Goal: Information Seeking & Learning: Check status

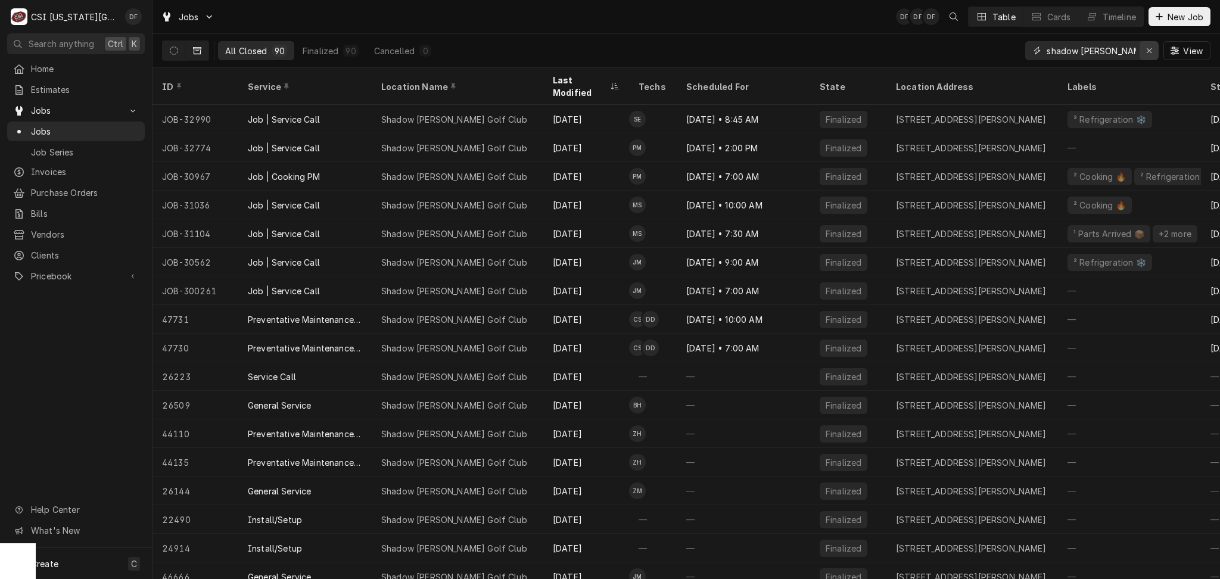
click at [1149, 51] on icon "Erase input" at bounding box center [1149, 50] width 7 height 8
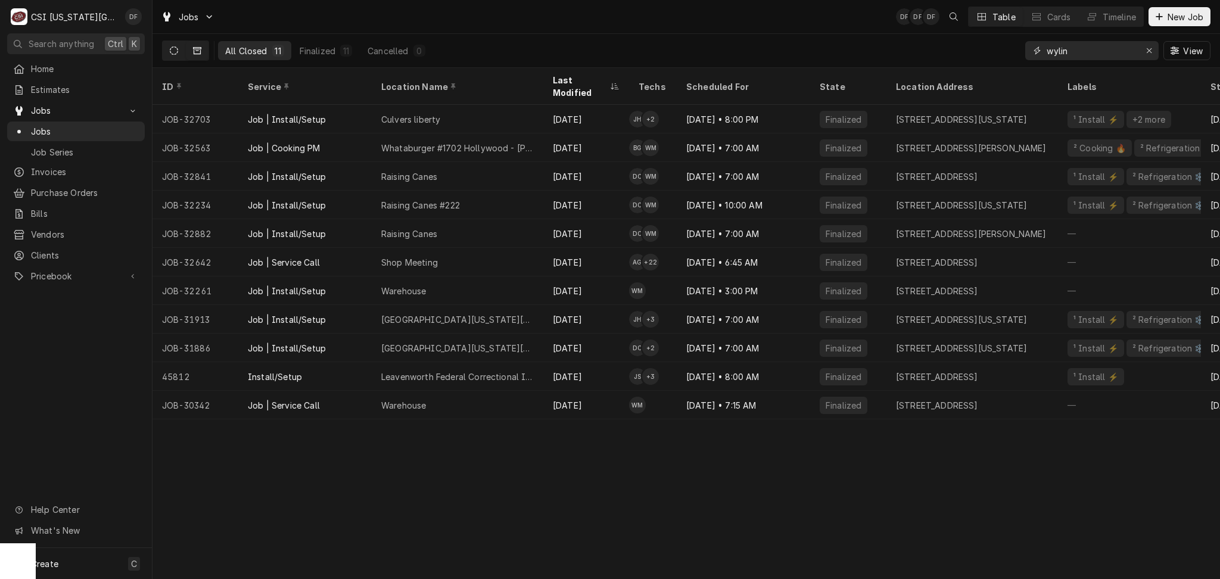
type input "wylin"
click at [166, 49] on button "Dynamic Content Wrapper" at bounding box center [174, 50] width 23 height 19
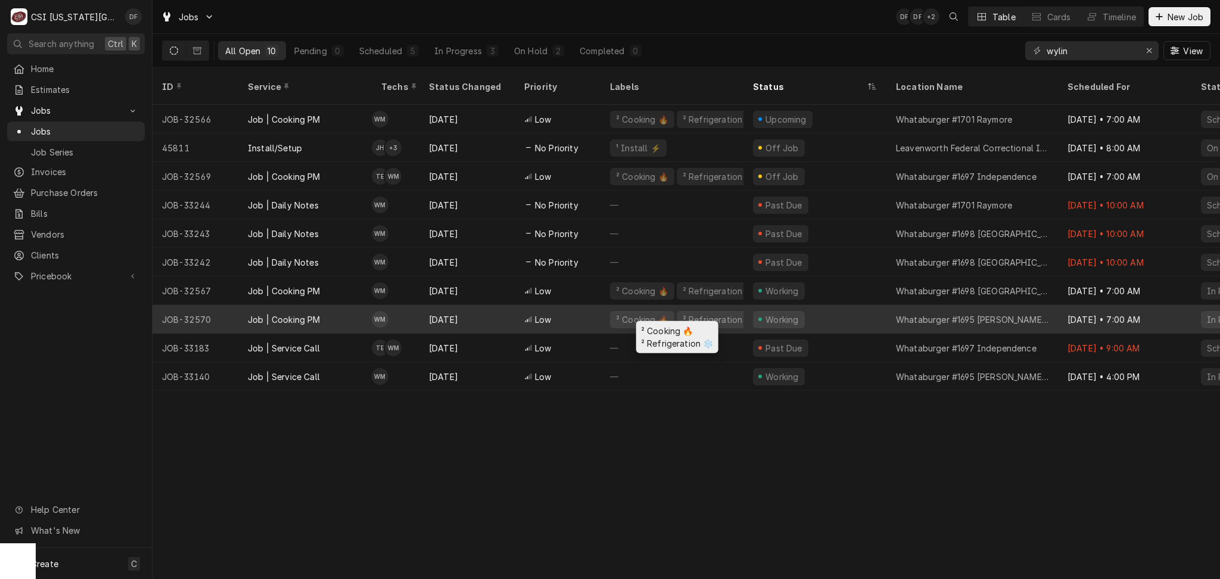
click at [605, 309] on div "² Cooking 🔥 ² Refrigeration ❄️" at bounding box center [671, 319] width 143 height 29
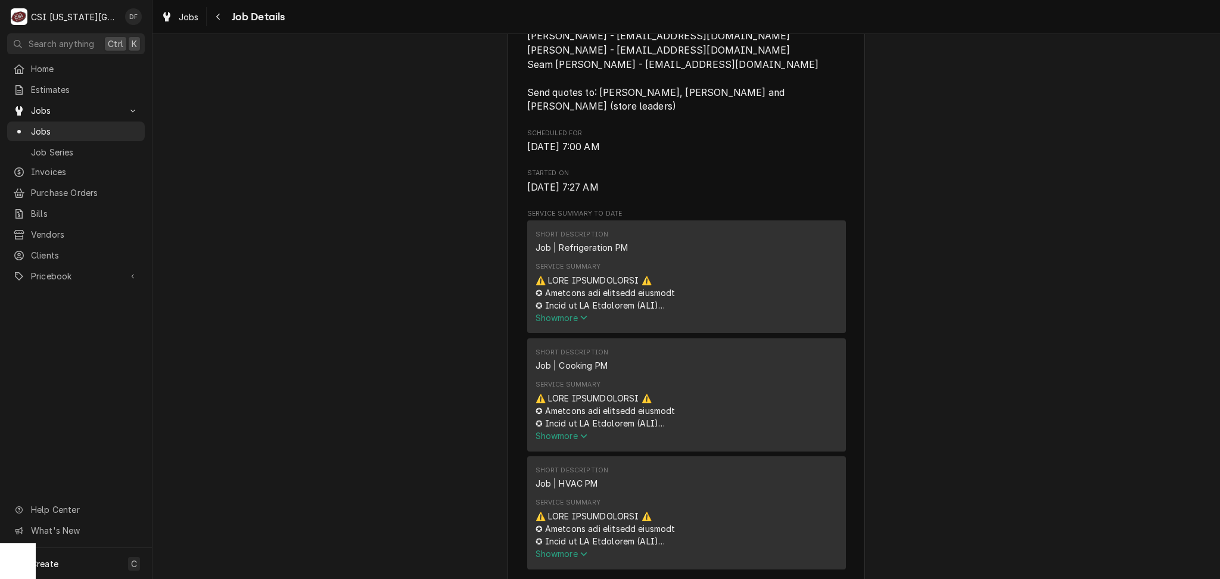
scroll to position [635, 0]
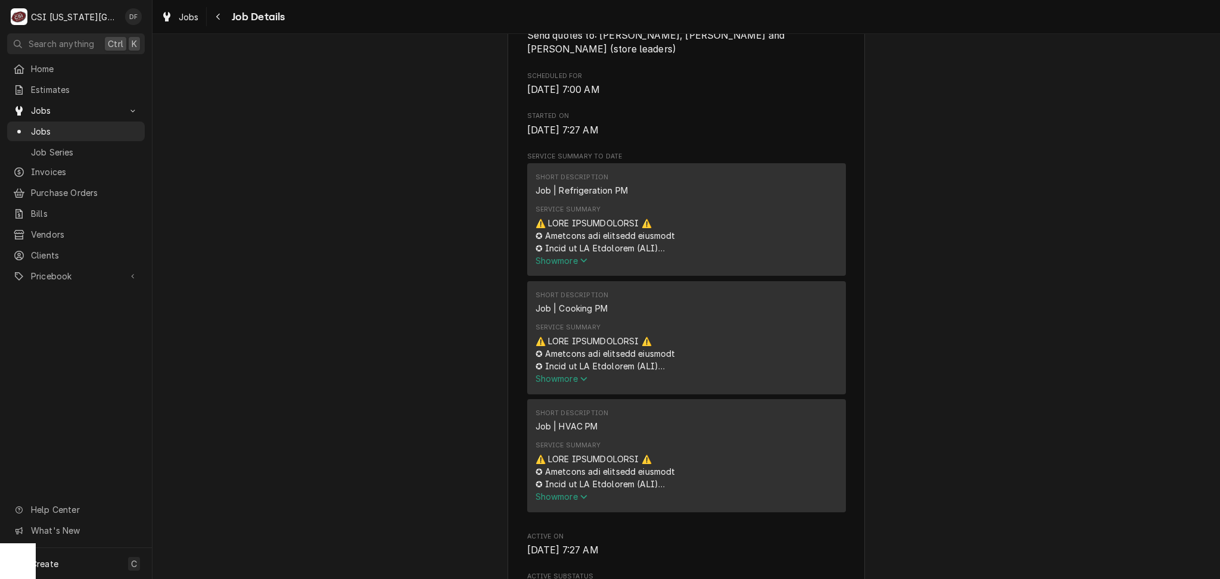
click at [572, 255] on span "Show more" at bounding box center [561, 260] width 52 height 10
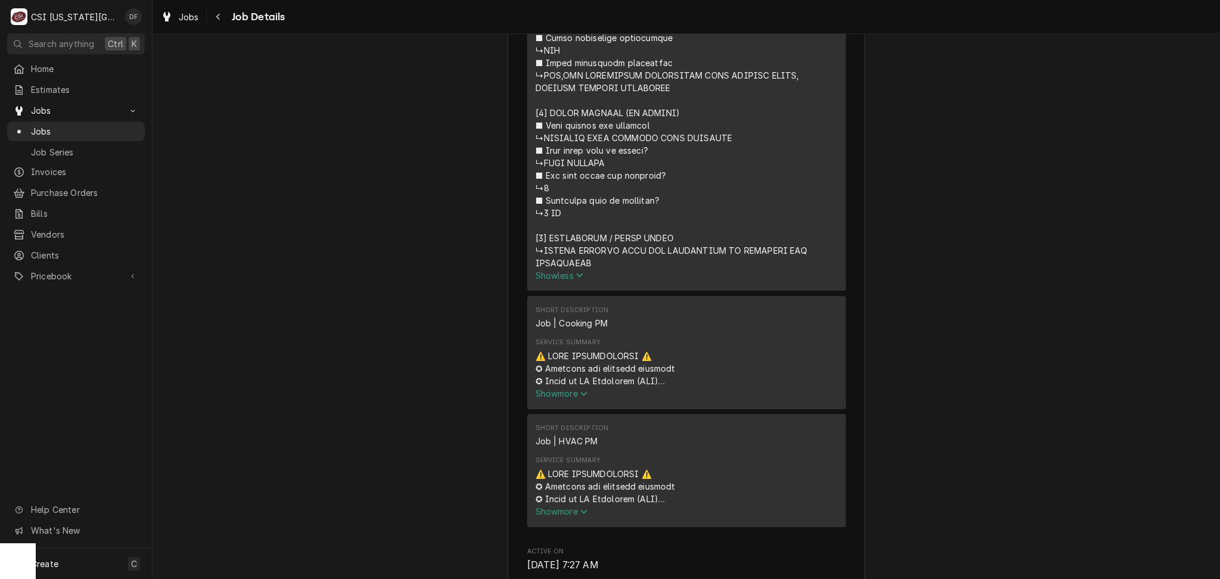
scroll to position [1509, 0]
click at [562, 388] on span "Show more" at bounding box center [561, 393] width 52 height 10
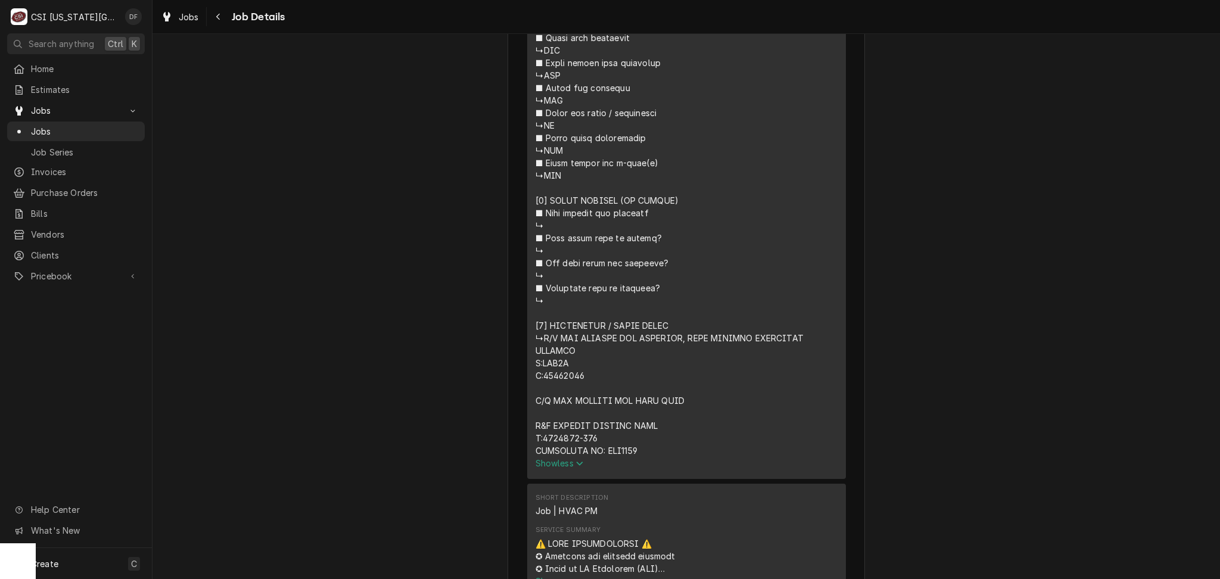
scroll to position [3176, 0]
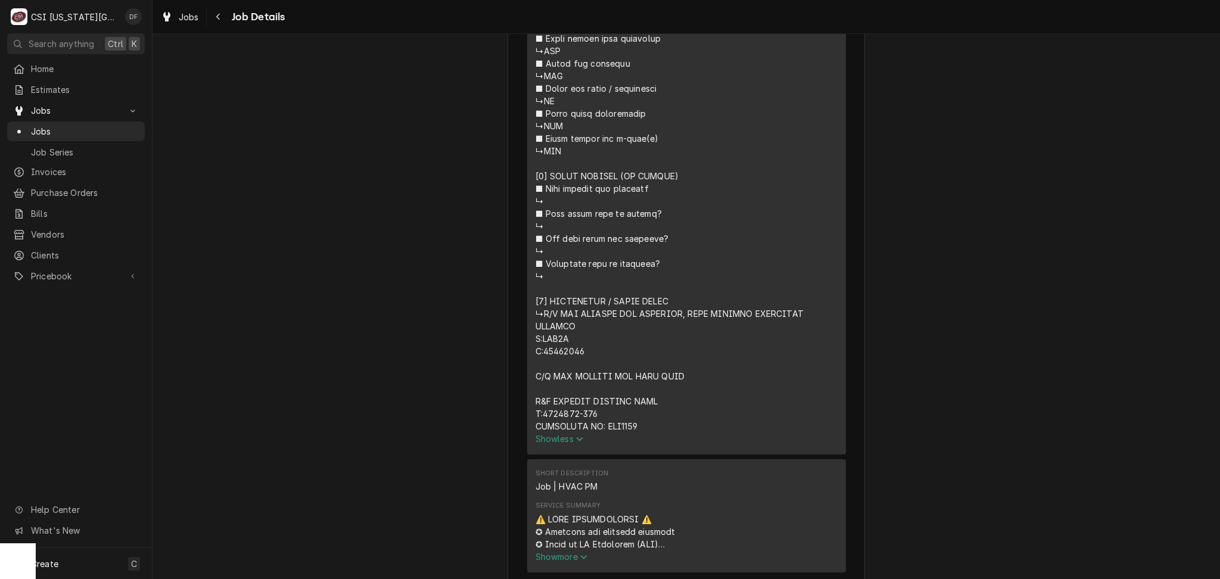
drag, startPoint x: 682, startPoint y: 344, endPoint x: 527, endPoint y: 352, distance: 155.6
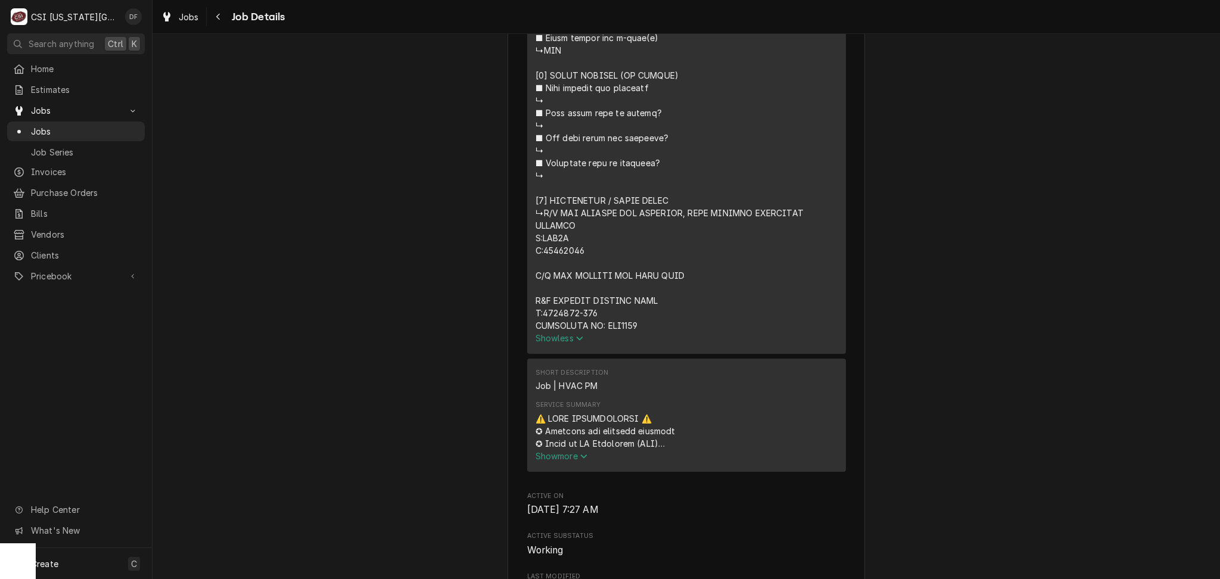
scroll to position [3414, 0]
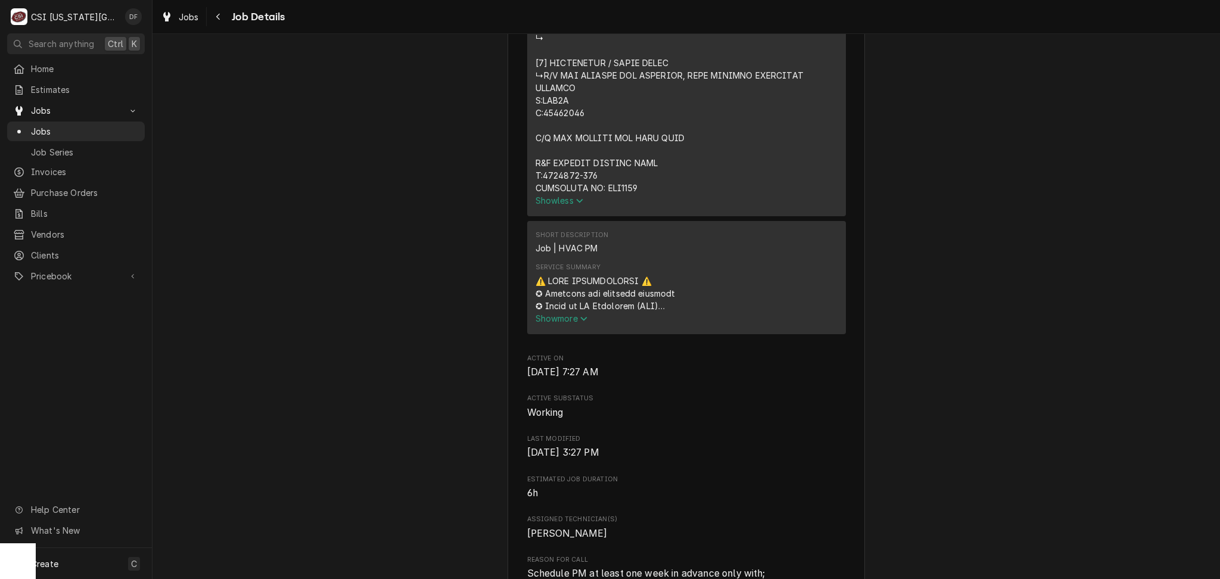
click at [559, 313] on span "Show more" at bounding box center [561, 318] width 52 height 10
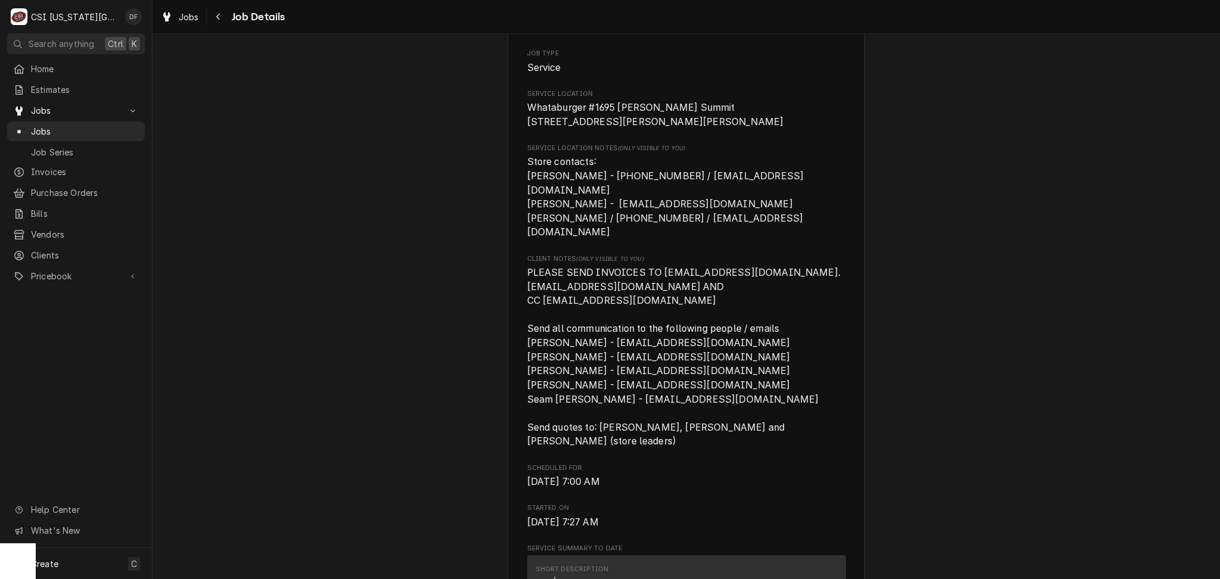
scroll to position [79, 0]
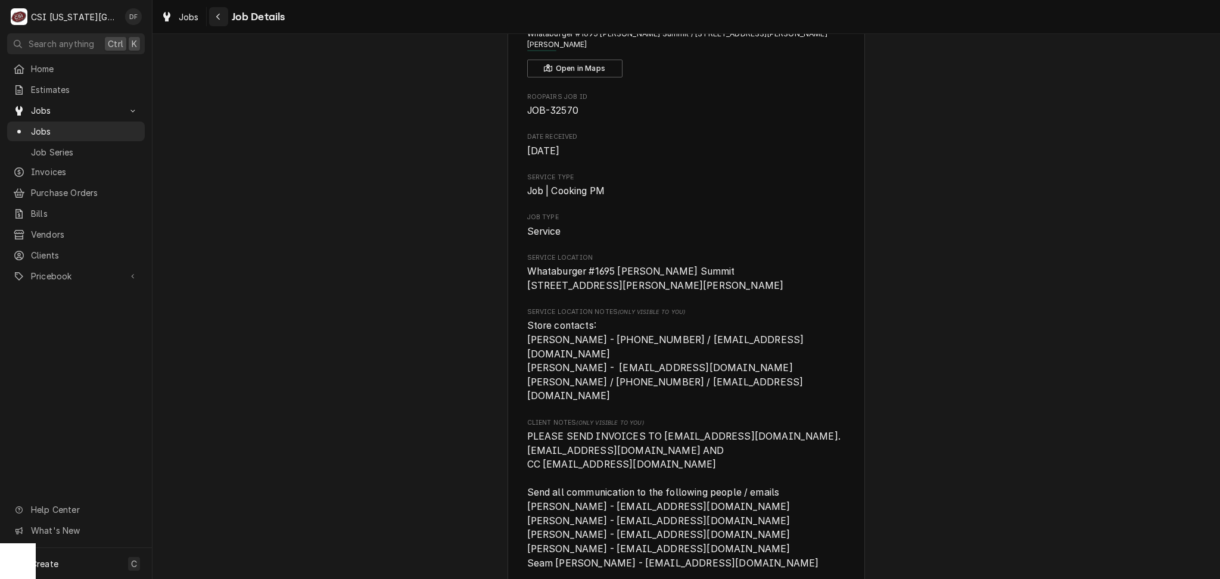
click at [218, 21] on div "Navigate back" at bounding box center [219, 17] width 12 height 12
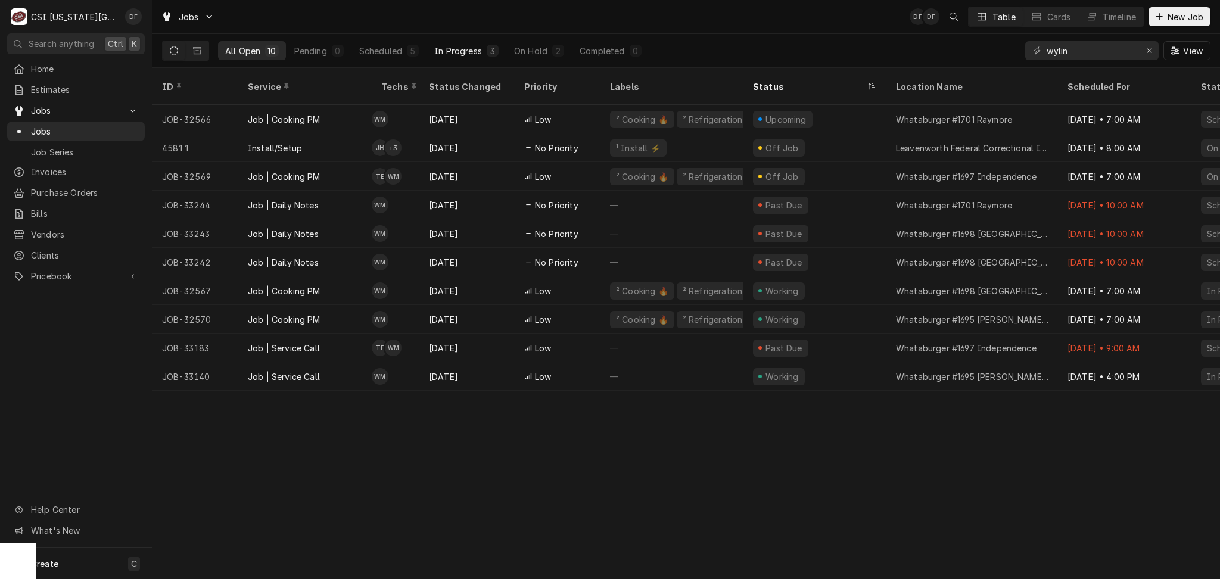
click at [460, 55] on div "In Progress" at bounding box center [458, 51] width 48 height 13
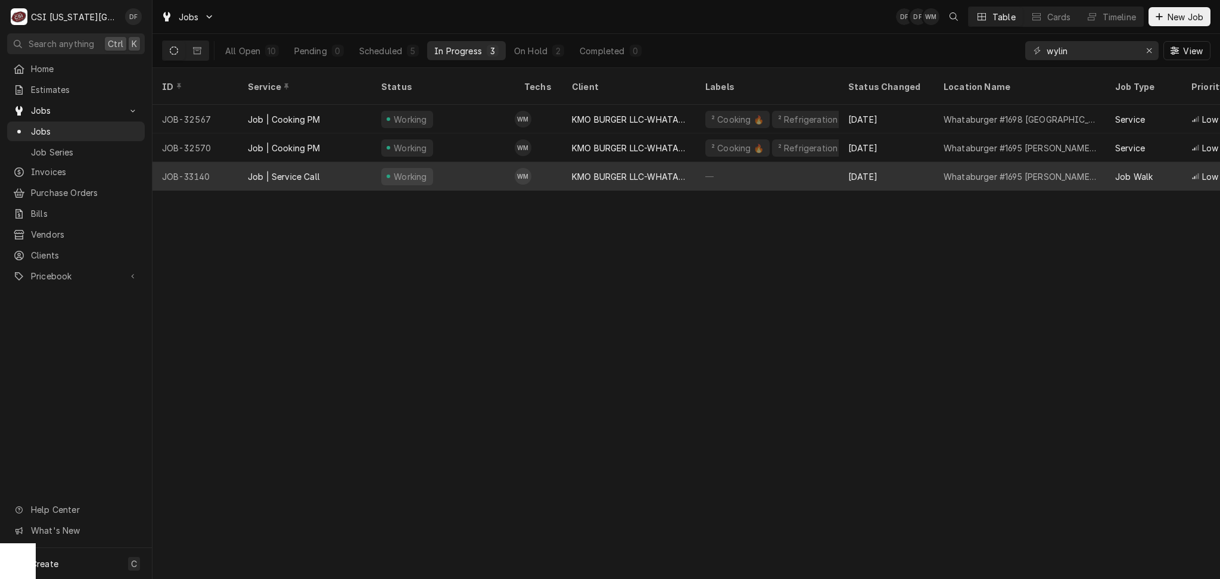
click at [566, 167] on div "KMO BURGER LLC-WHATABURGER" at bounding box center [628, 176] width 133 height 29
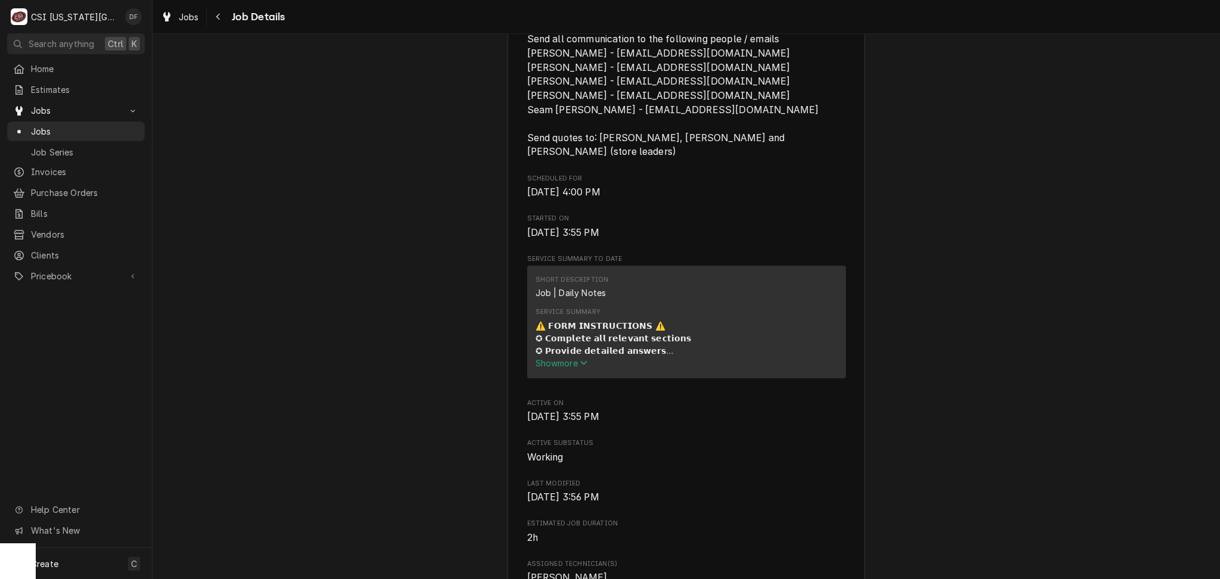
scroll to position [556, 0]
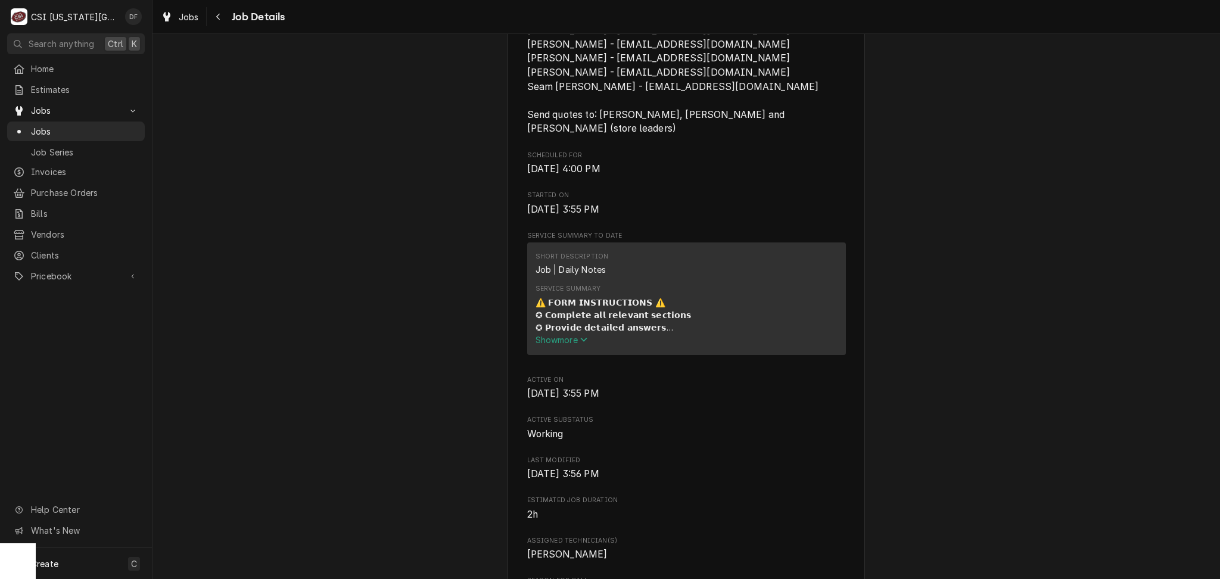
click at [546, 335] on span "Show more" at bounding box center [561, 340] width 52 height 10
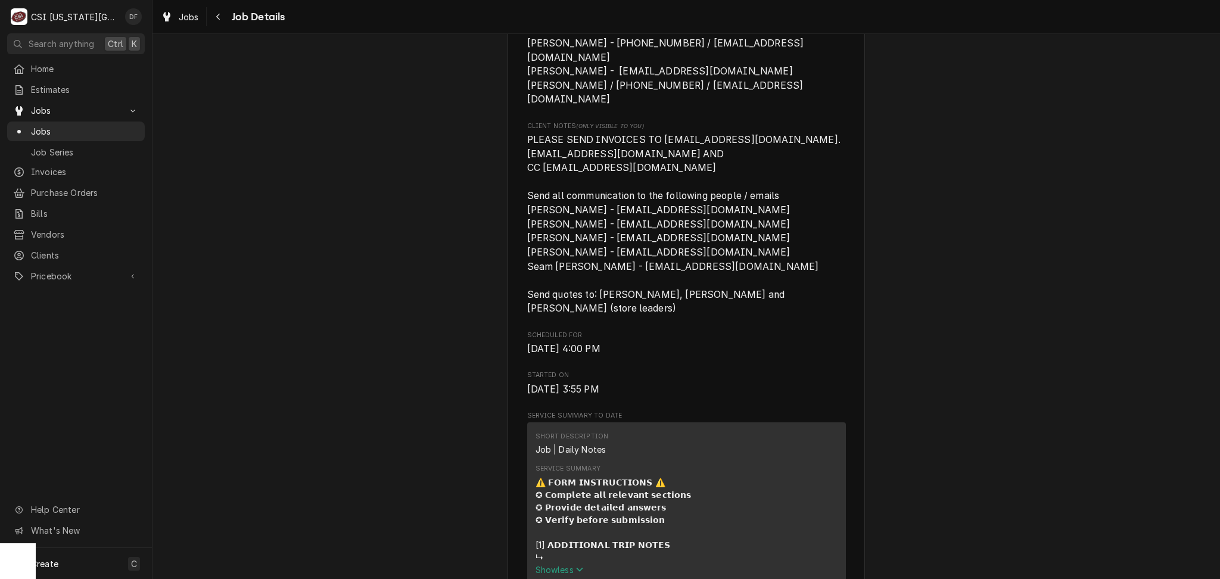
scroll to position [138, 0]
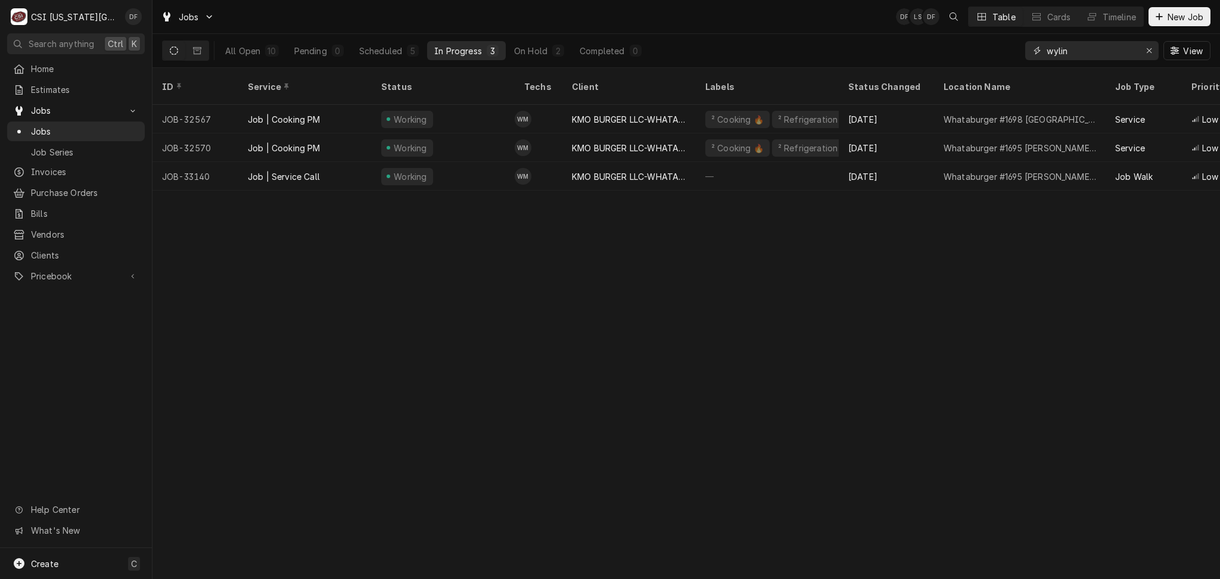
drag, startPoint x: 1110, startPoint y: 51, endPoint x: 959, endPoint y: 52, distance: 150.1
click at [968, 49] on div "All Open 10 Pending 0 Scheduled 5 In Progress 3 On Hold 2 Completed 0 wylin View" at bounding box center [686, 50] width 1048 height 33
type input "s"
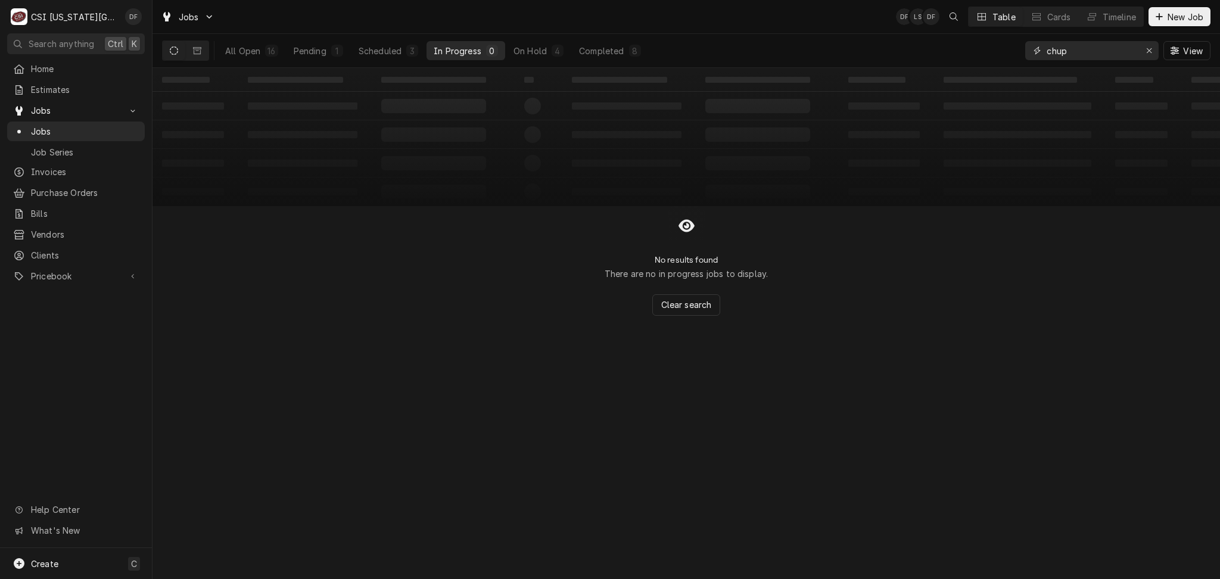
click at [1046, 52] on input "chup" at bounding box center [1090, 50] width 89 height 19
type input "schup"
click at [402, 50] on button "Scheduled 3" at bounding box center [388, 50] width 74 height 19
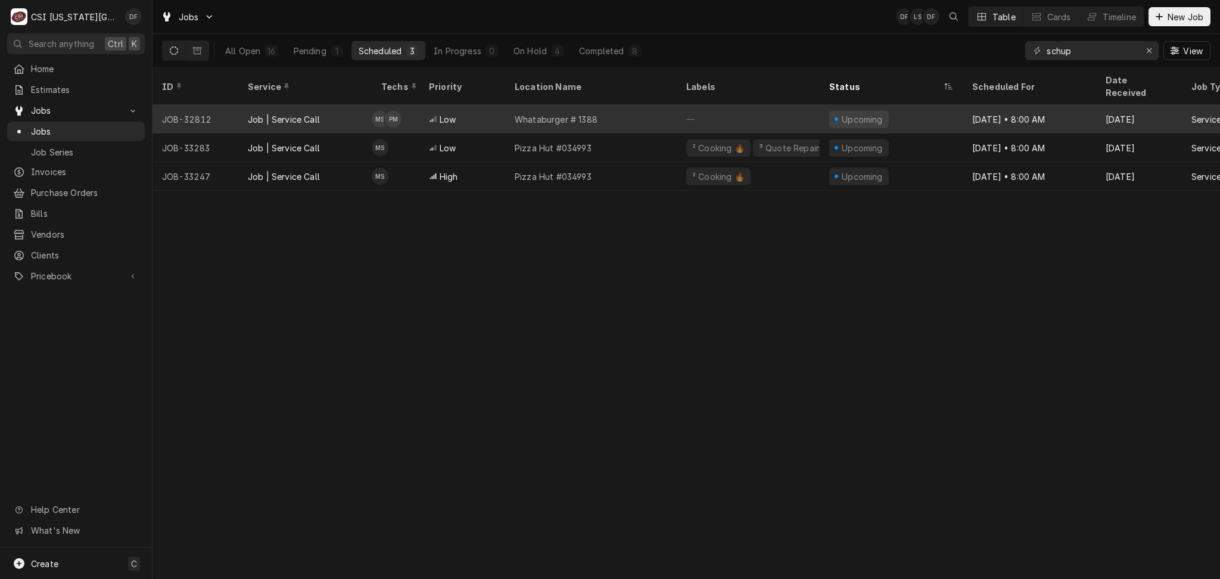
click at [629, 109] on div "Whataburger # 1388" at bounding box center [591, 119] width 172 height 29
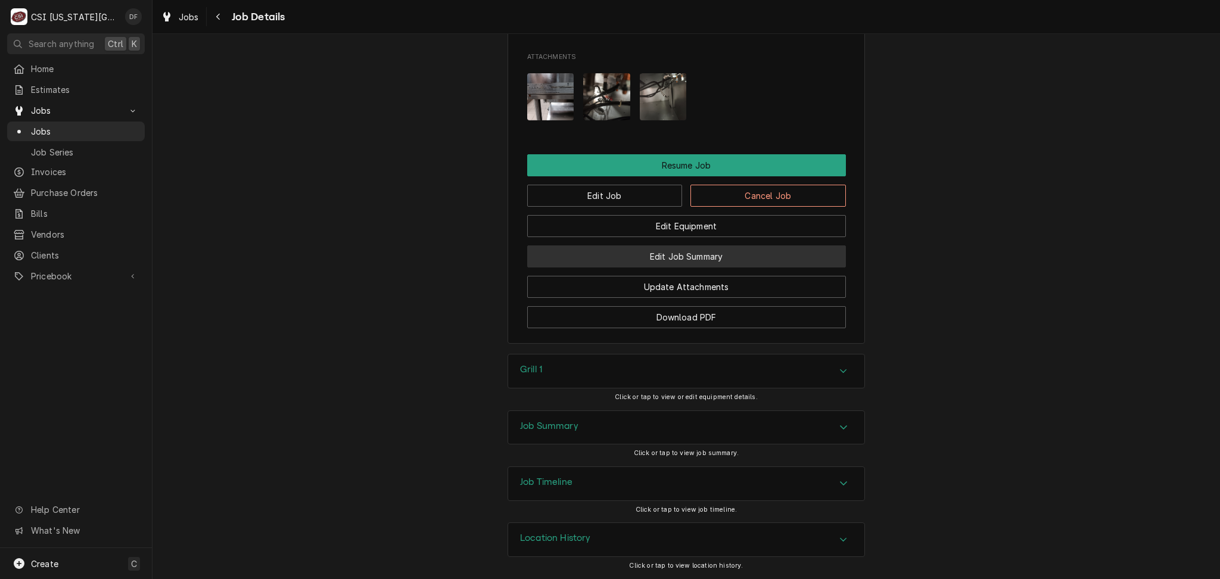
scroll to position [1067, 0]
click at [637, 482] on div "Job Timeline" at bounding box center [686, 483] width 356 height 33
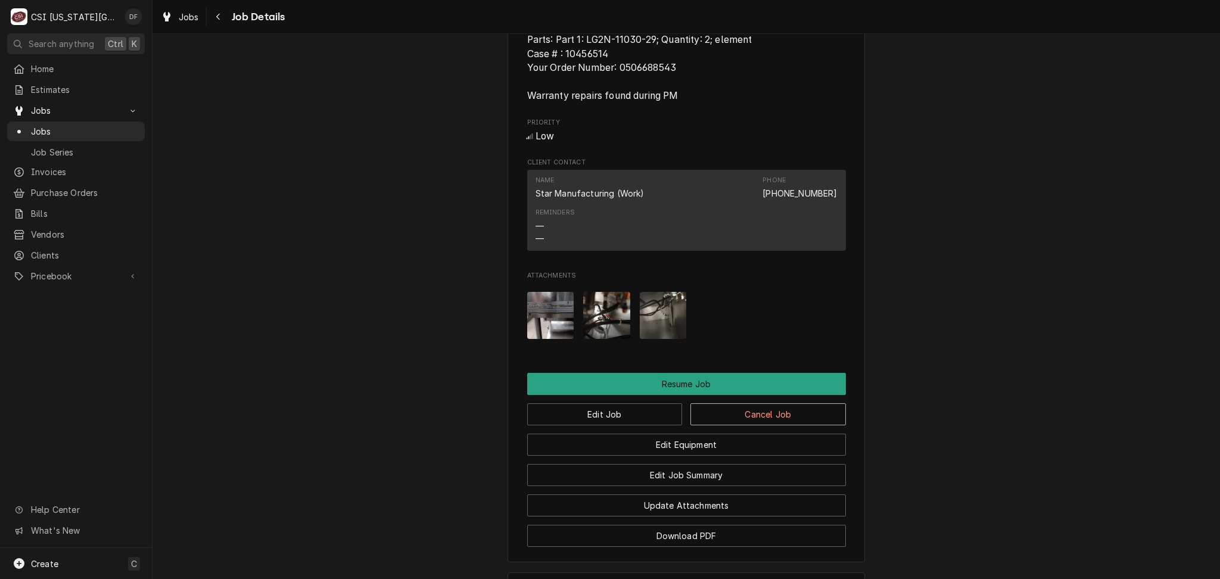
scroll to position [1152, 0]
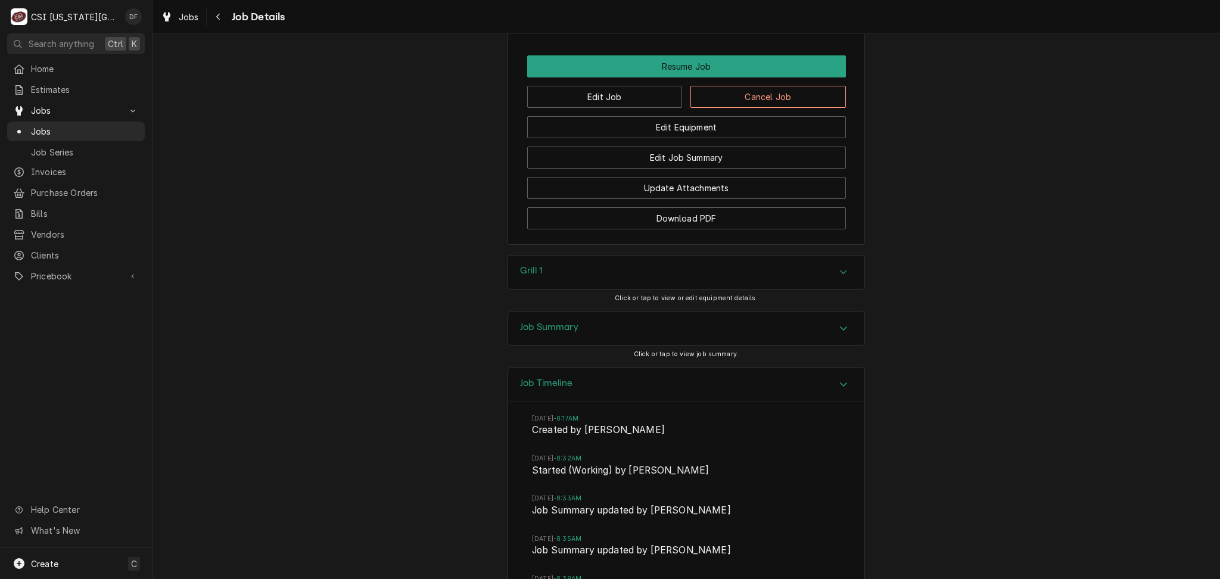
click at [589, 344] on div "Job Summary" at bounding box center [686, 328] width 356 height 33
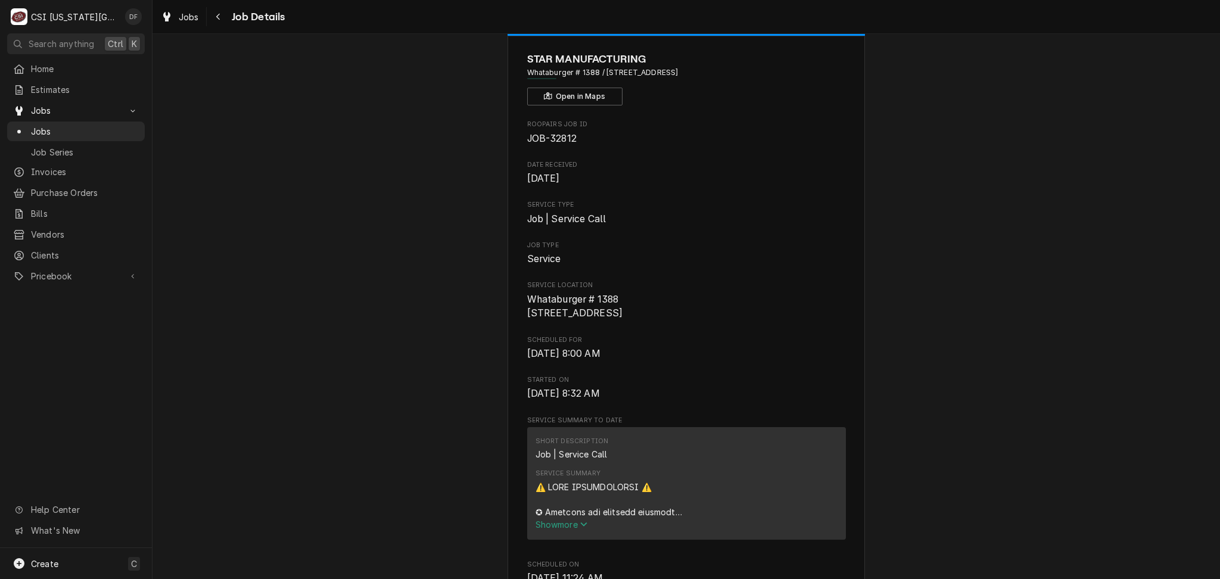
scroll to position [0, 0]
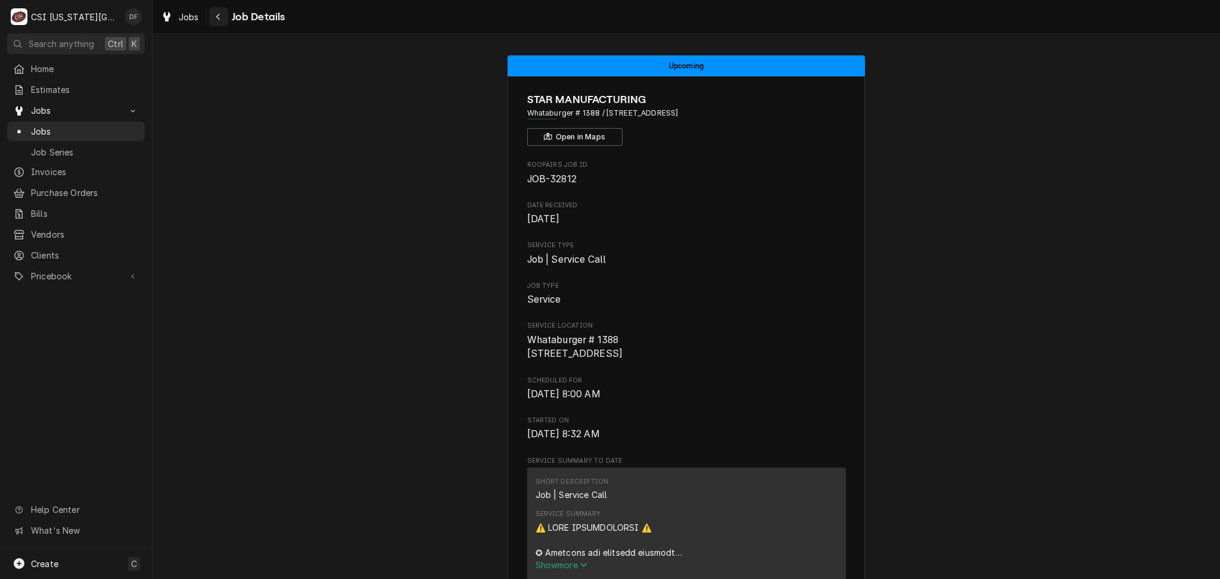
click at [221, 20] on div "Navigate back" at bounding box center [219, 17] width 12 height 12
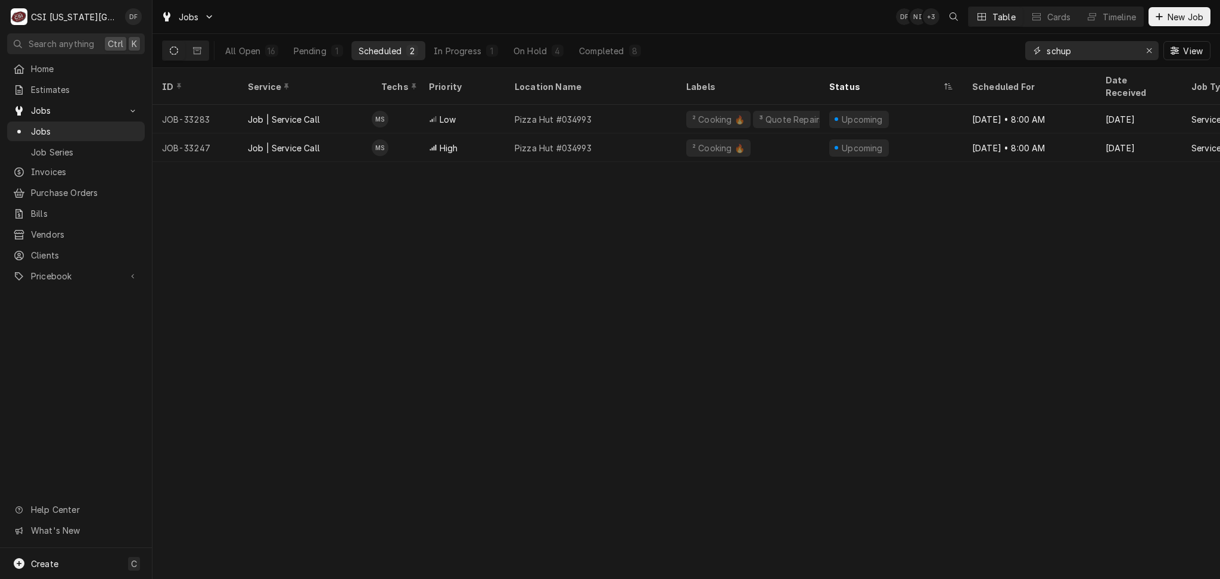
drag, startPoint x: 1075, startPoint y: 54, endPoint x: 1026, endPoint y: 54, distance: 48.8
click at [1026, 54] on div "schup" at bounding box center [1091, 50] width 133 height 19
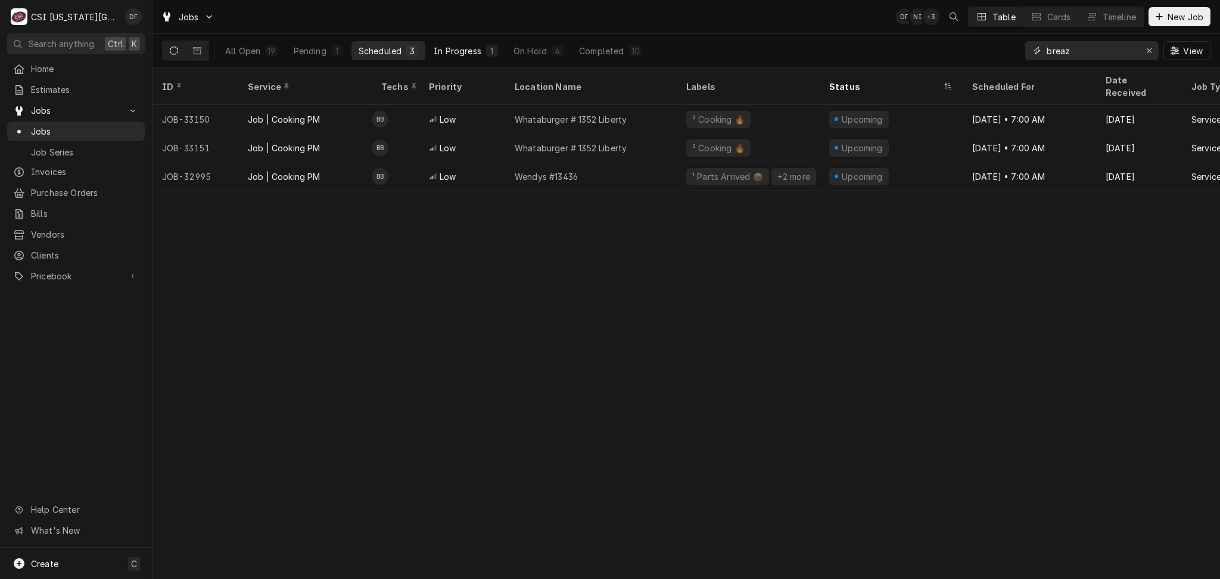
type input "breaz"
click at [472, 59] on button "In Progress 1" at bounding box center [465, 50] width 79 height 19
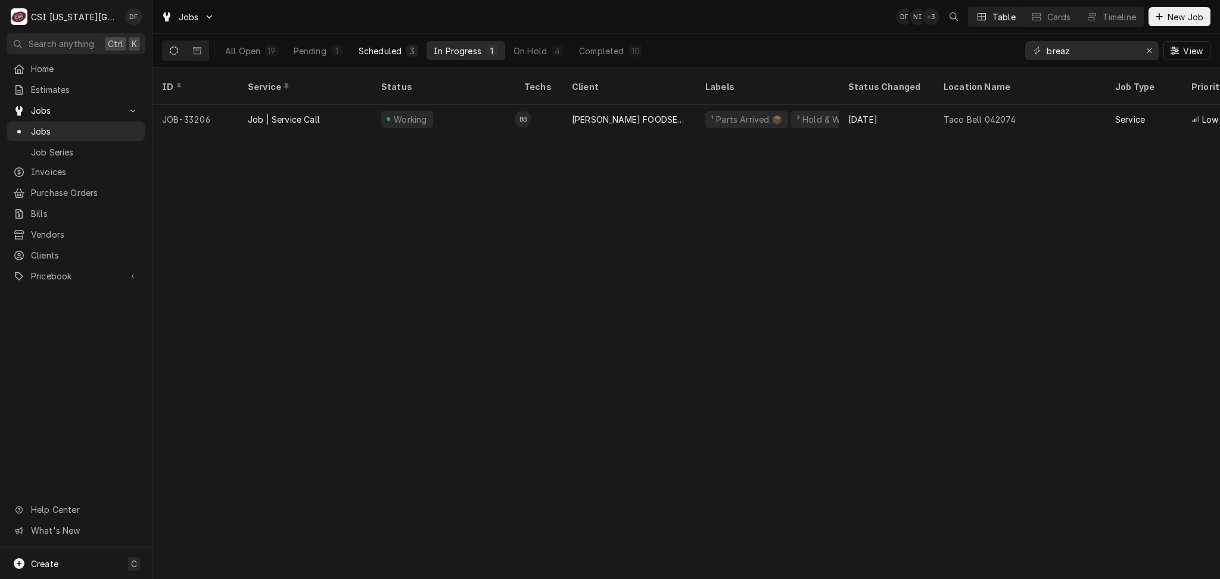
click at [401, 52] on div "Scheduled" at bounding box center [380, 51] width 43 height 13
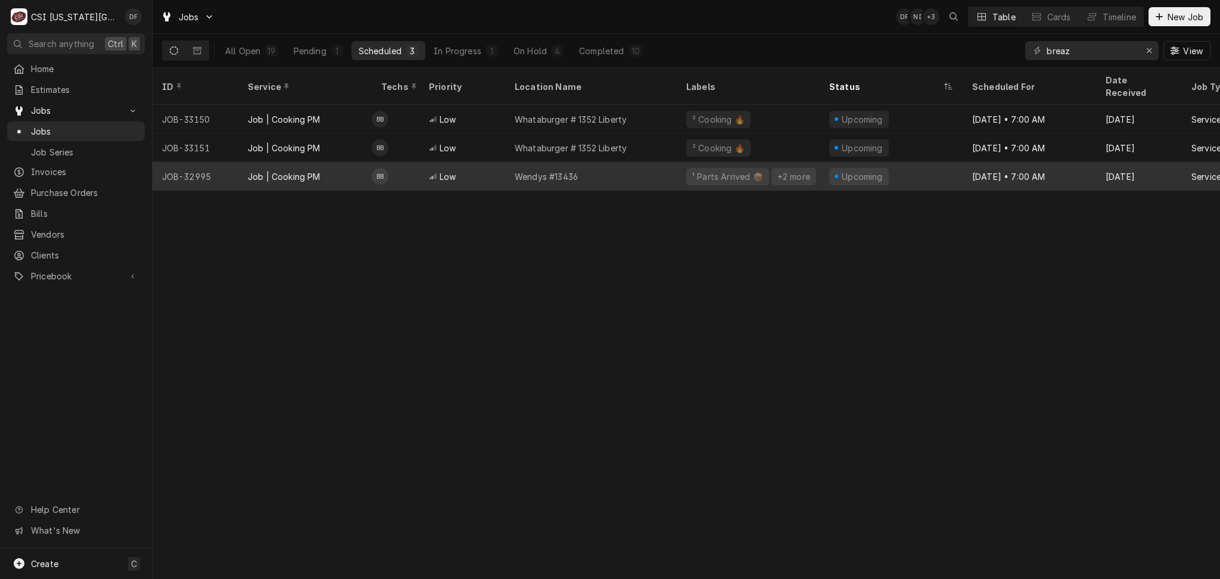
click at [655, 166] on div "Wendys #13436" at bounding box center [591, 176] width 172 height 29
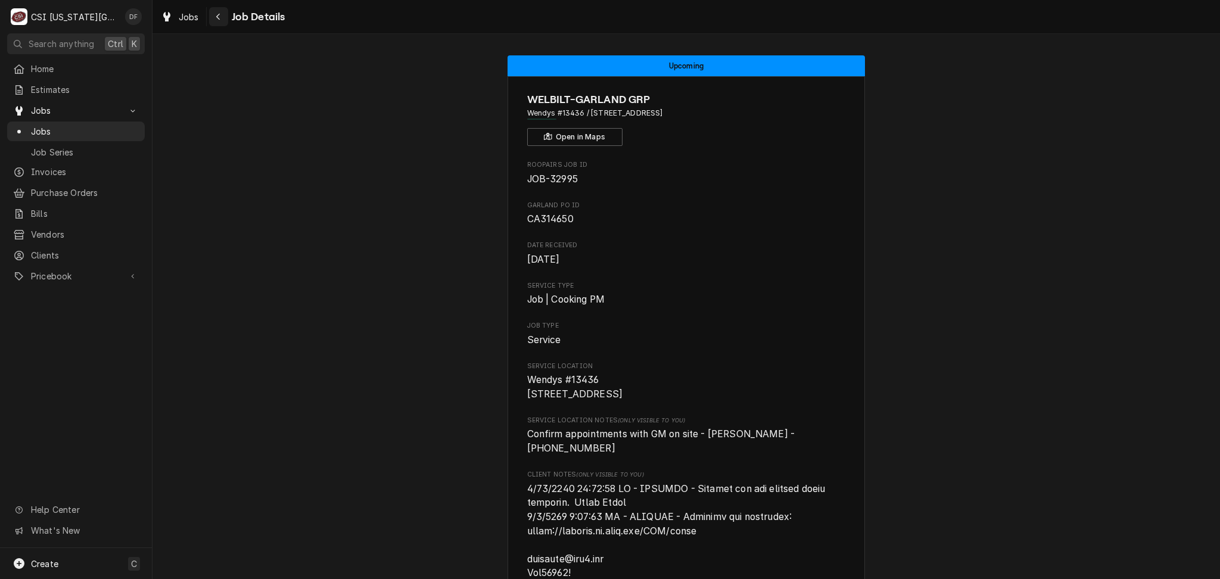
click at [216, 14] on icon "Navigate back" at bounding box center [218, 17] width 5 height 8
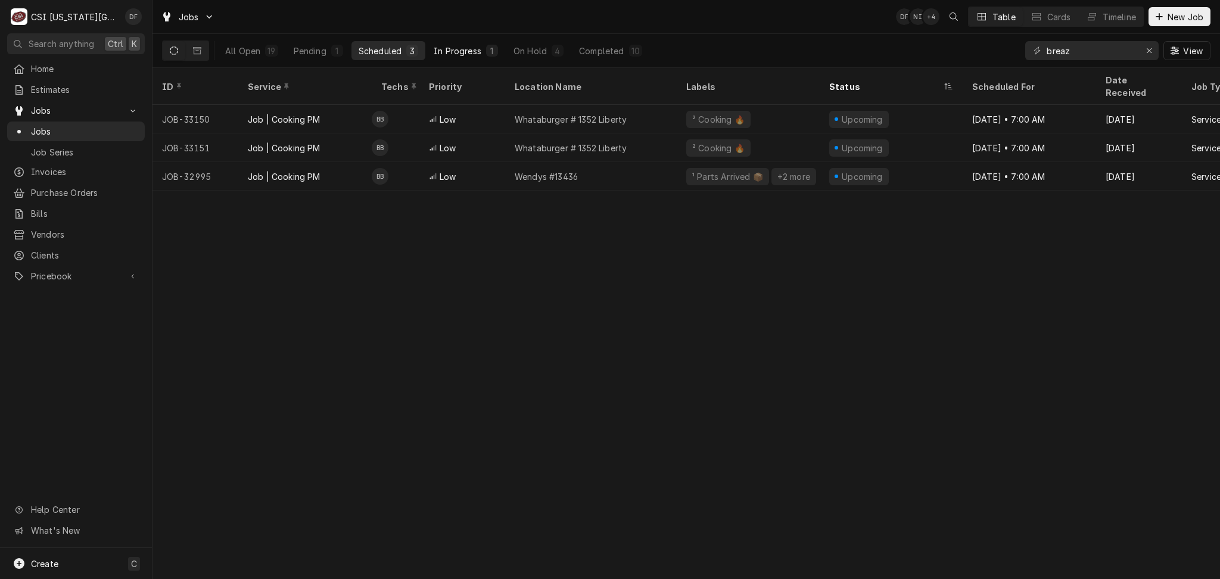
click at [476, 53] on div "In Progress" at bounding box center [458, 51] width 48 height 13
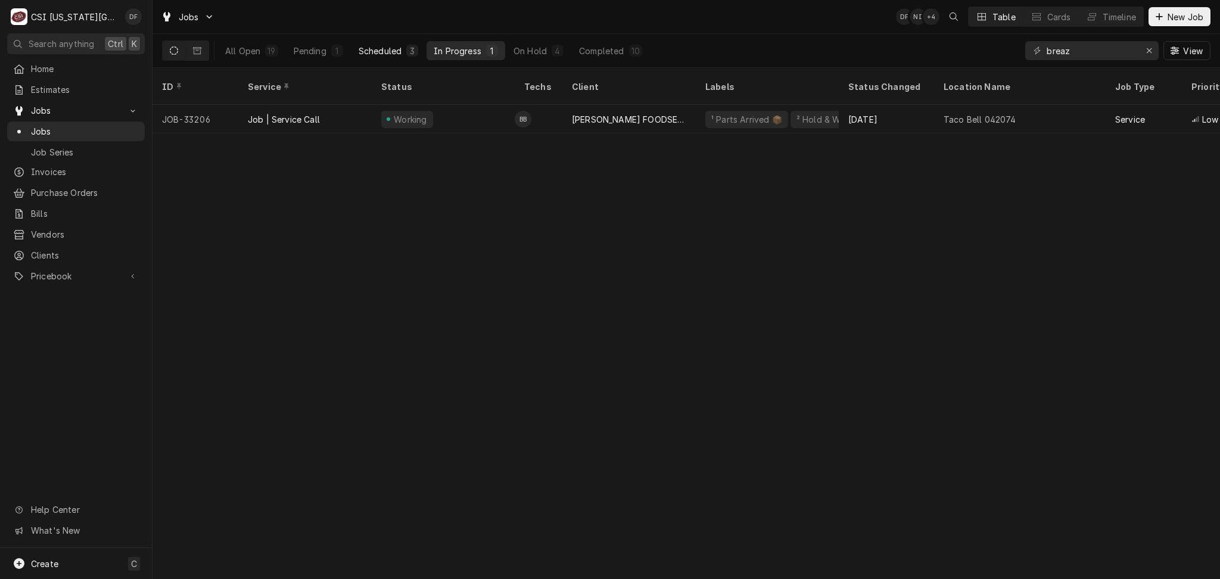
click at [404, 52] on button "Scheduled 3" at bounding box center [388, 50] width 74 height 19
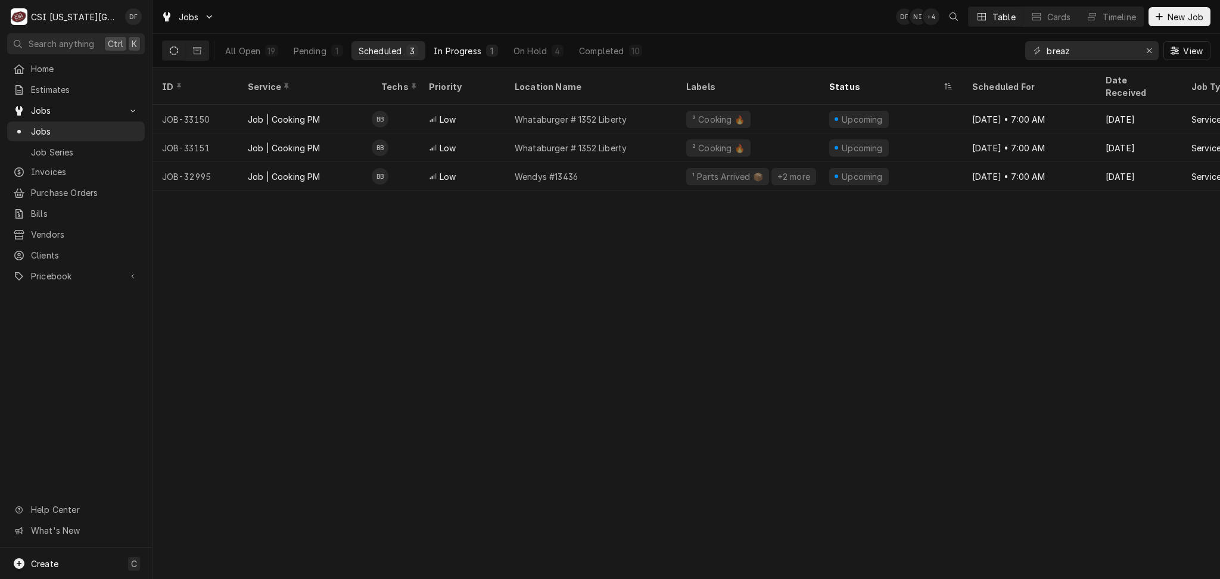
click at [481, 49] on div "In Progress" at bounding box center [458, 51] width 48 height 13
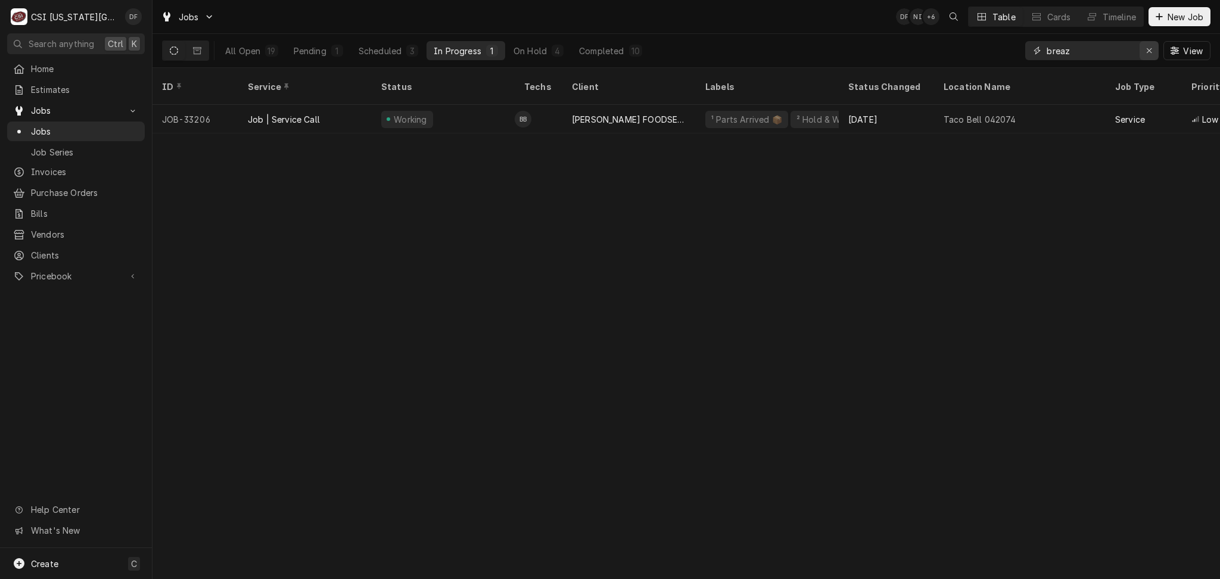
click at [1150, 51] on icon "Erase input" at bounding box center [1149, 50] width 7 height 8
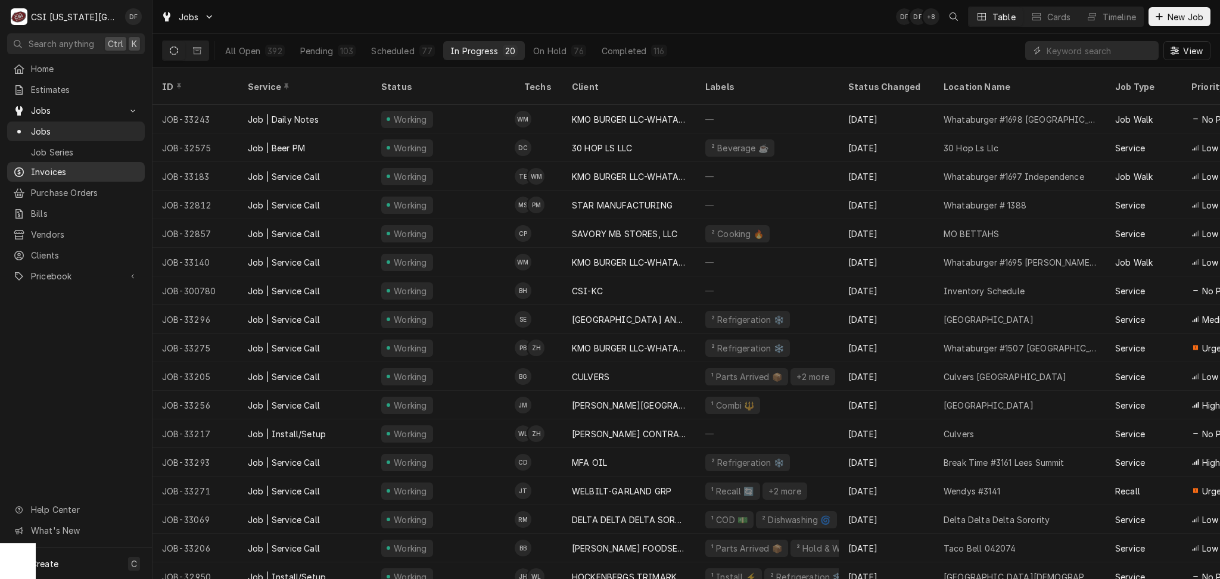
click at [86, 166] on span "Invoices" at bounding box center [85, 172] width 108 height 13
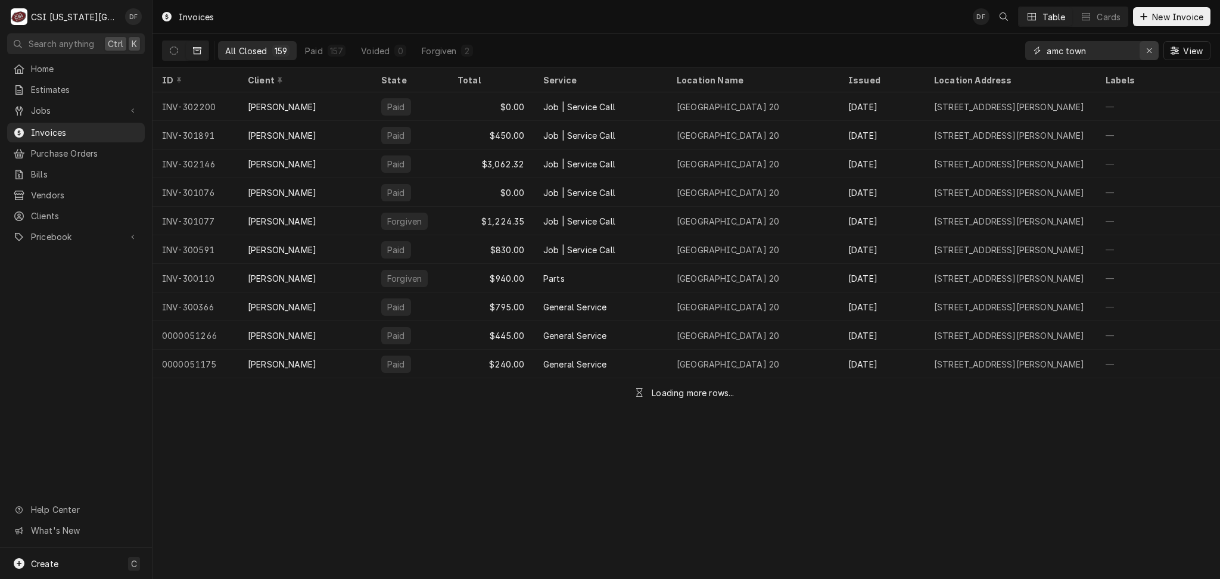
click at [1146, 52] on icon "Erase input" at bounding box center [1149, 50] width 7 height 8
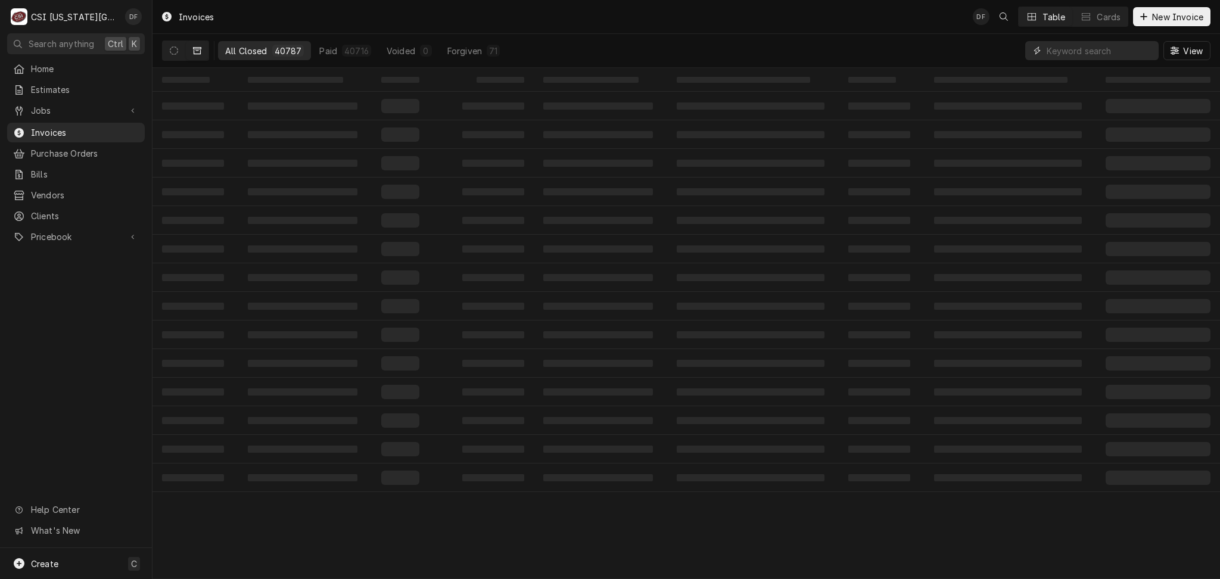
click at [1046, 52] on input "Dynamic Content Wrapper" at bounding box center [1099, 50] width 106 height 19
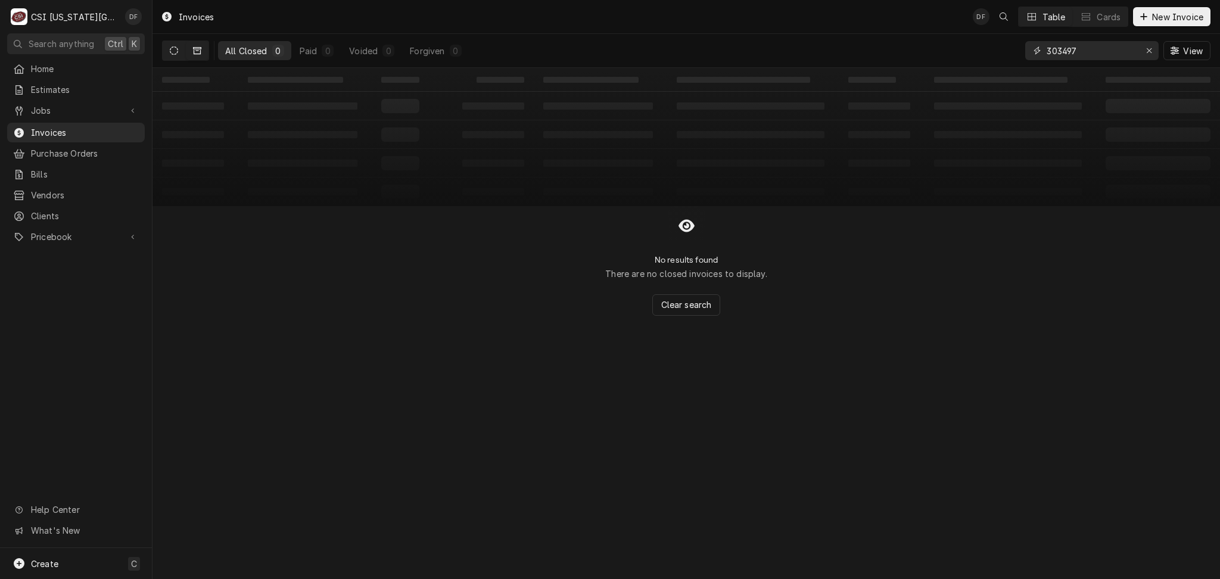
type input "303497"
click at [179, 50] on button "Dynamic Content Wrapper" at bounding box center [174, 50] width 23 height 19
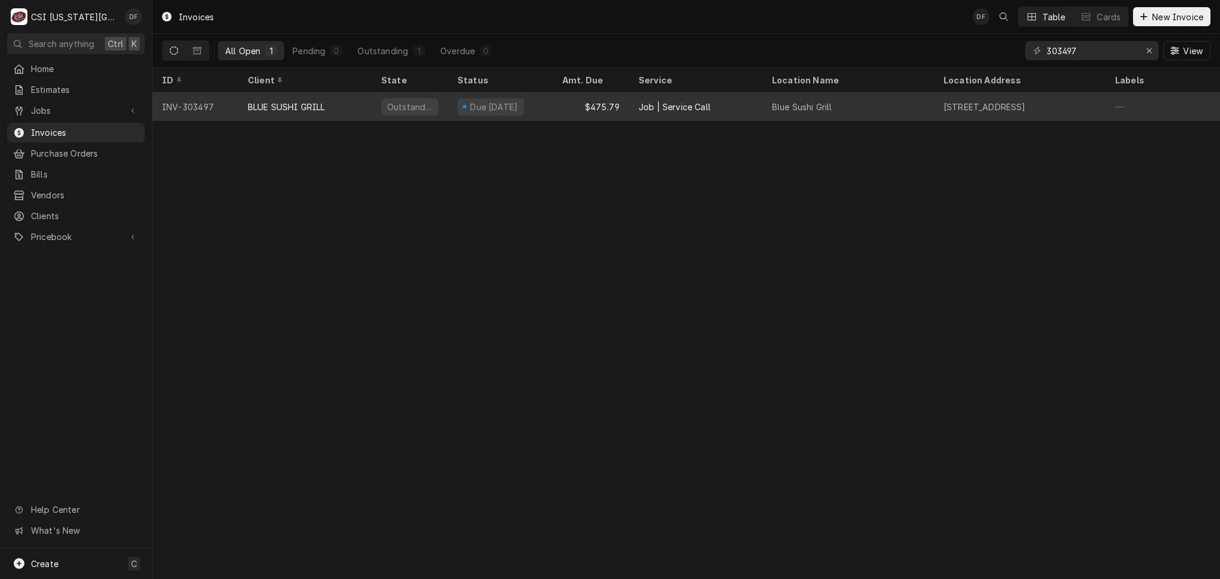
click at [535, 108] on div "Due in 21 days" at bounding box center [500, 106] width 105 height 29
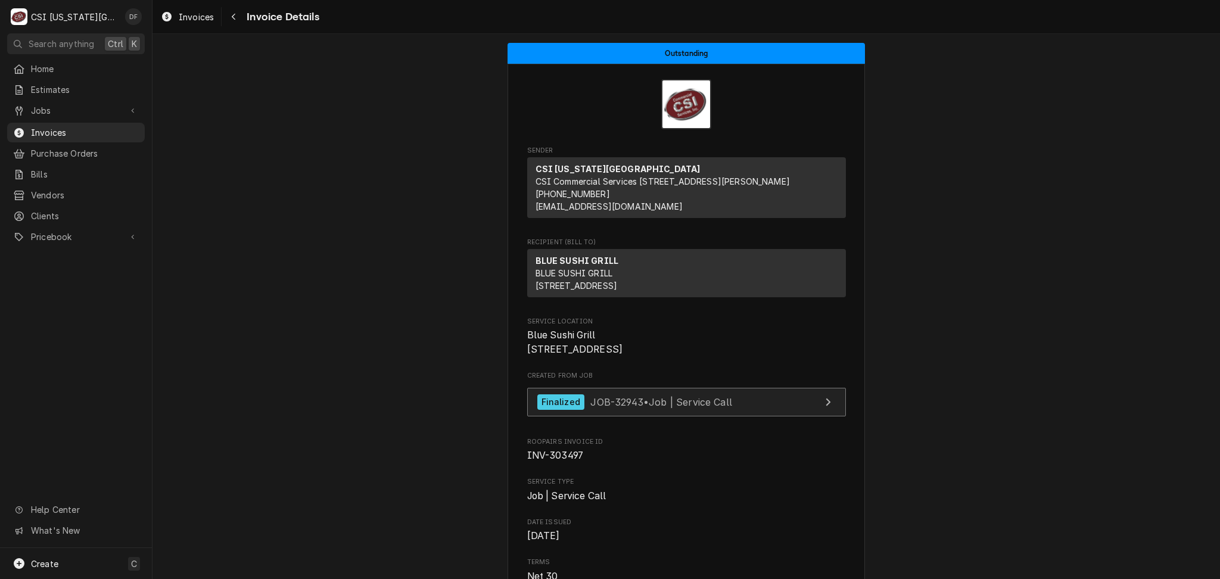
click at [654, 407] on span "JOB-32943 • Job | Service Call" at bounding box center [661, 401] width 142 height 12
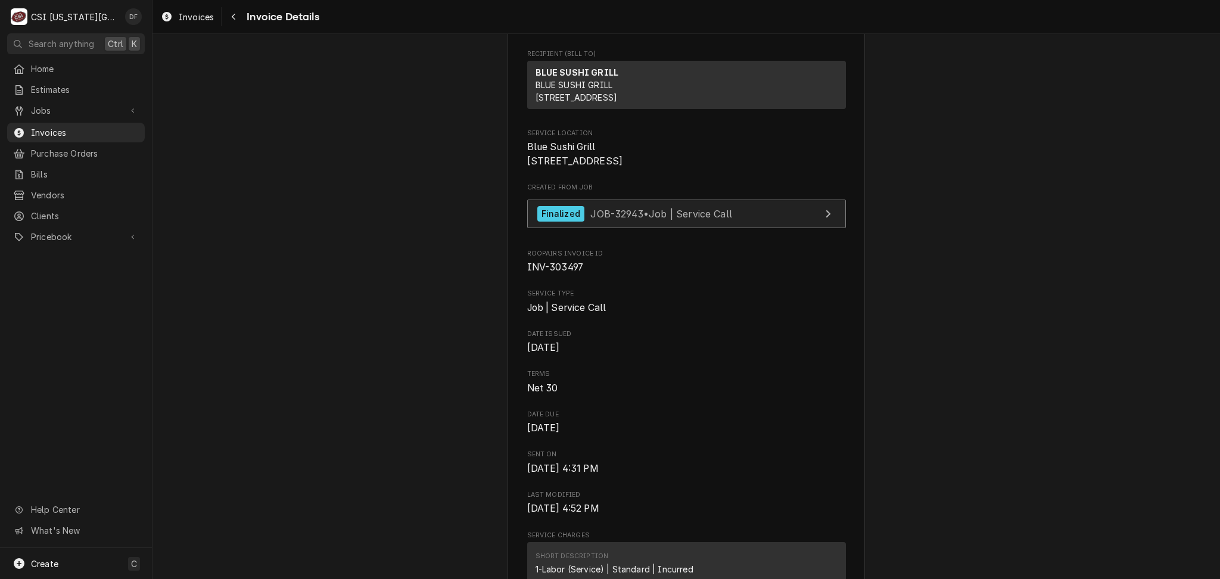
scroll to position [64, 0]
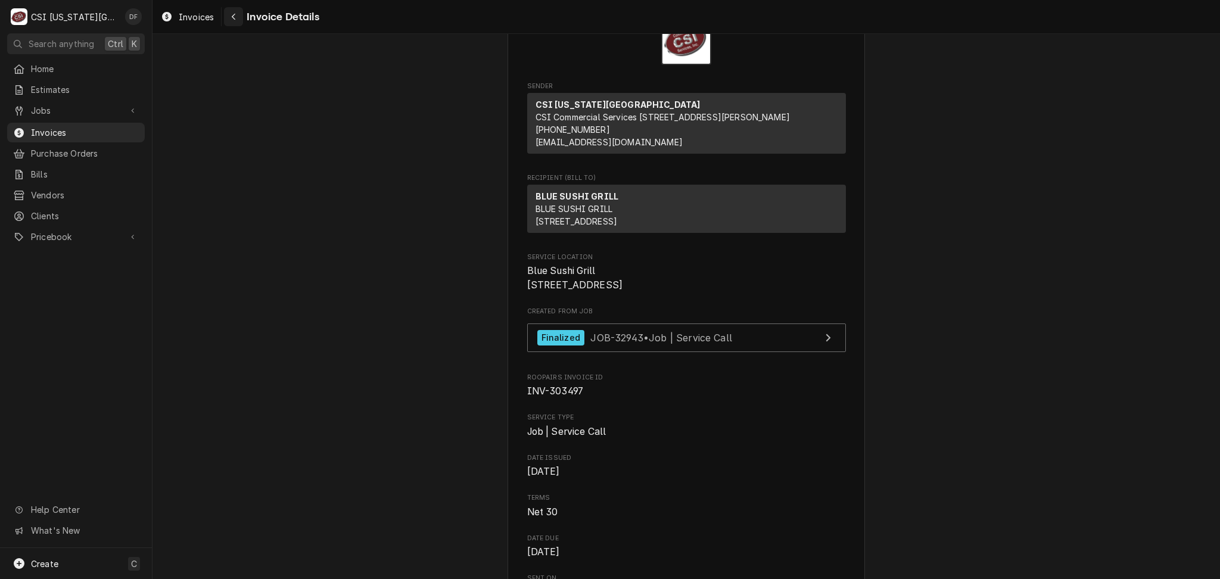
click at [235, 18] on icon "Navigate back" at bounding box center [233, 17] width 5 height 8
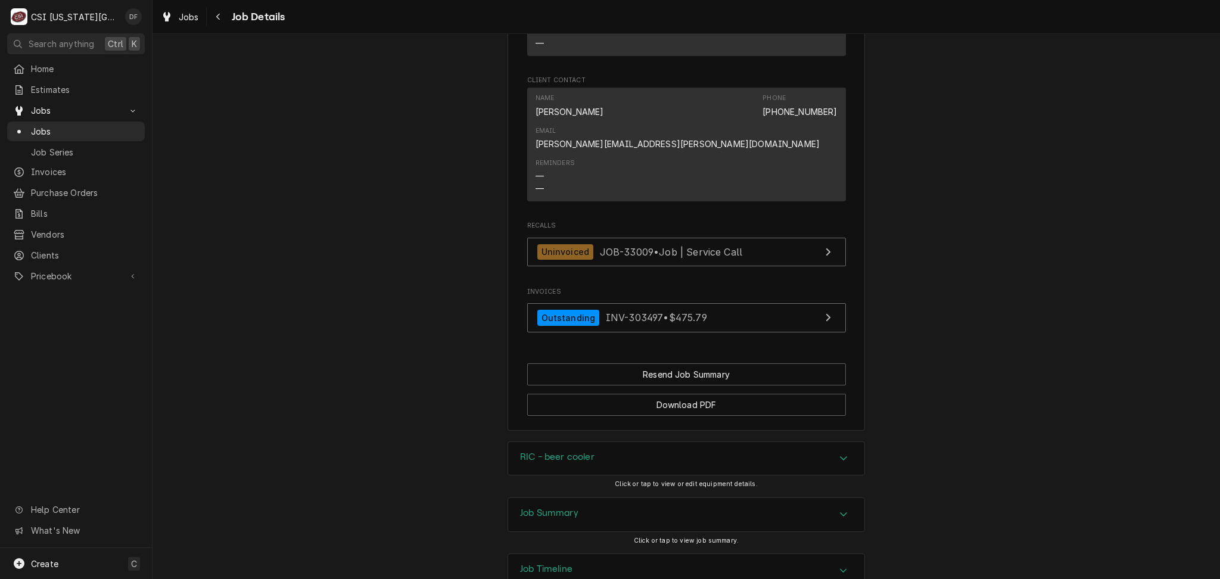
scroll to position [1117, 0]
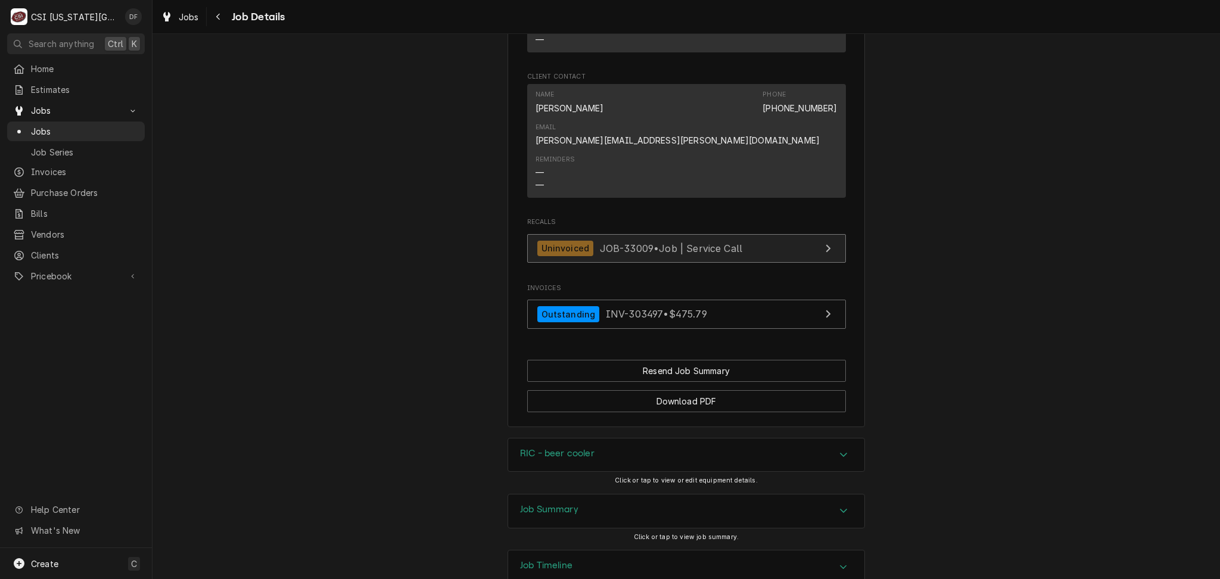
click at [630, 242] on span "JOB-33009 • Job | Service Call" at bounding box center [671, 248] width 143 height 12
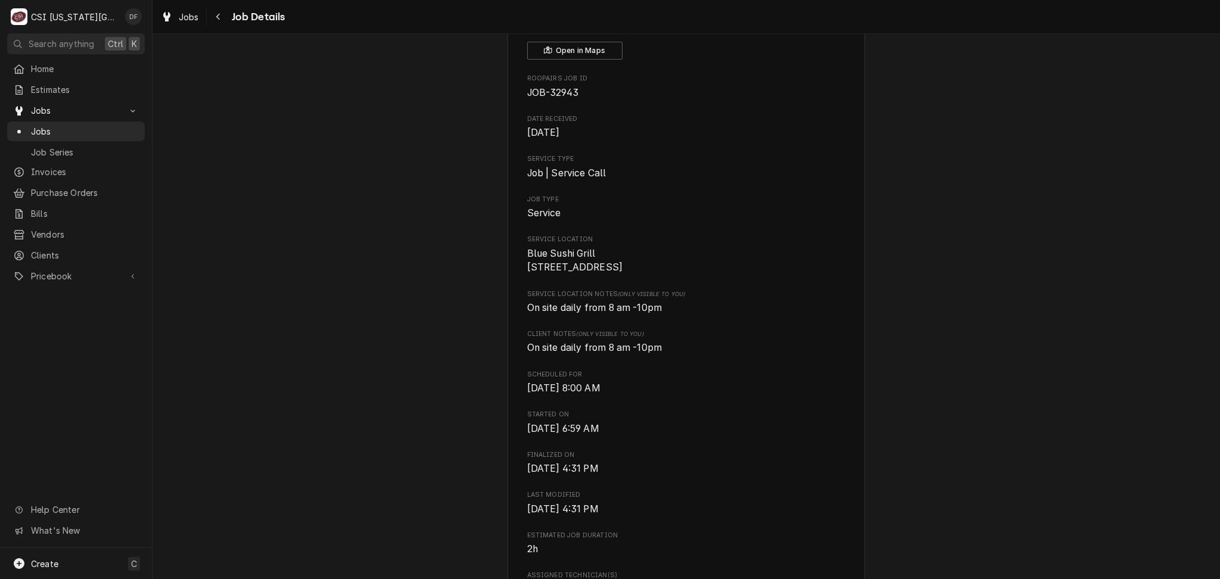
scroll to position [0, 0]
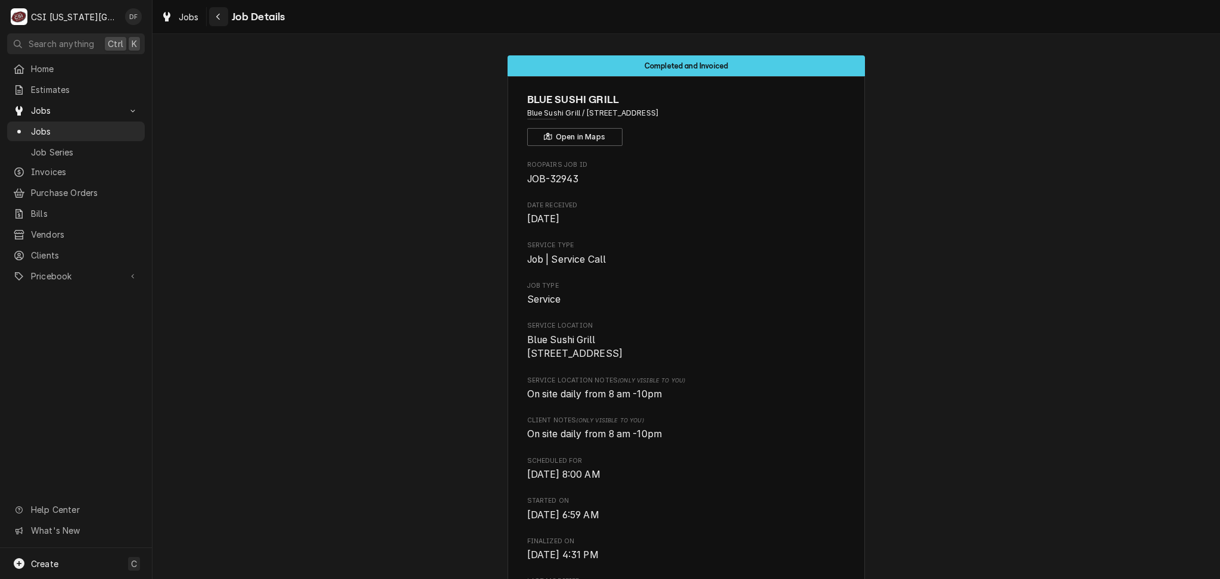
click at [216, 15] on icon "Navigate back" at bounding box center [218, 17] width 5 height 8
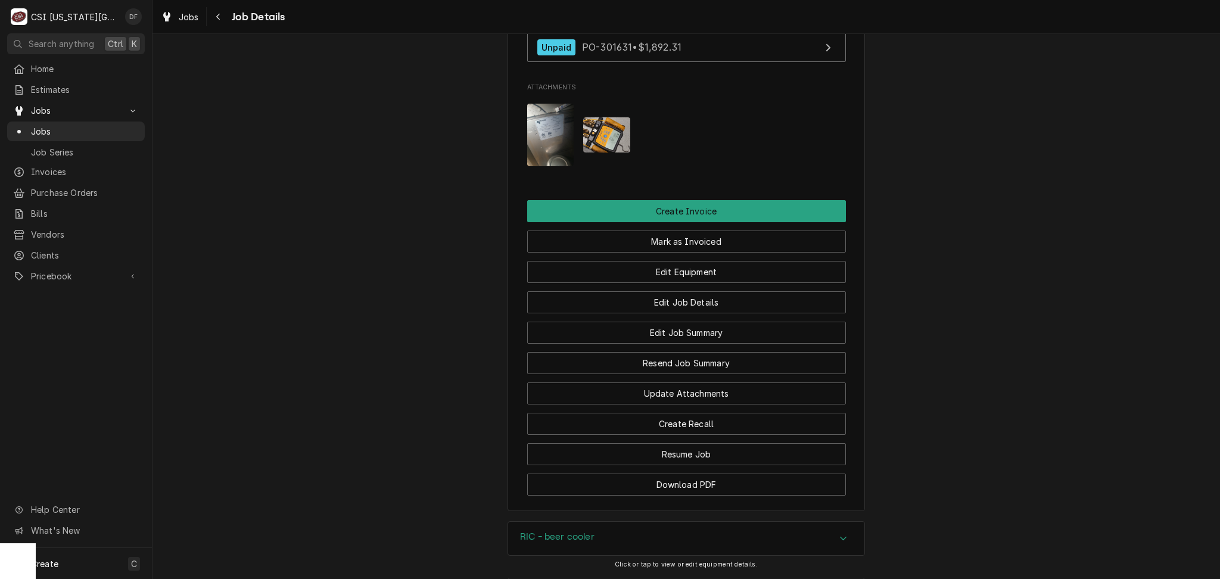
scroll to position [1567, 0]
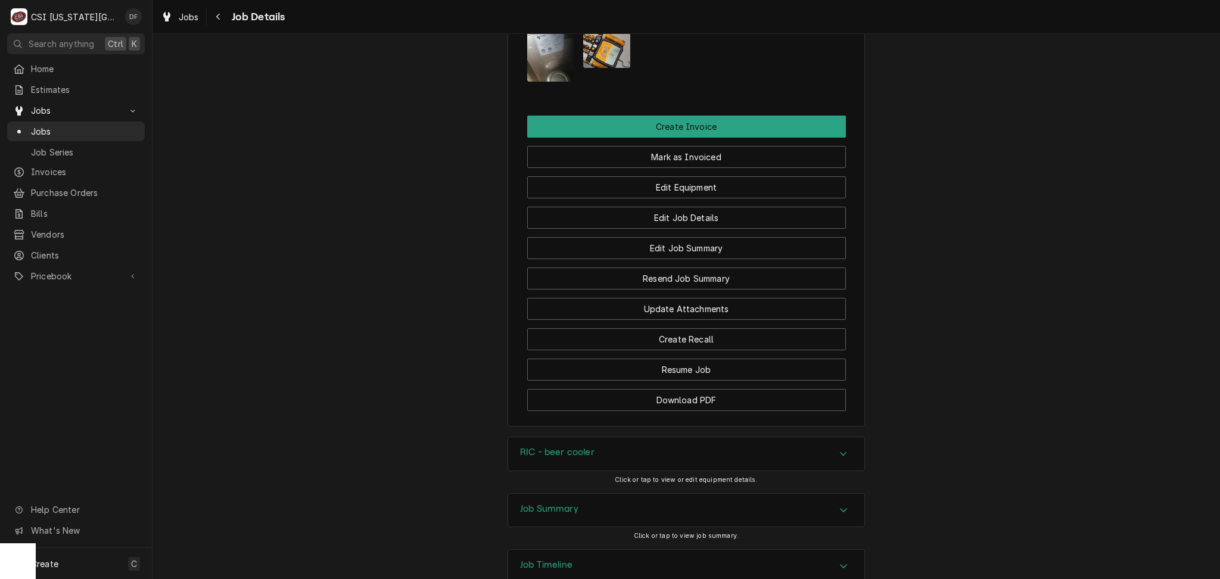
click at [611, 494] on div "Job Summary" at bounding box center [686, 510] width 356 height 33
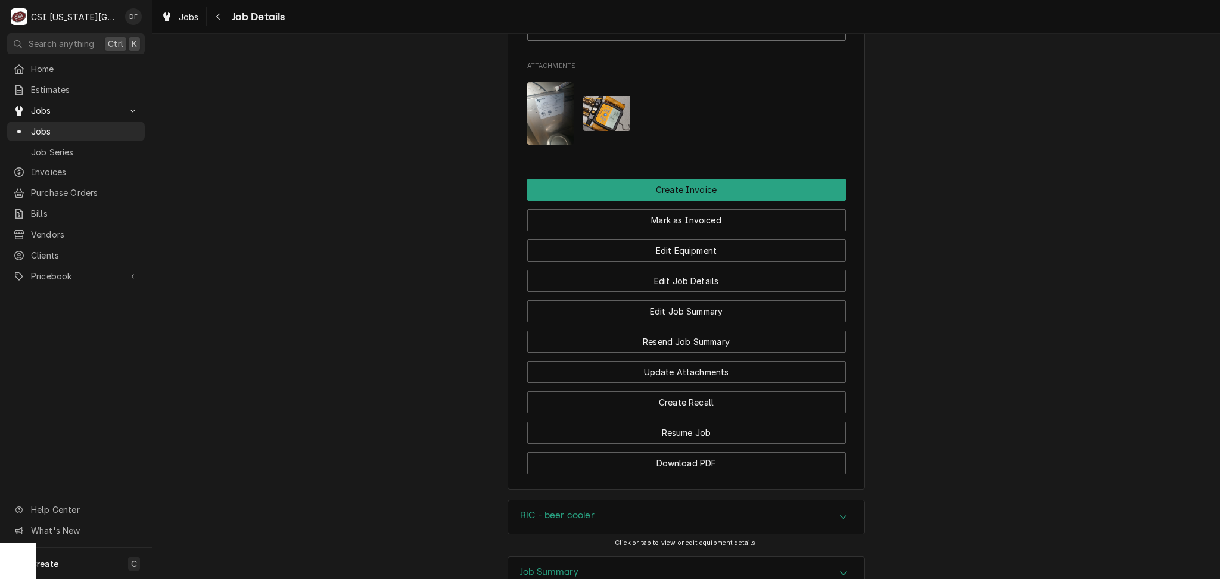
scroll to position [1472, 0]
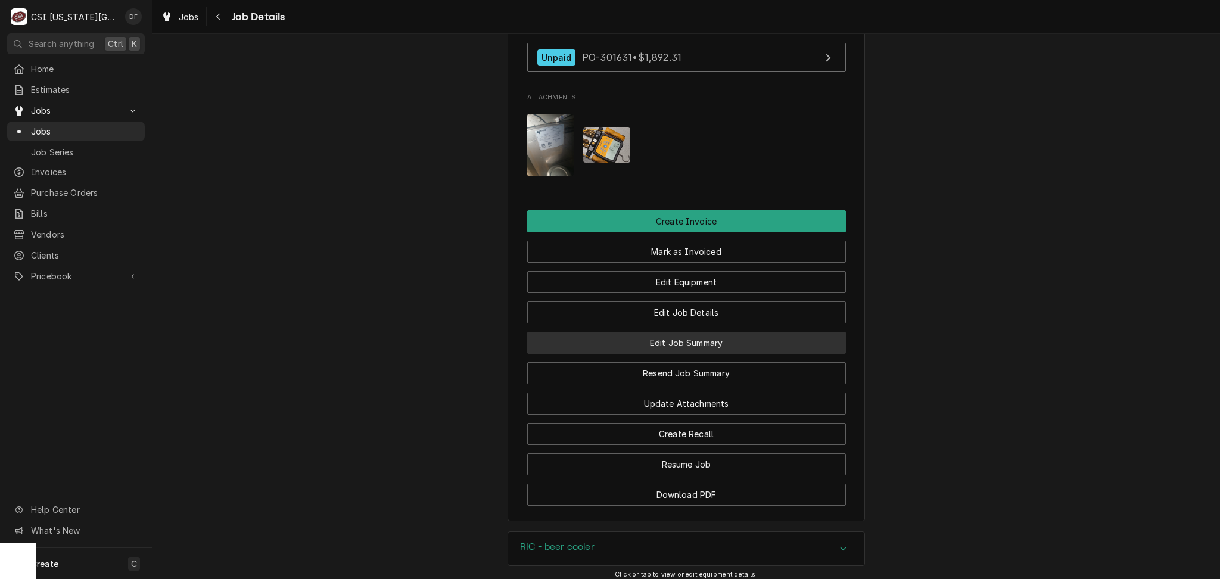
click at [645, 332] on button "Edit Job Summary" at bounding box center [686, 343] width 319 height 22
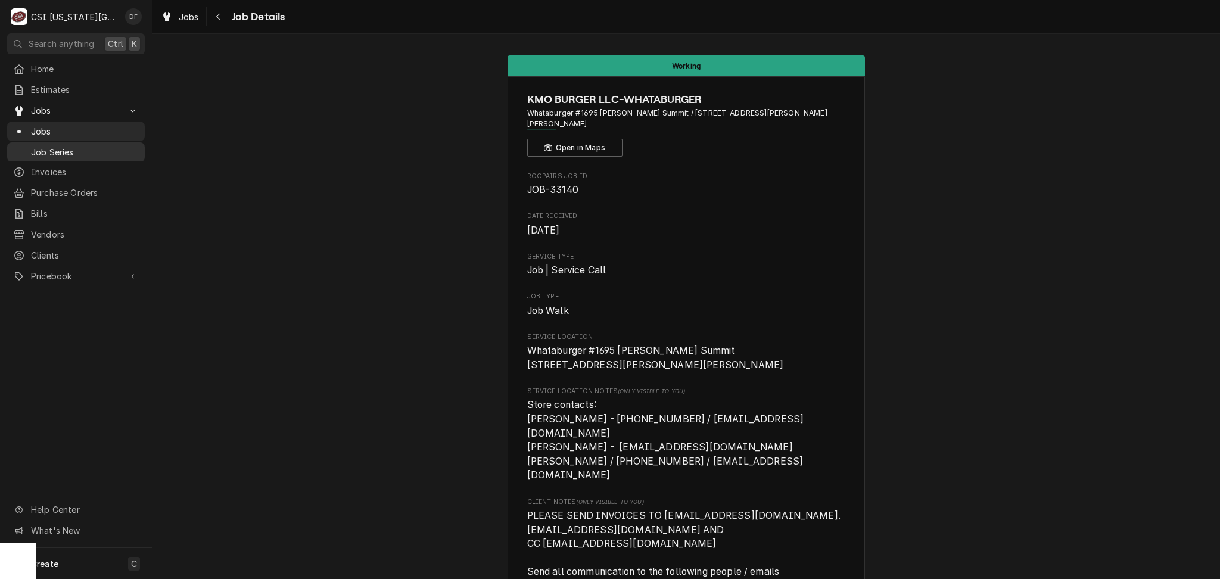
scroll to position [138, 0]
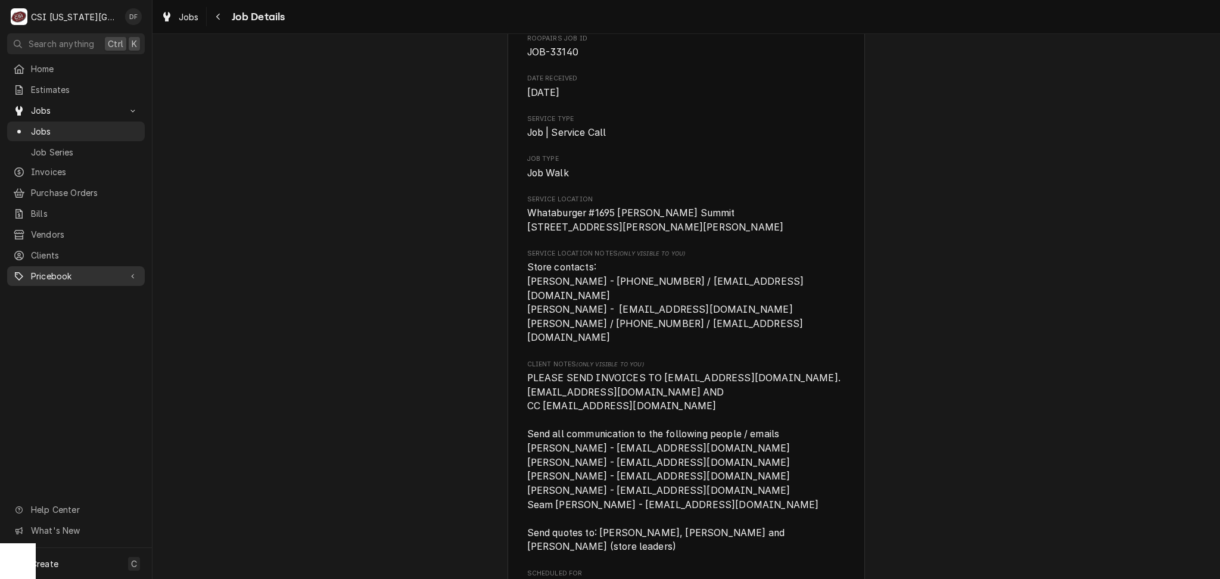
click at [88, 270] on span "Pricebook" at bounding box center [76, 276] width 90 height 13
click at [97, 311] on span "Parts & Materials" at bounding box center [85, 317] width 108 height 13
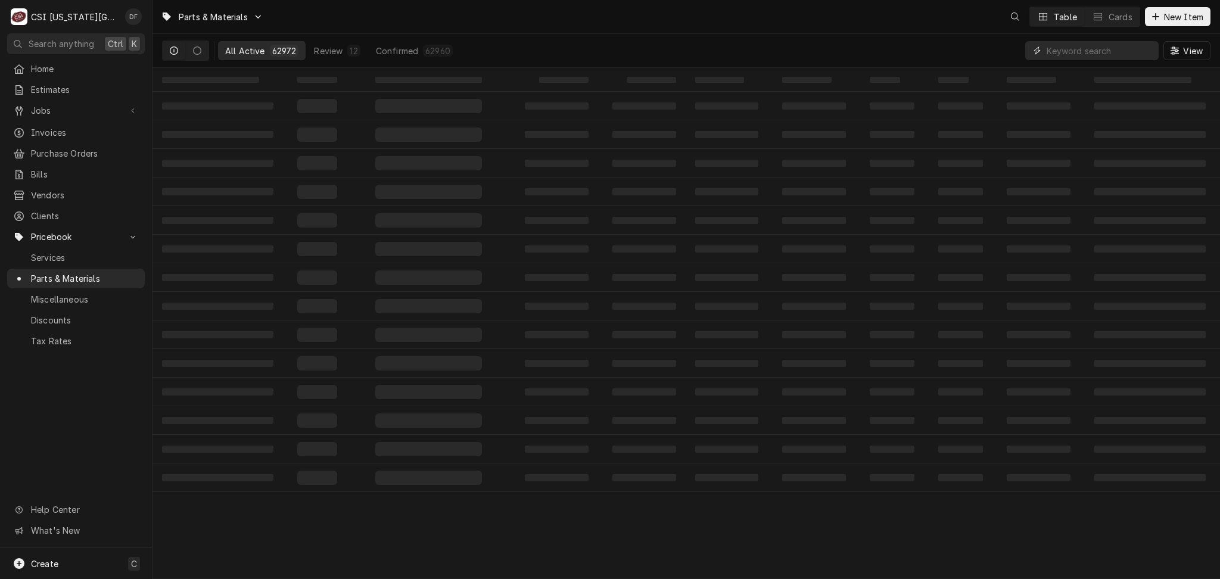
click at [1082, 49] on input "Dynamic Content Wrapper" at bounding box center [1099, 50] width 106 height 19
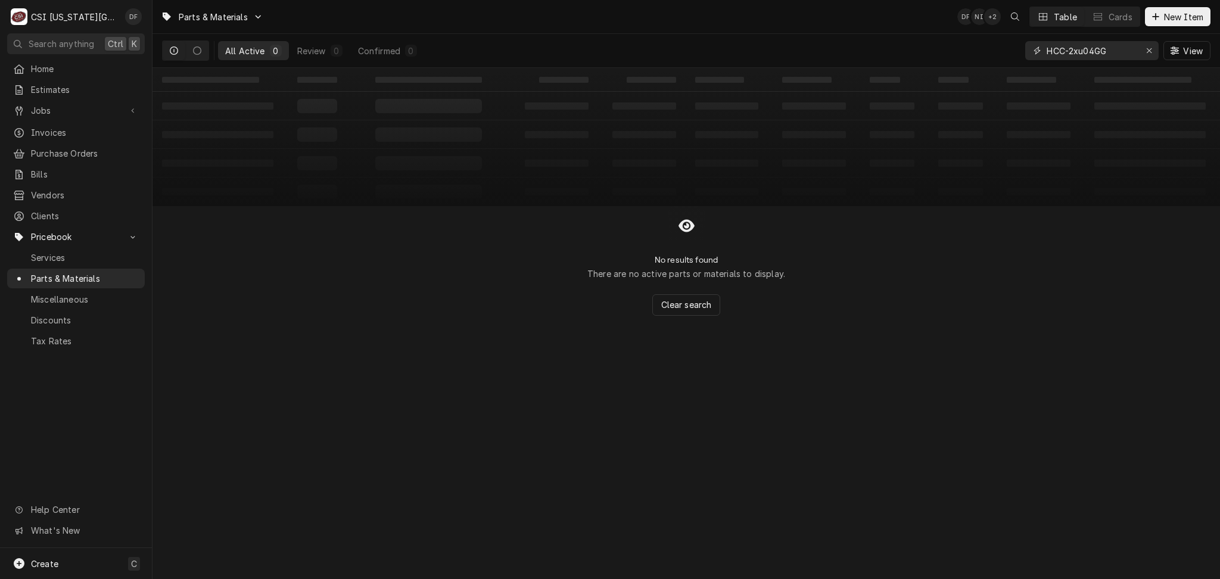
drag, startPoint x: 1069, startPoint y: 52, endPoint x: 1031, endPoint y: 52, distance: 38.1
click at [1031, 52] on div "HCC-2xu04GG" at bounding box center [1091, 50] width 133 height 19
click at [1066, 42] on input "2xu04GG" at bounding box center [1090, 50] width 89 height 19
drag, startPoint x: 1105, startPoint y: 54, endPoint x: 1010, endPoint y: 53, distance: 95.3
click at [1010, 53] on div "All Active 0 Review 0 Confirmed 0 2xu04GG View" at bounding box center [686, 50] width 1048 height 33
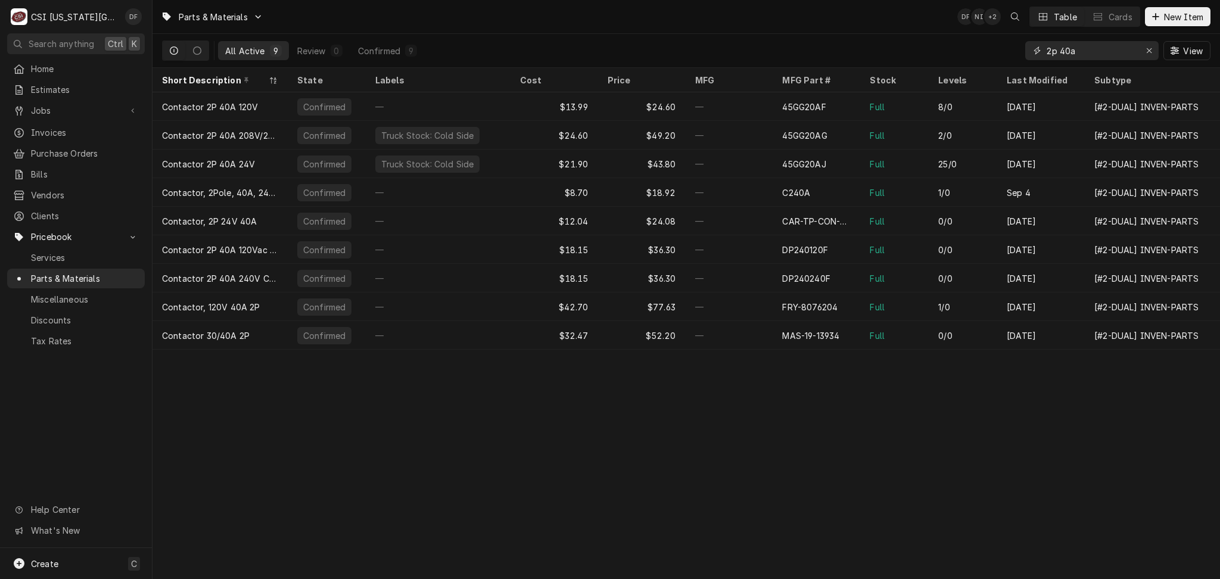
type input "2p 40a"
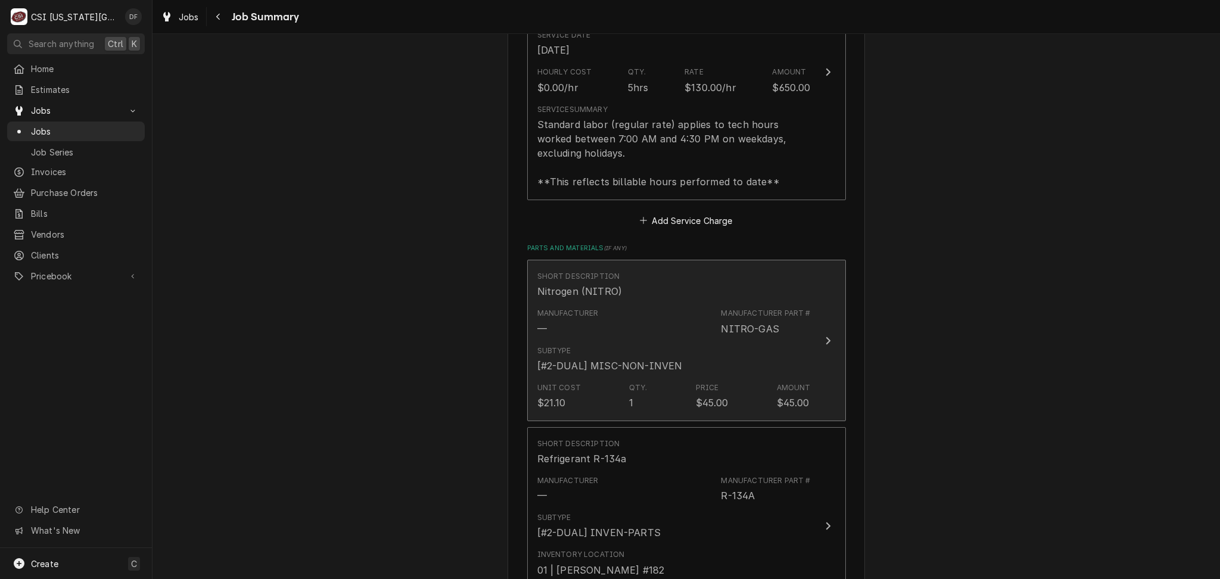
scroll to position [1985, 0]
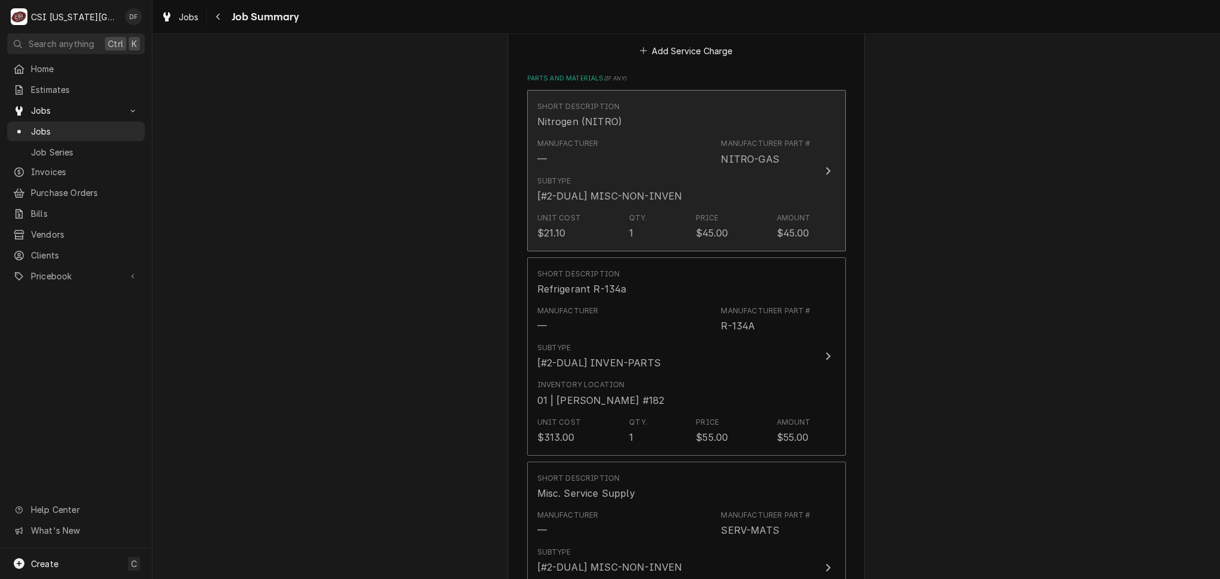
click at [725, 183] on div "Subtype [#2-DUAL] MISC-NON-INVEN" at bounding box center [673, 189] width 273 height 37
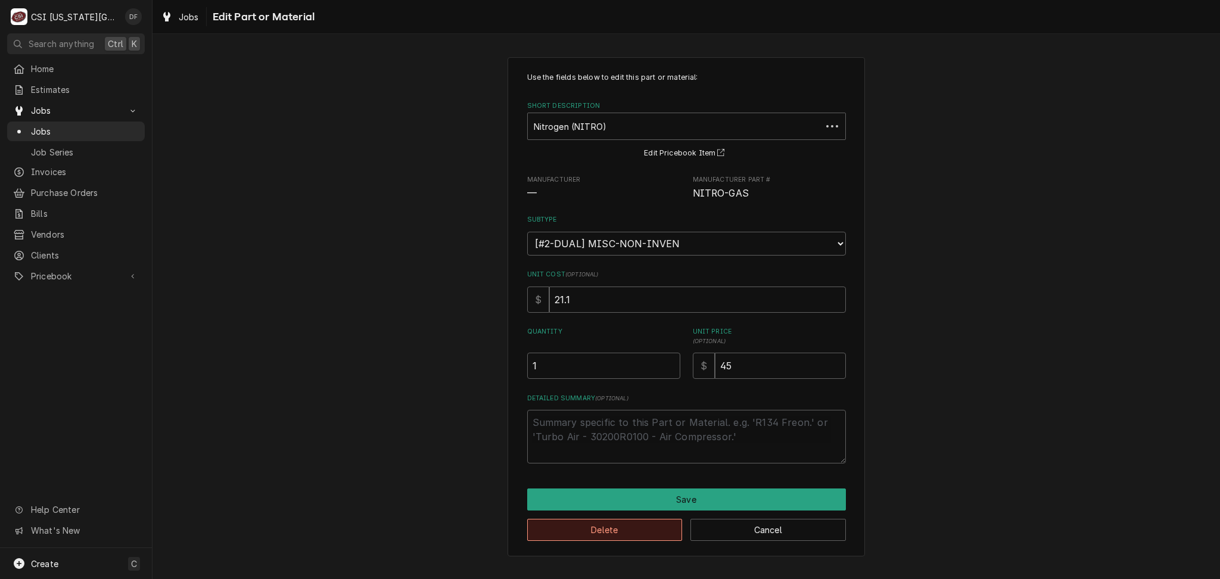
click at [607, 528] on button "Delete" at bounding box center [604, 530] width 155 height 22
type textarea "x"
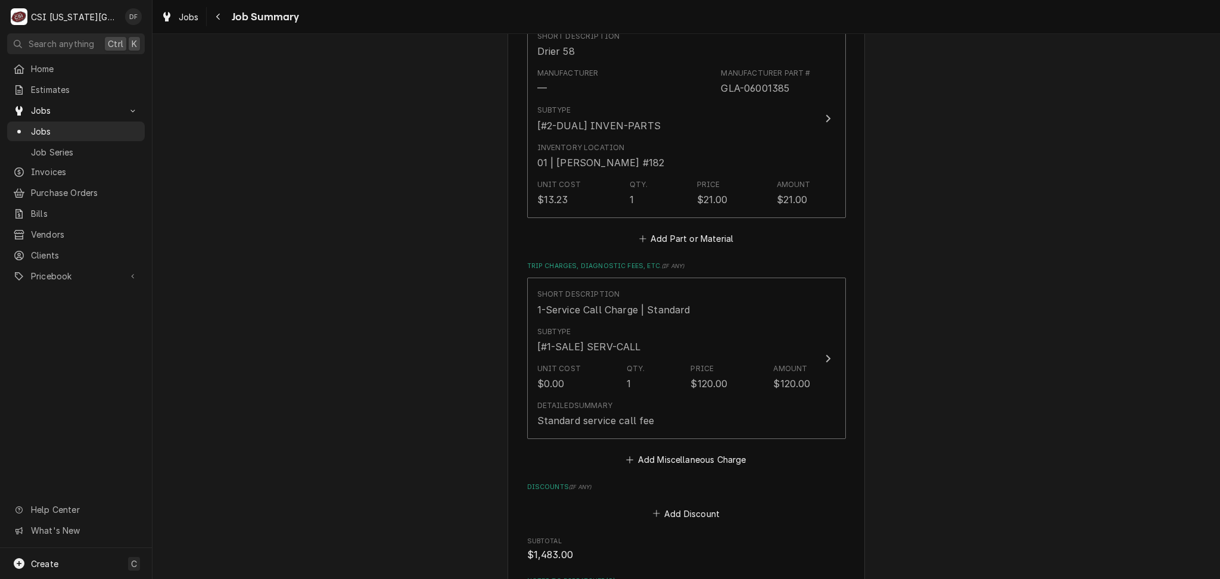
scroll to position [2803, 0]
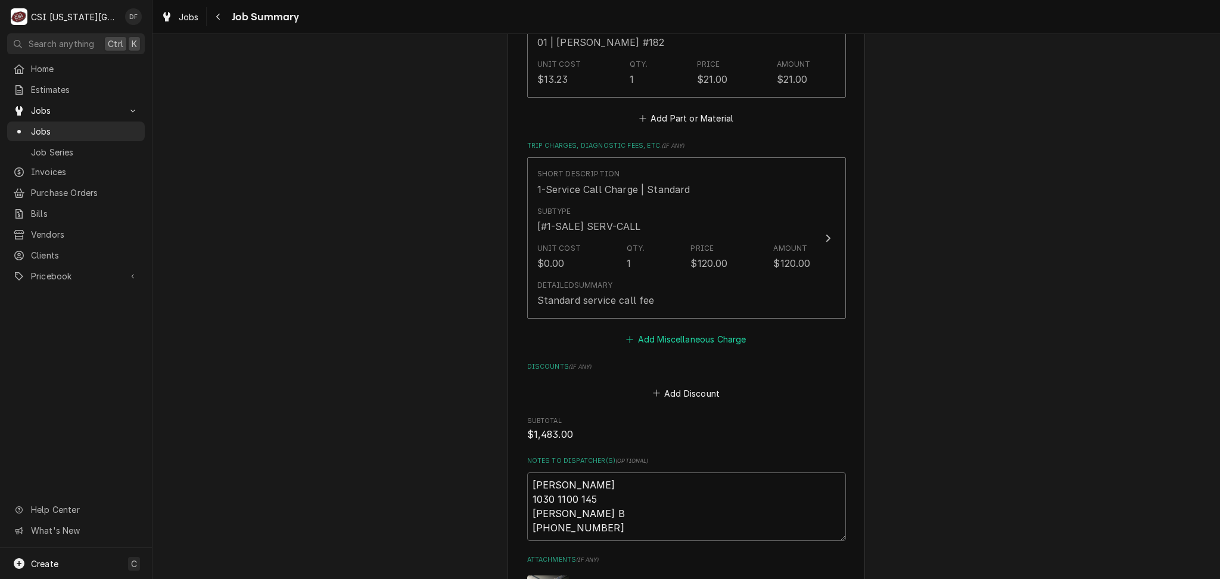
click at [696, 331] on button "Add Miscellaneous Charge" at bounding box center [686, 339] width 124 height 17
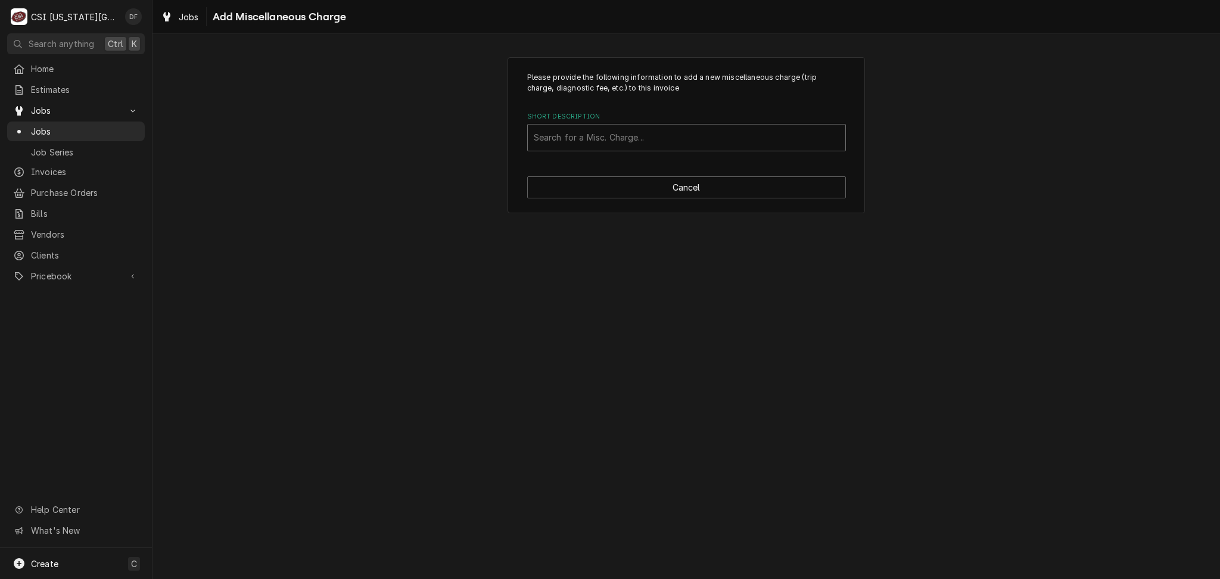
click at [617, 143] on div "Short Description" at bounding box center [687, 137] width 306 height 21
type input "ref"
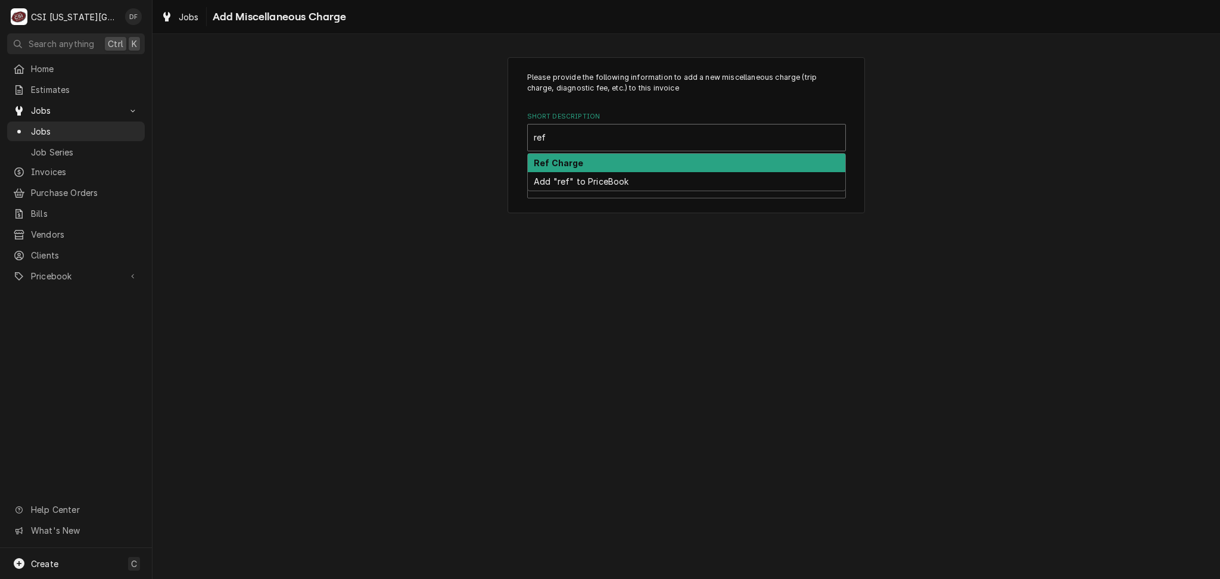
click at [623, 170] on div "Ref Charge" at bounding box center [686, 163] width 317 height 18
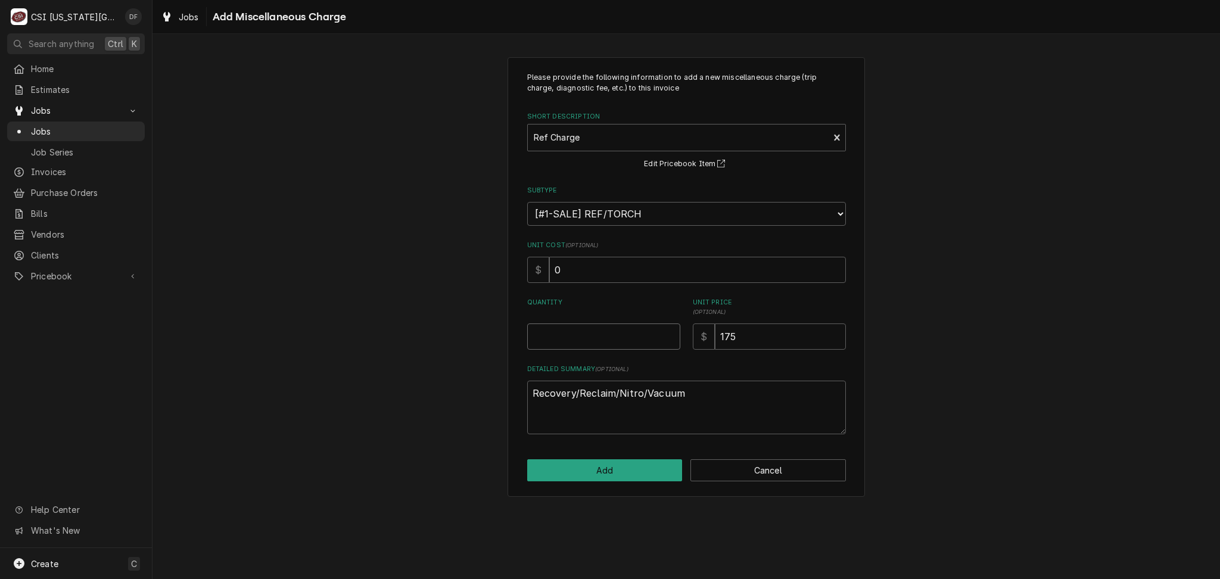
click at [574, 335] on input "Quantity" at bounding box center [603, 336] width 153 height 26
type textarea "x"
type input "1"
click at [627, 474] on button "Add" at bounding box center [604, 470] width 155 height 22
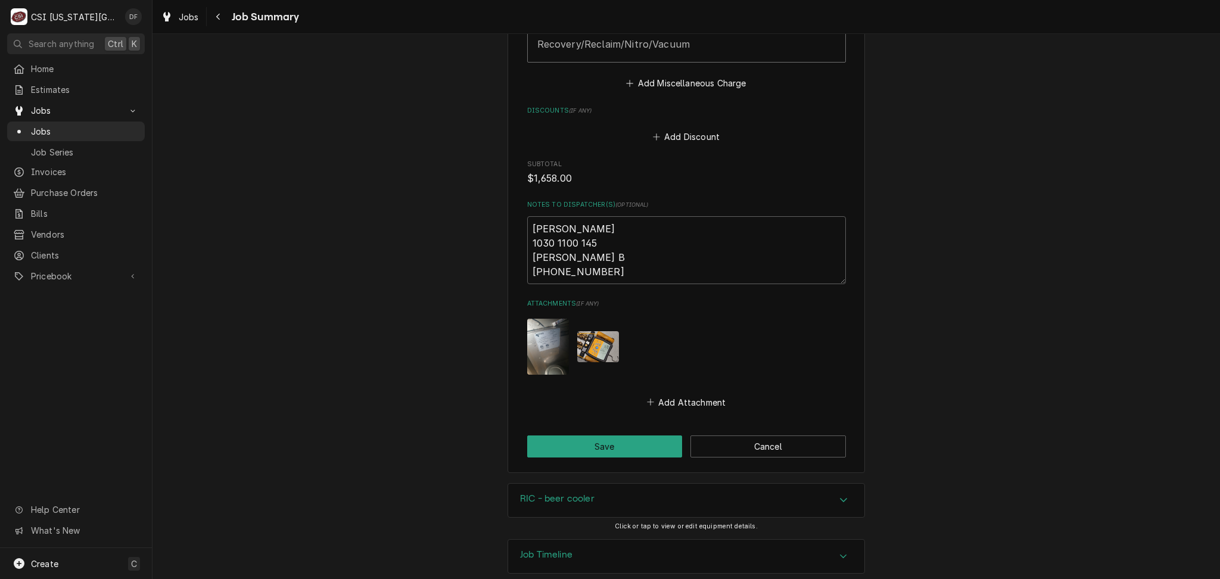
scroll to position [3228, 0]
click at [640, 434] on button "Save" at bounding box center [604, 444] width 155 height 22
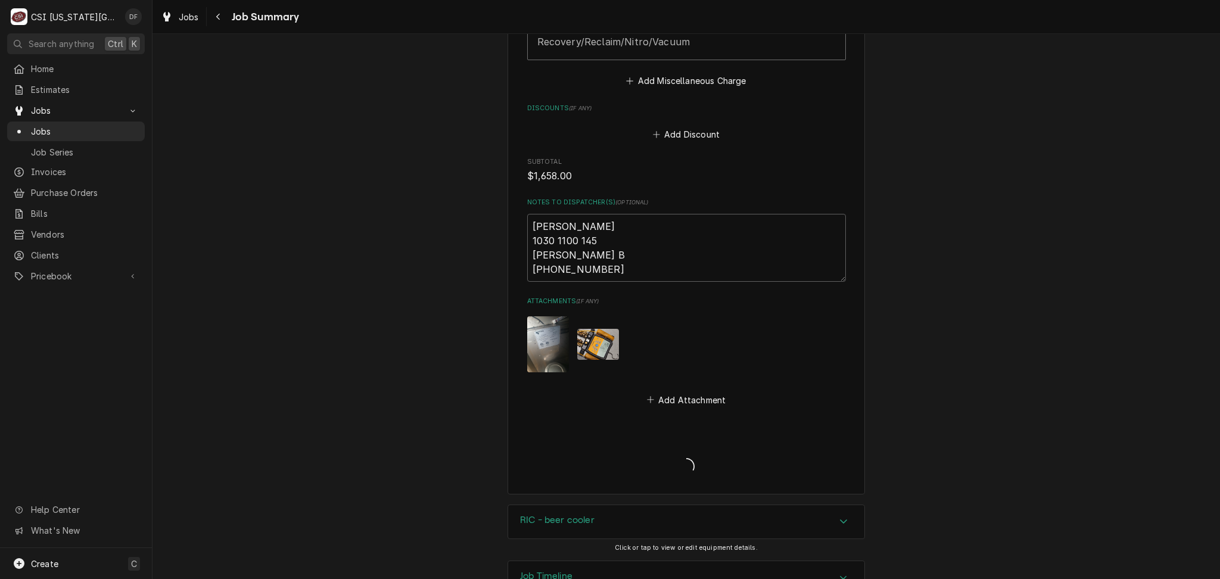
type textarea "x"
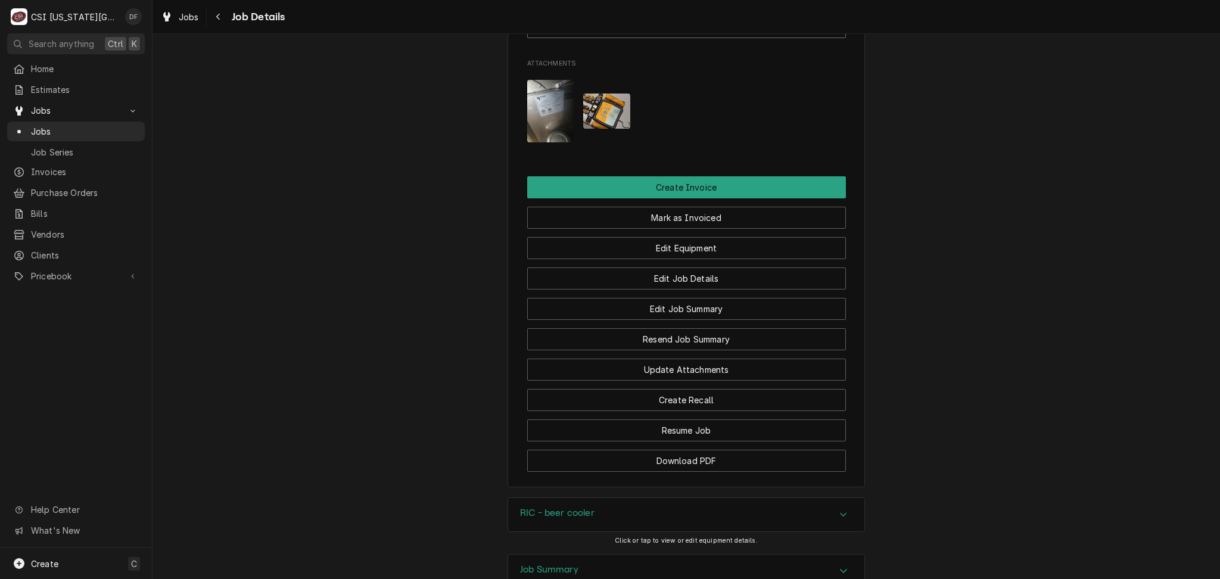
scroll to position [1509, 0]
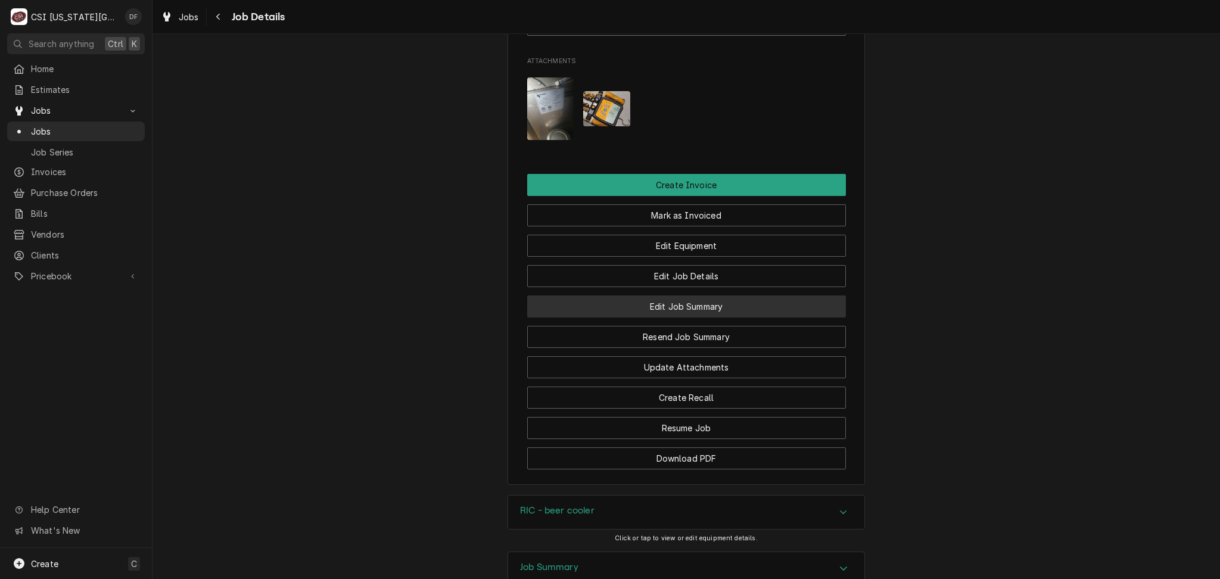
click at [719, 295] on button "Edit Job Summary" at bounding box center [686, 306] width 319 height 22
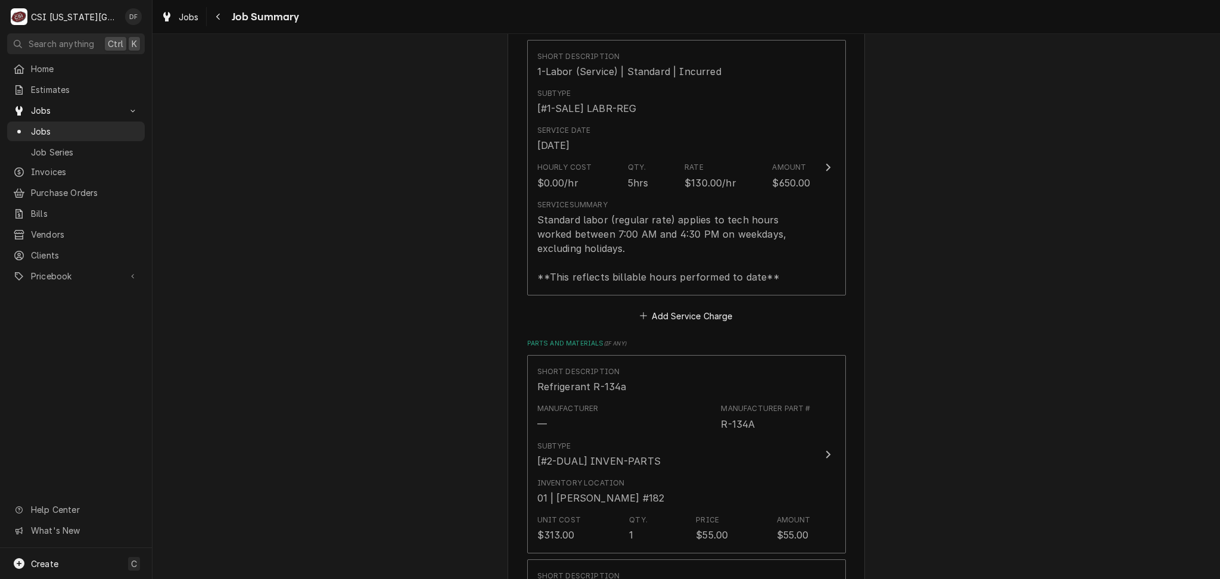
scroll to position [1721, 0]
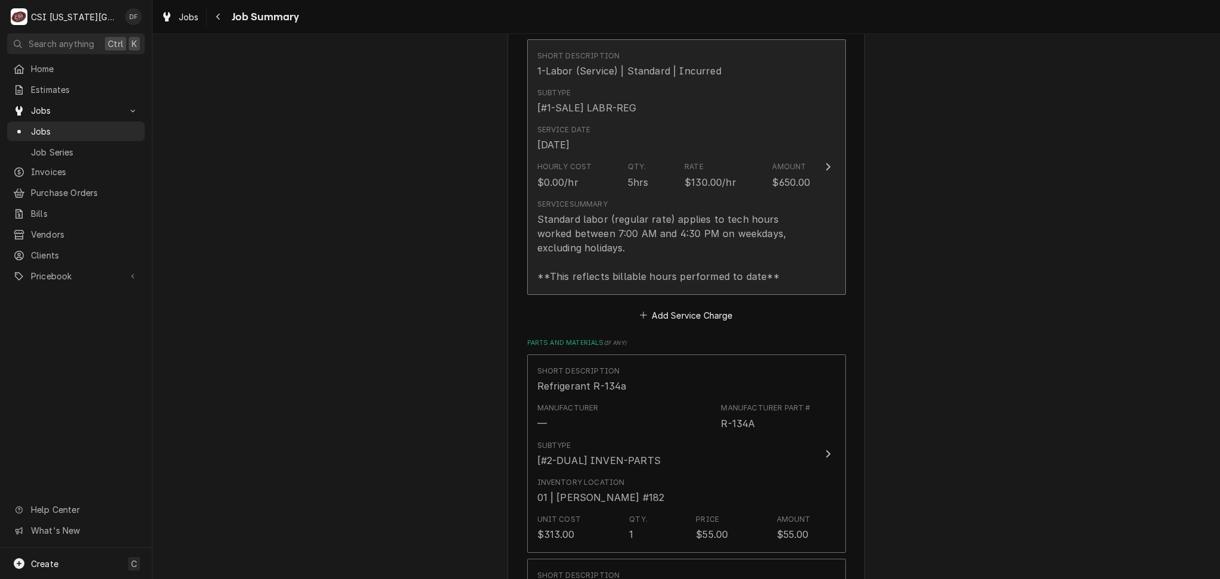
click at [648, 232] on div "Standard labor (regular rate) applies to tech hours worked between 7:00 AM and …" at bounding box center [673, 247] width 273 height 71
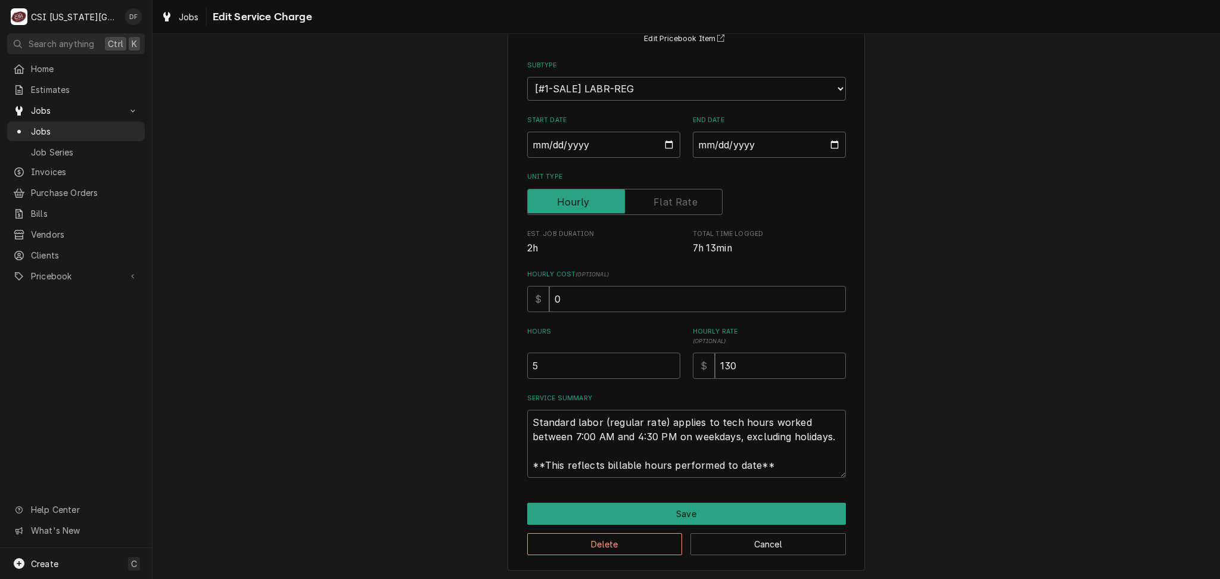
scroll to position [115, 0]
click at [527, 363] on input "5" at bounding box center [603, 365] width 153 height 26
type textarea "x"
type input ".5"
type textarea "x"
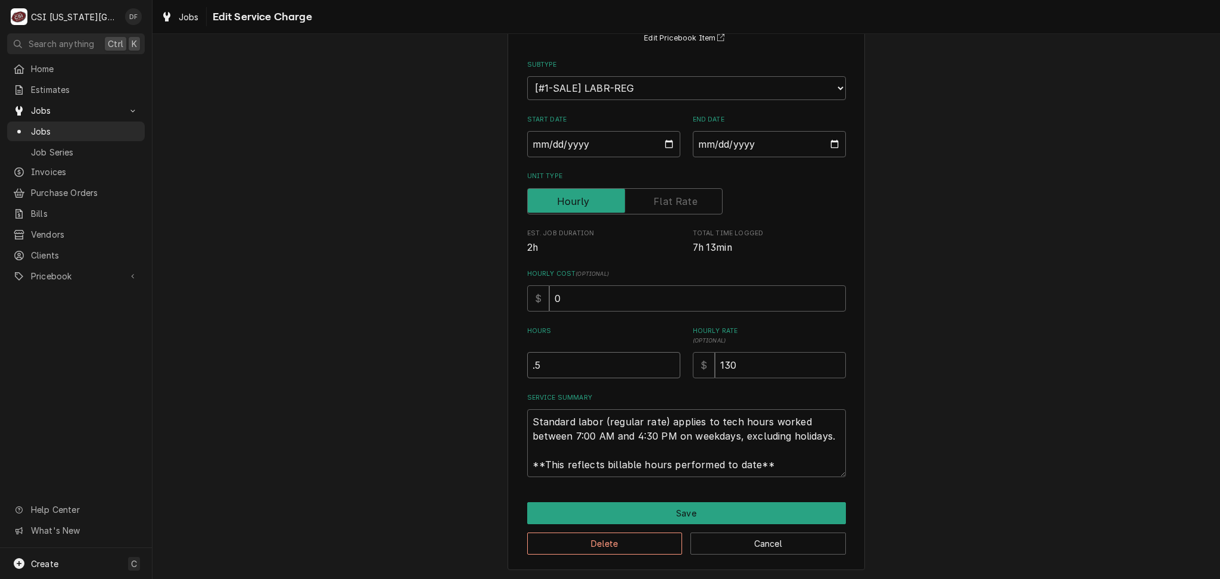
type input "5"
type textarea "x"
type input "85"
type textarea "x"
type input "8.5"
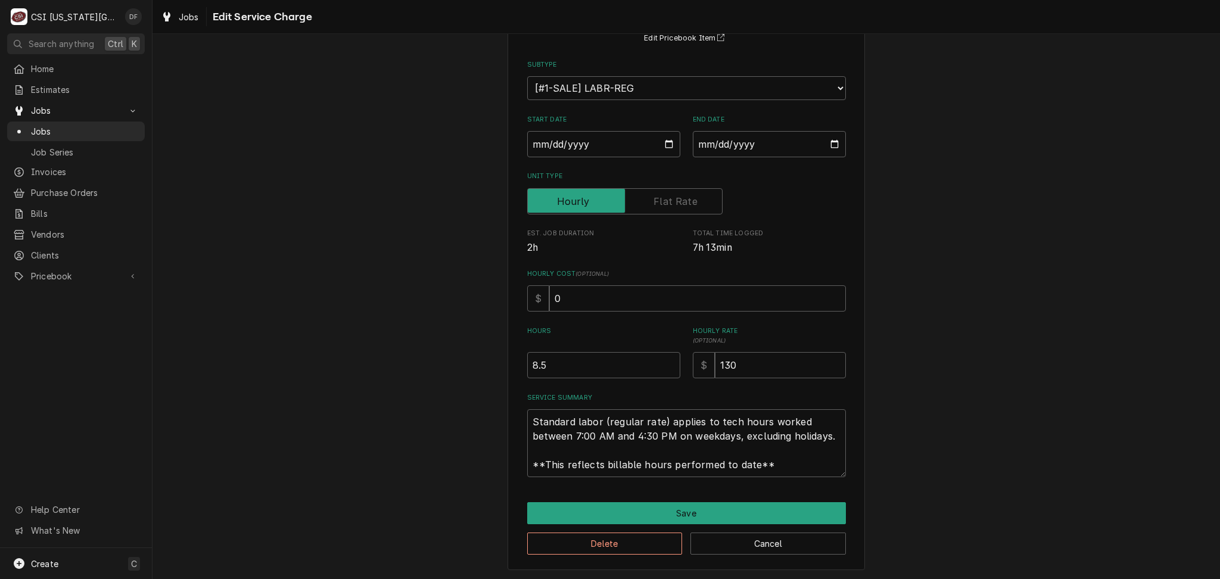
click at [597, 525] on div "Delete Cancel" at bounding box center [686, 539] width 319 height 30
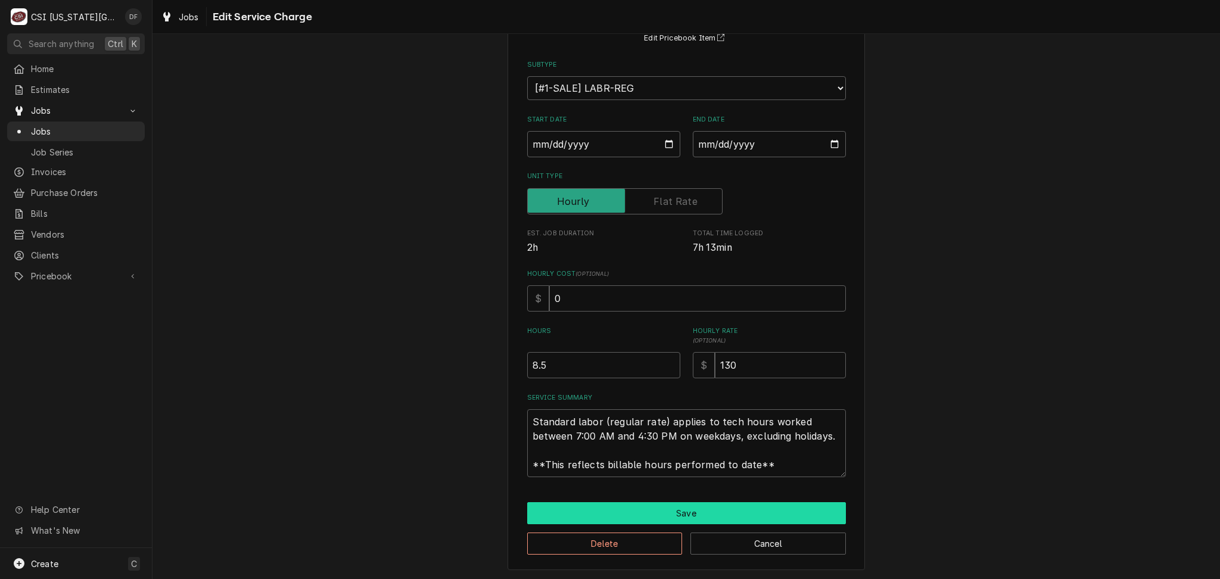
click at [597, 520] on button "Save" at bounding box center [686, 513] width 319 height 22
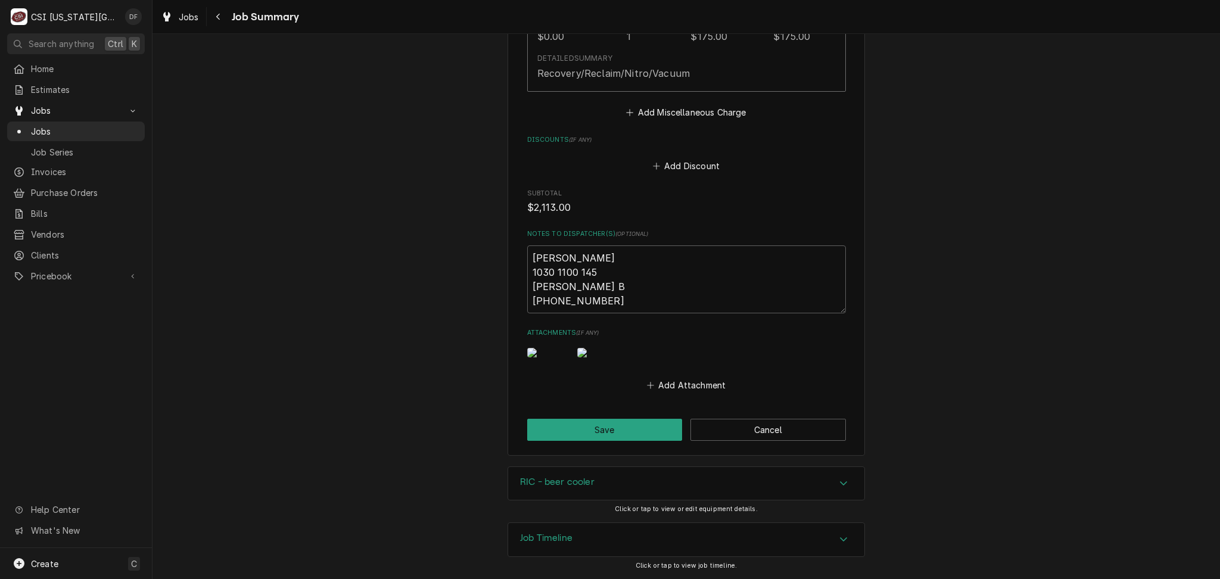
scroll to position [3228, 0]
click at [603, 436] on button "Save" at bounding box center [604, 430] width 155 height 22
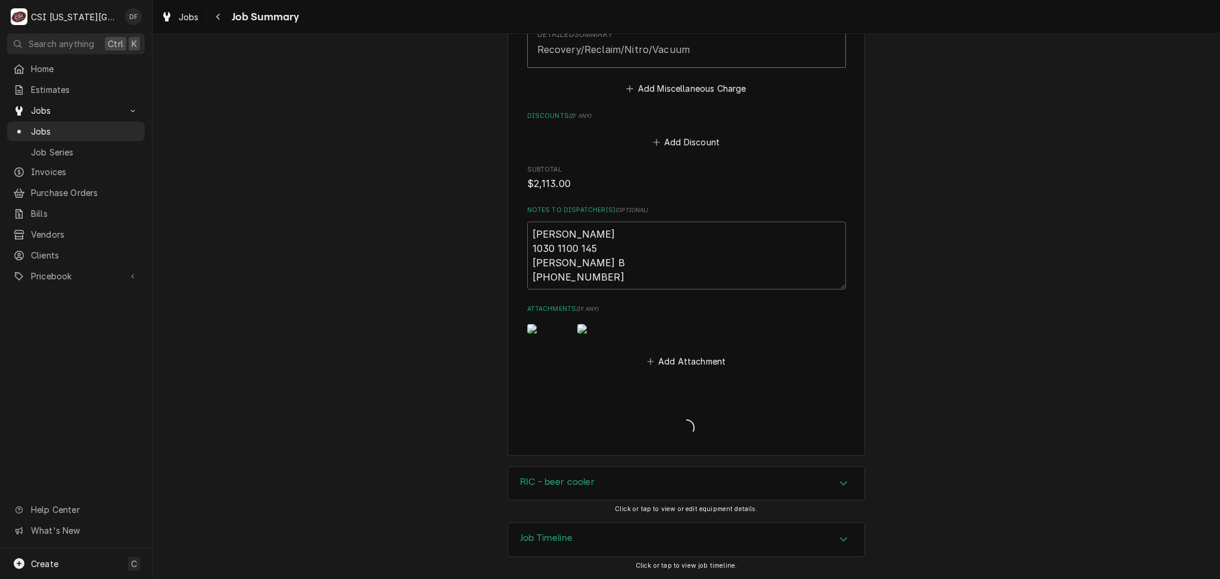
type textarea "x"
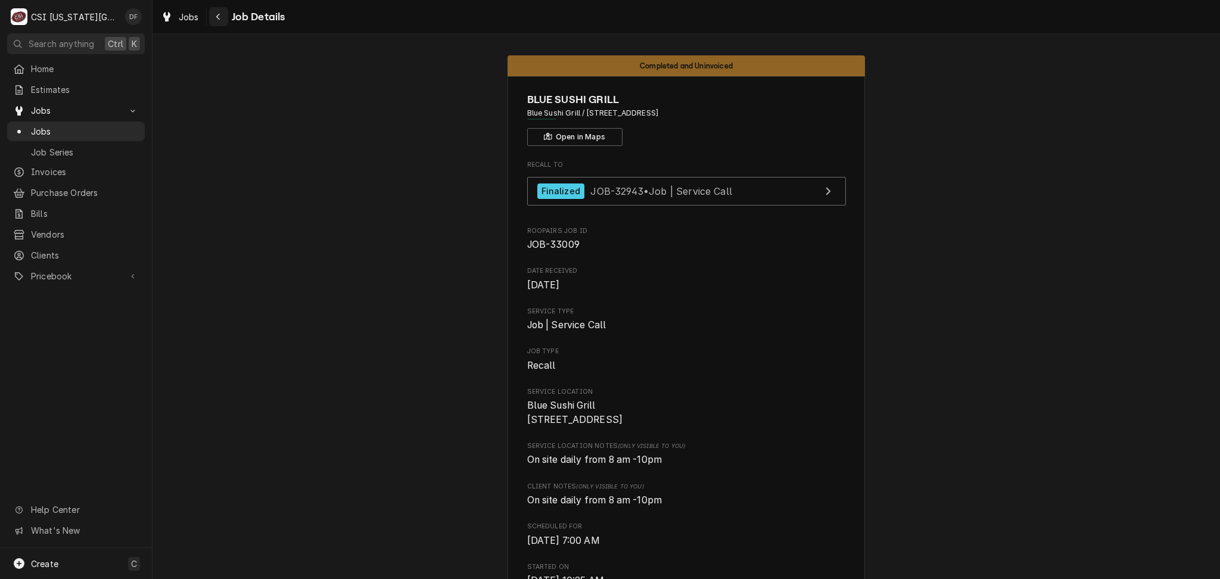
click at [220, 17] on icon "Navigate back" at bounding box center [218, 17] width 5 height 8
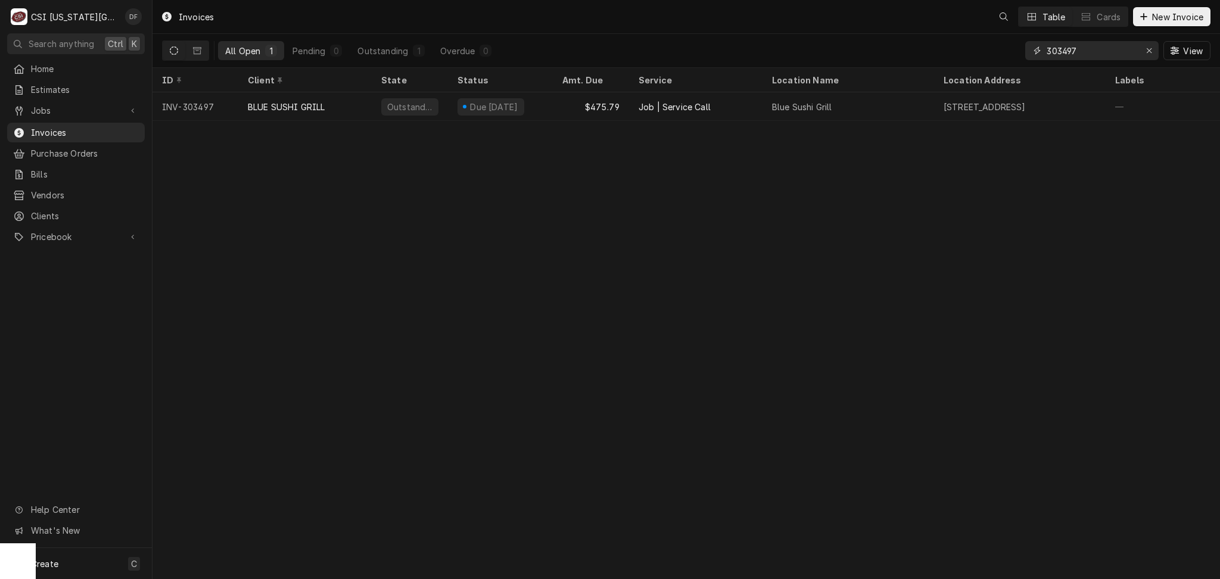
drag, startPoint x: 1100, startPoint y: 51, endPoint x: 1017, endPoint y: 52, distance: 82.8
click at [1017, 52] on div "All Open 1 Pending 0 Outstanding 1 Overdue 0 303497 View" at bounding box center [686, 50] width 1048 height 33
paste input "303583"
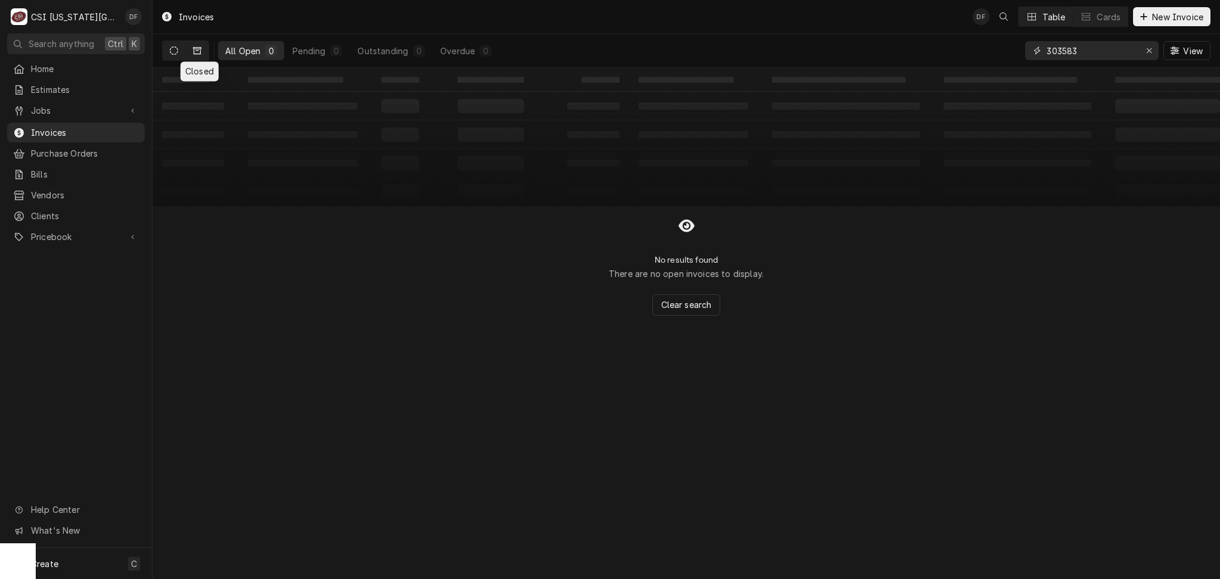
type input "303583"
click at [202, 52] on button "Dynamic Content Wrapper" at bounding box center [197, 50] width 23 height 19
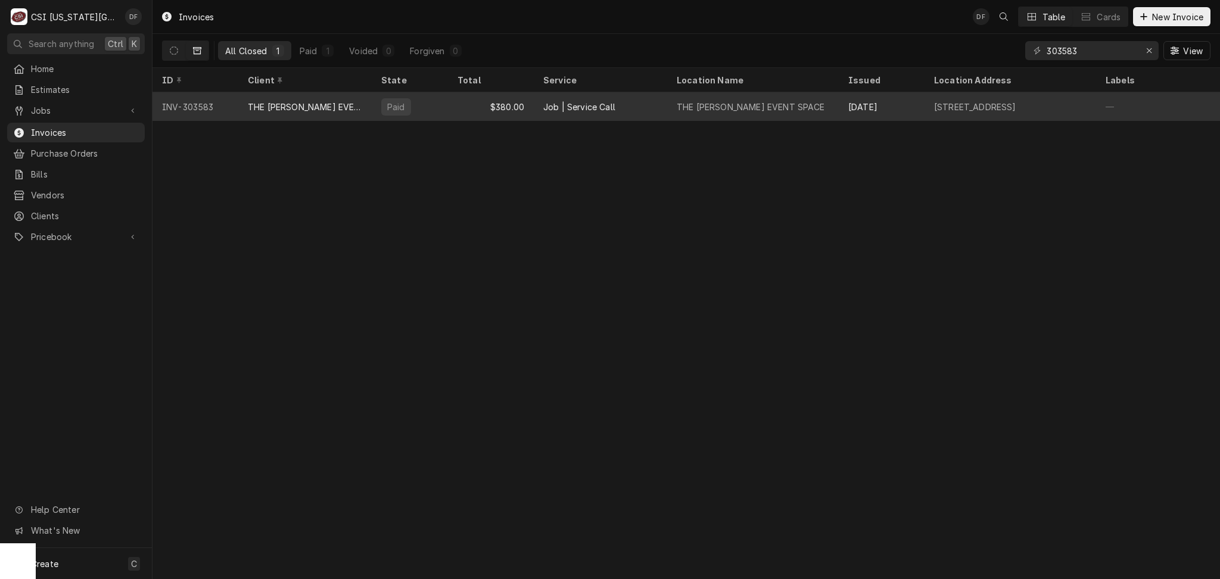
click at [615, 108] on div "Job | Service Call" at bounding box center [600, 106] width 133 height 29
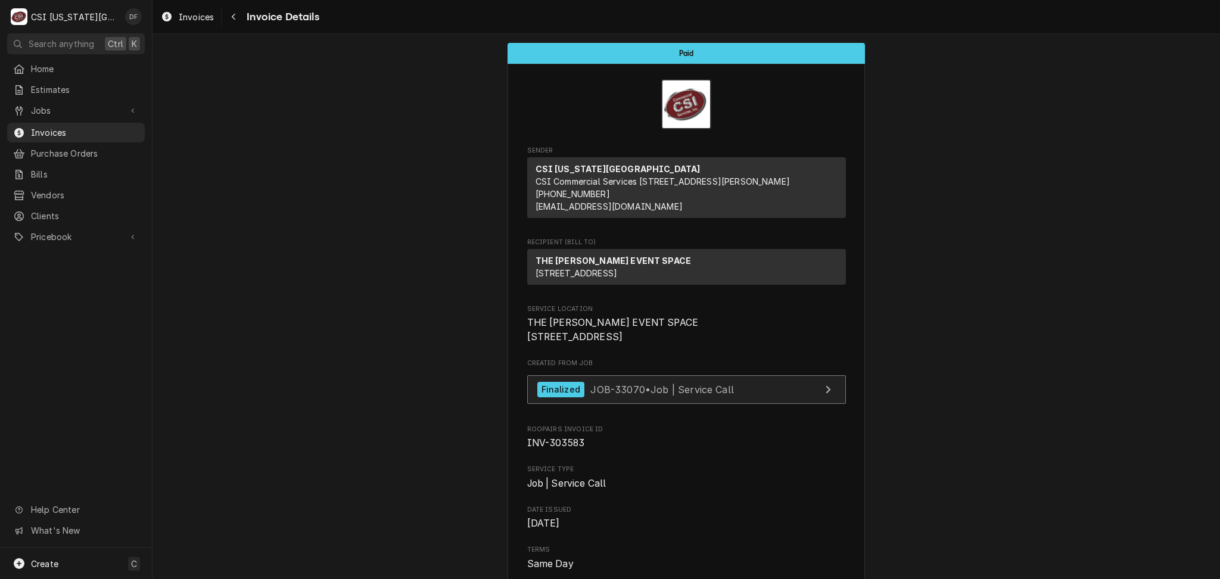
click at [630, 398] on div "Finalized JOB-33070 • Job | Service Call" at bounding box center [635, 390] width 197 height 16
click at [66, 230] on span "Pricebook" at bounding box center [76, 236] width 90 height 13
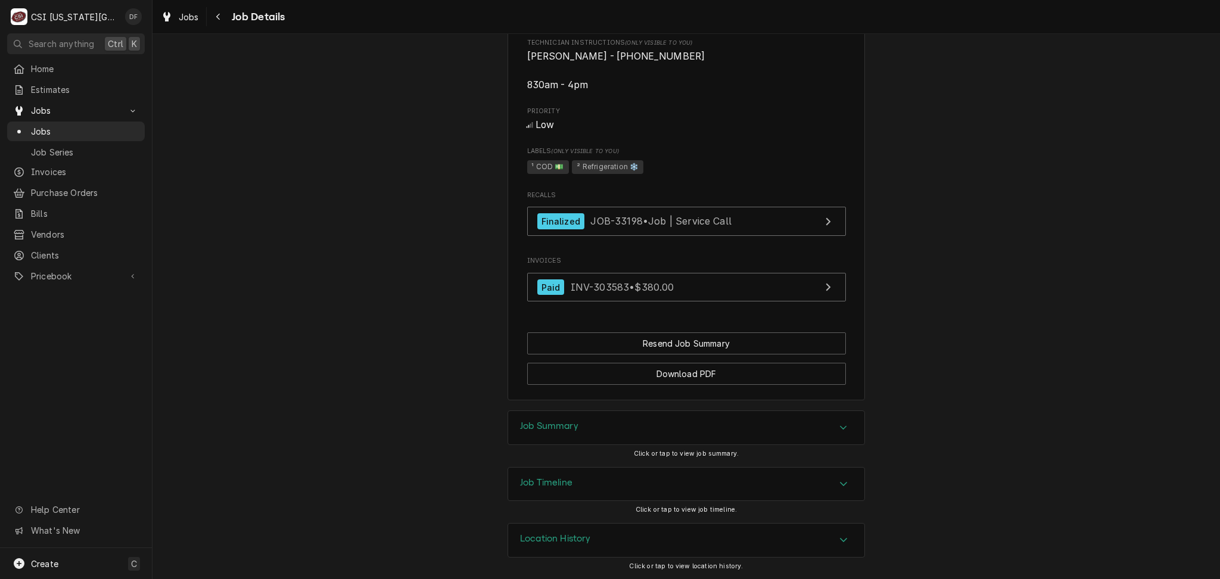
scroll to position [744, 0]
click at [575, 428] on div "Job Summary" at bounding box center [686, 427] width 356 height 33
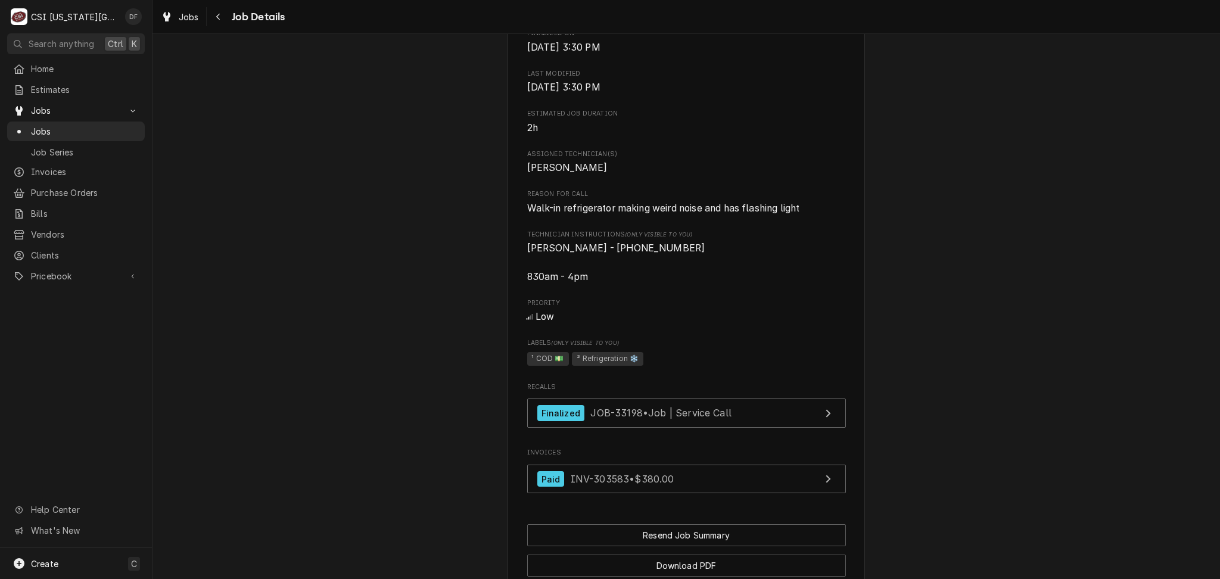
scroll to position [715, 0]
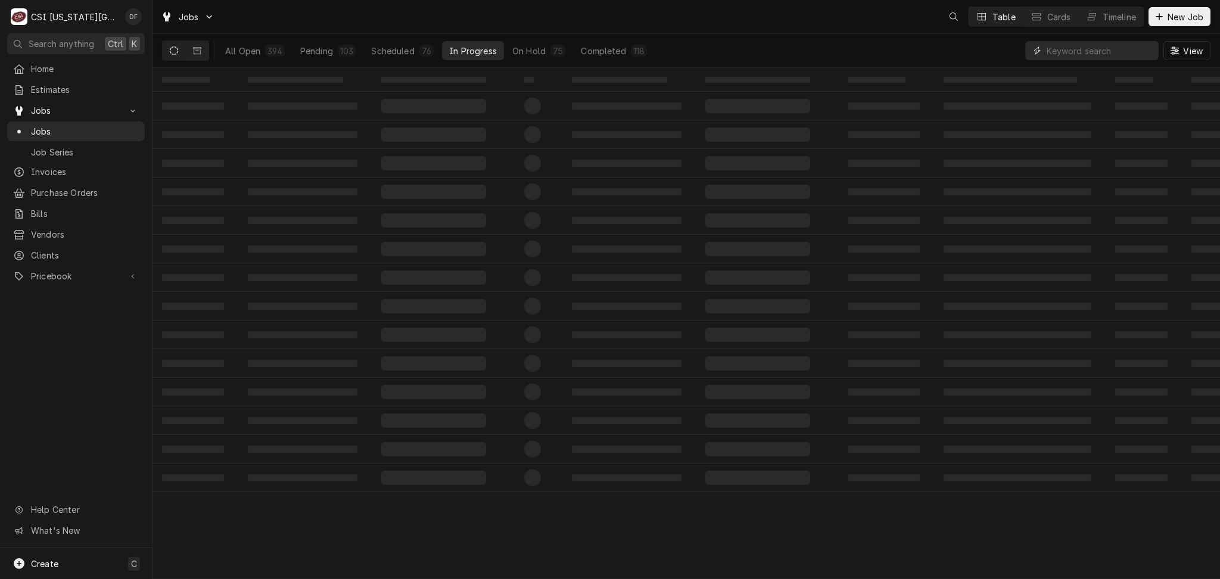
click at [1070, 56] on input "Dynamic Content Wrapper" at bounding box center [1099, 50] width 106 height 19
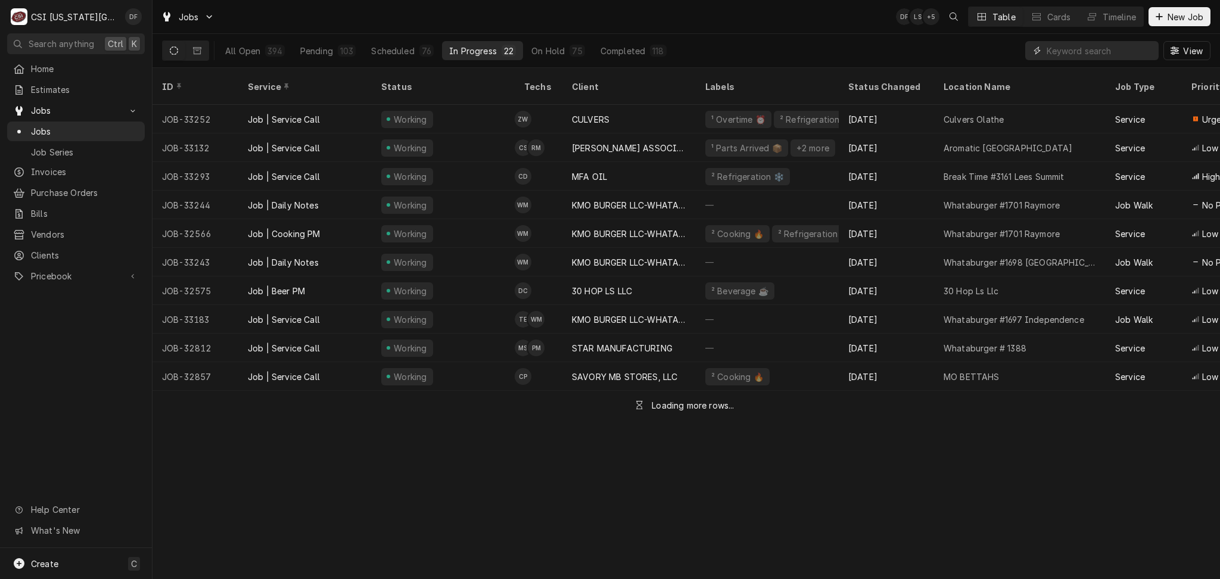
paste input "303727"
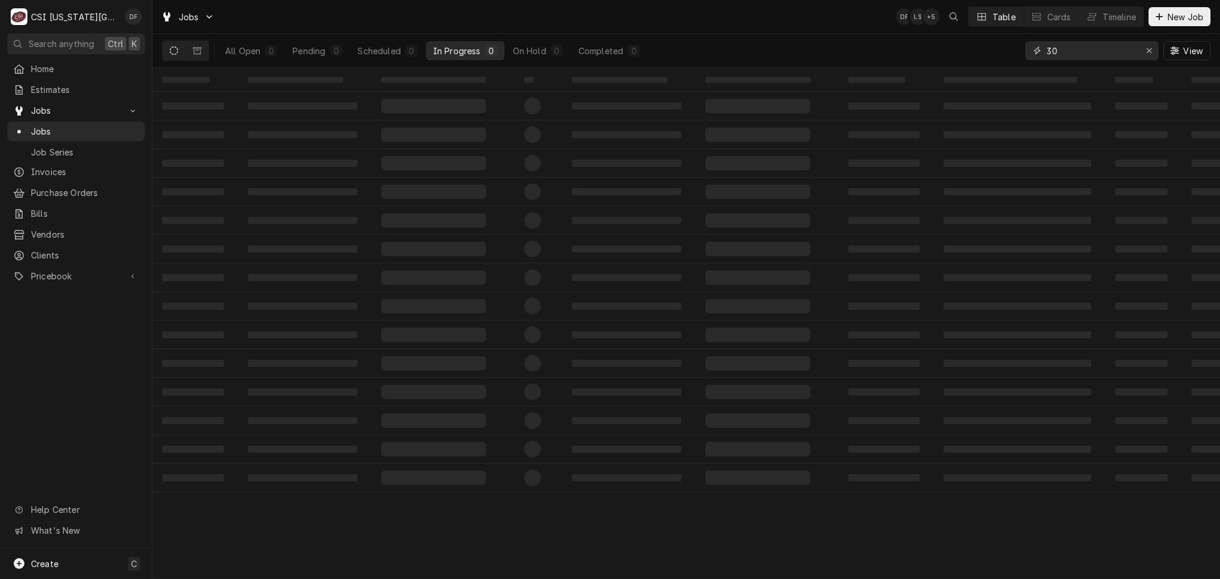
type input "3"
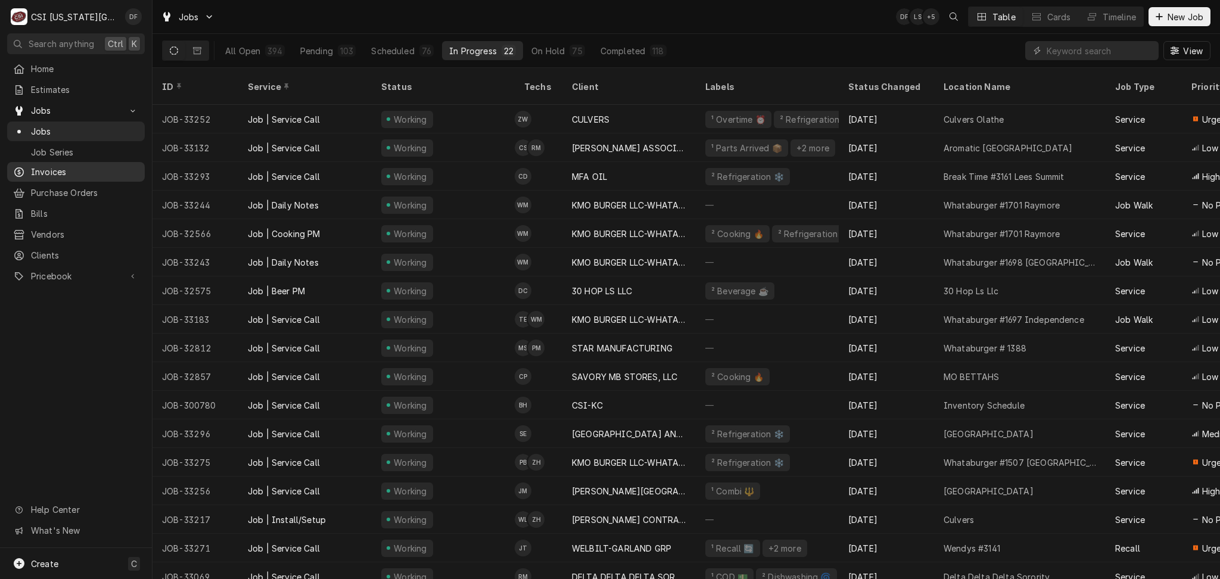
click at [70, 168] on span "Invoices" at bounding box center [85, 172] width 108 height 13
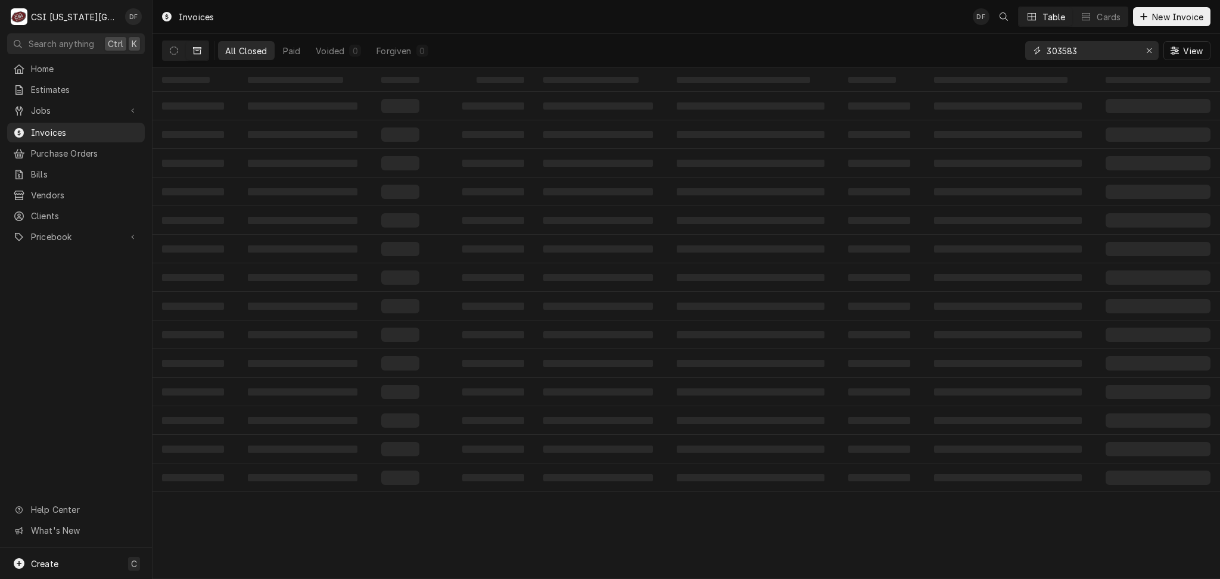
drag, startPoint x: 1085, startPoint y: 48, endPoint x: 1005, endPoint y: 66, distance: 81.8
click at [1005, 66] on div "All Closed Paid Voided 0 Forgiven 0 303583 View" at bounding box center [686, 50] width 1048 height 33
paste input "303727"
type input "303727"
click at [176, 51] on icon "Dynamic Content Wrapper" at bounding box center [174, 50] width 8 height 8
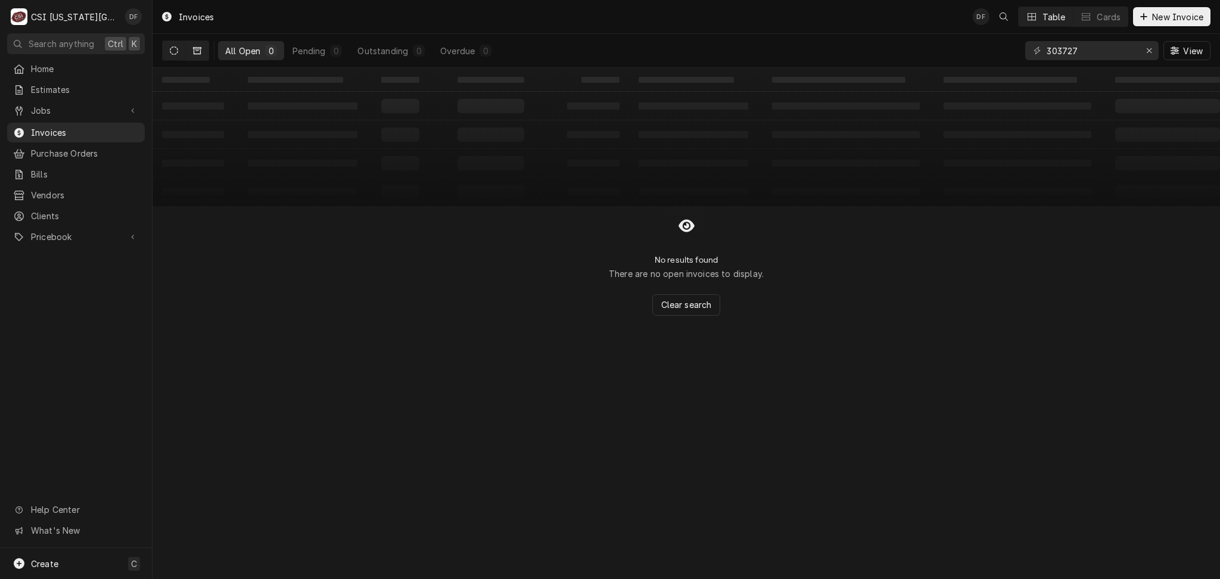
click at [198, 49] on icon "Dynamic Content Wrapper" at bounding box center [197, 50] width 8 height 7
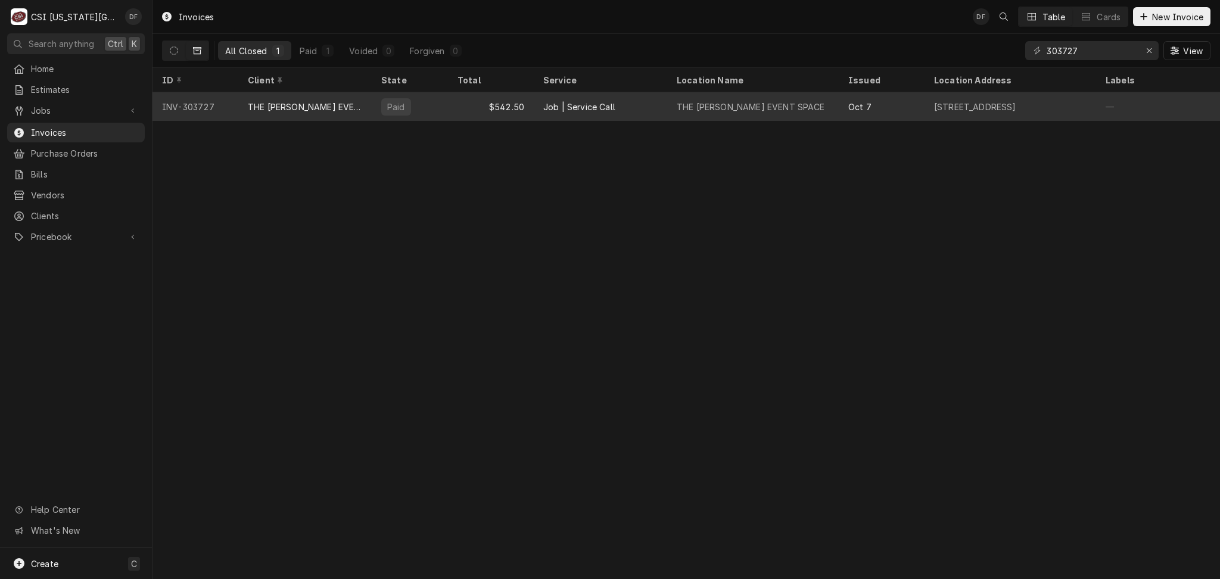
click at [629, 117] on tr "INV-303727 THE EVERLY EVENT SPACE Paid $542.50 Job | Service Call THE EVERLY EV…" at bounding box center [857, 106] width 1410 height 29
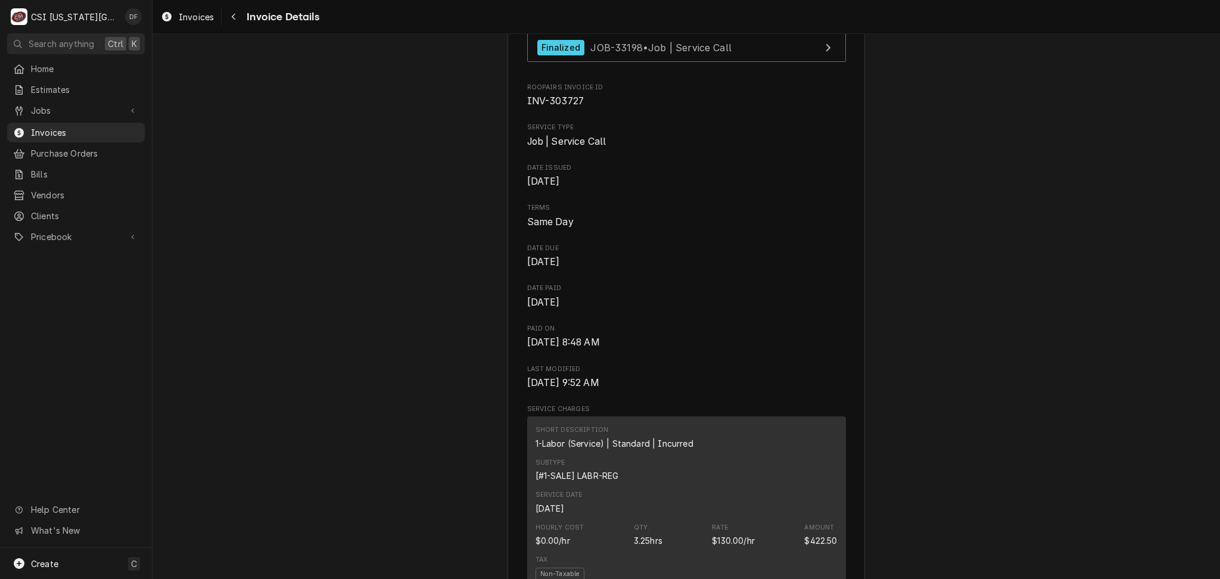
scroll to position [183, 0]
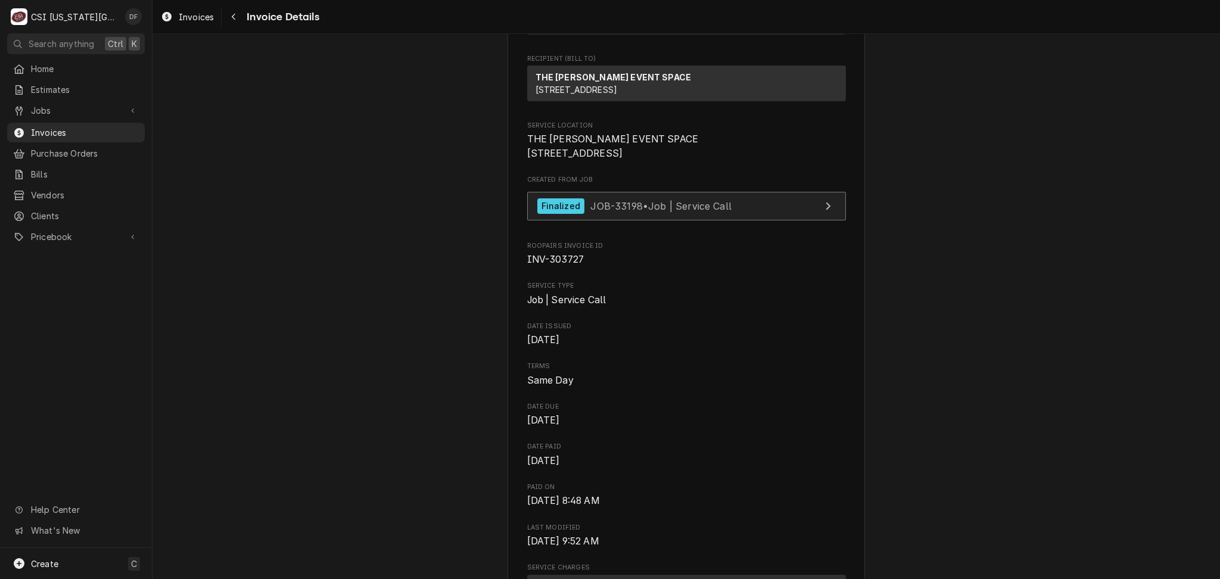
click at [679, 214] on div "Finalized JOB-33198 • Job | Service Call" at bounding box center [634, 206] width 194 height 16
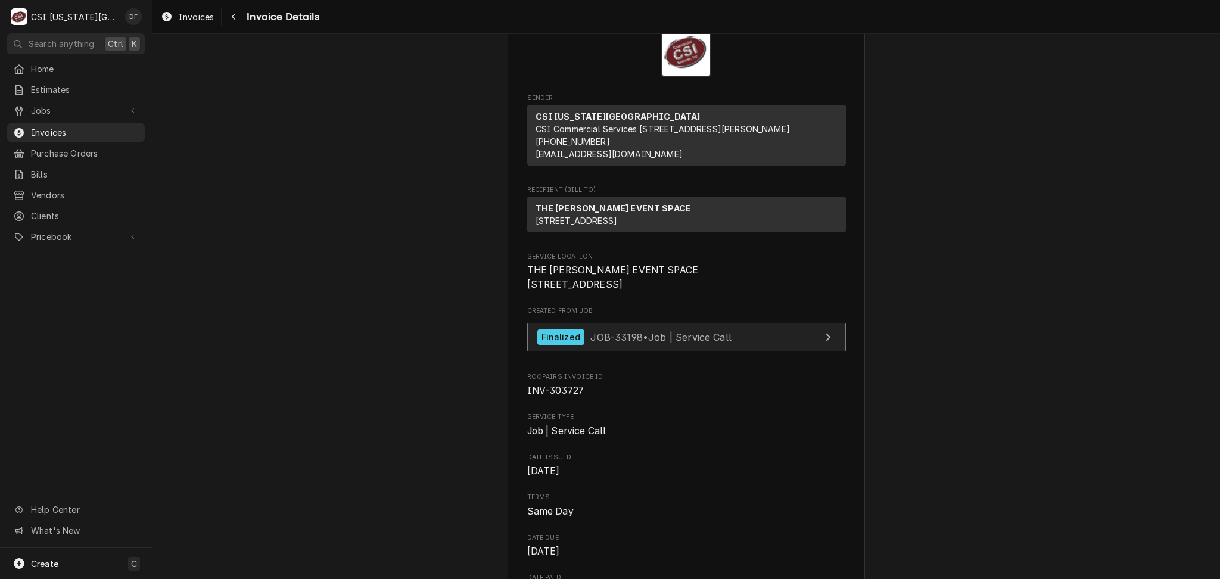
scroll to position [79, 0]
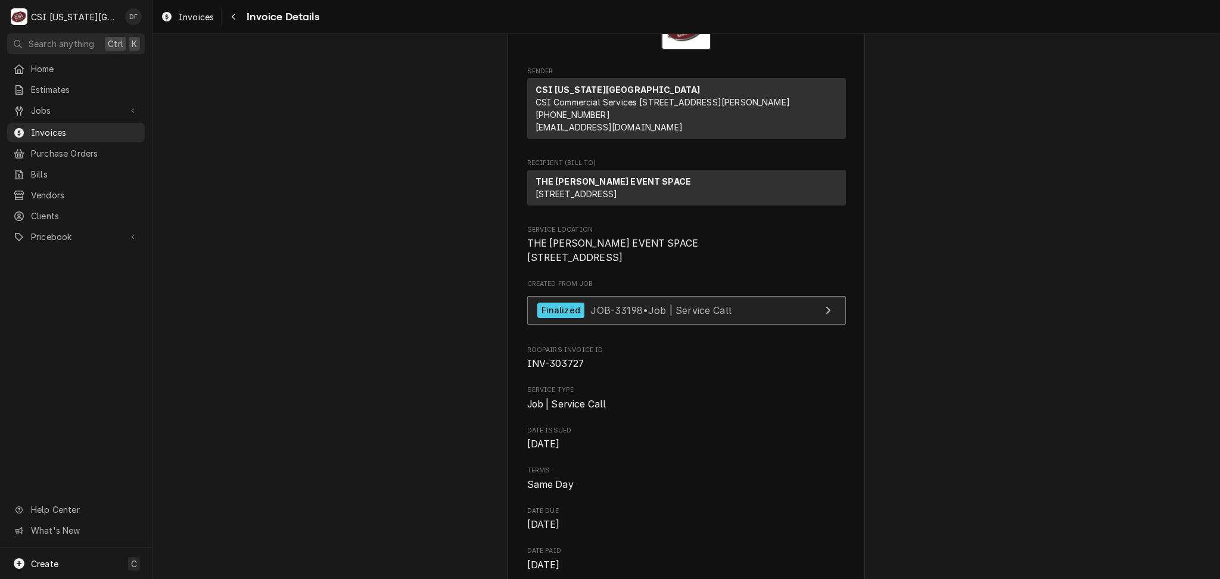
click at [603, 316] on span "JOB-33198 • Job | Service Call" at bounding box center [660, 310] width 141 height 12
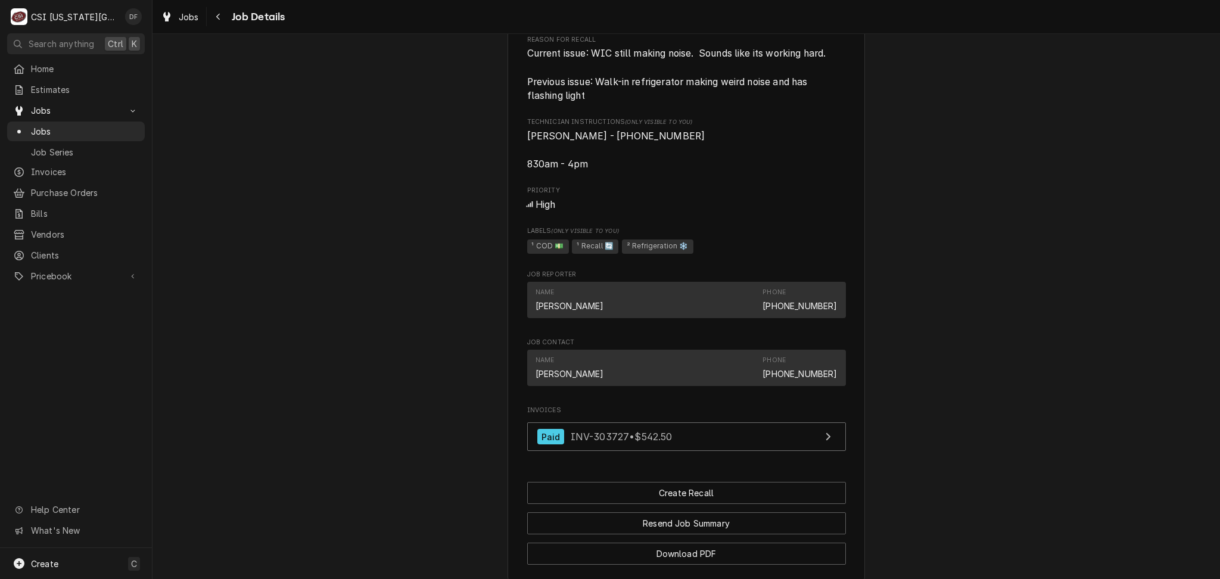
scroll to position [952, 0]
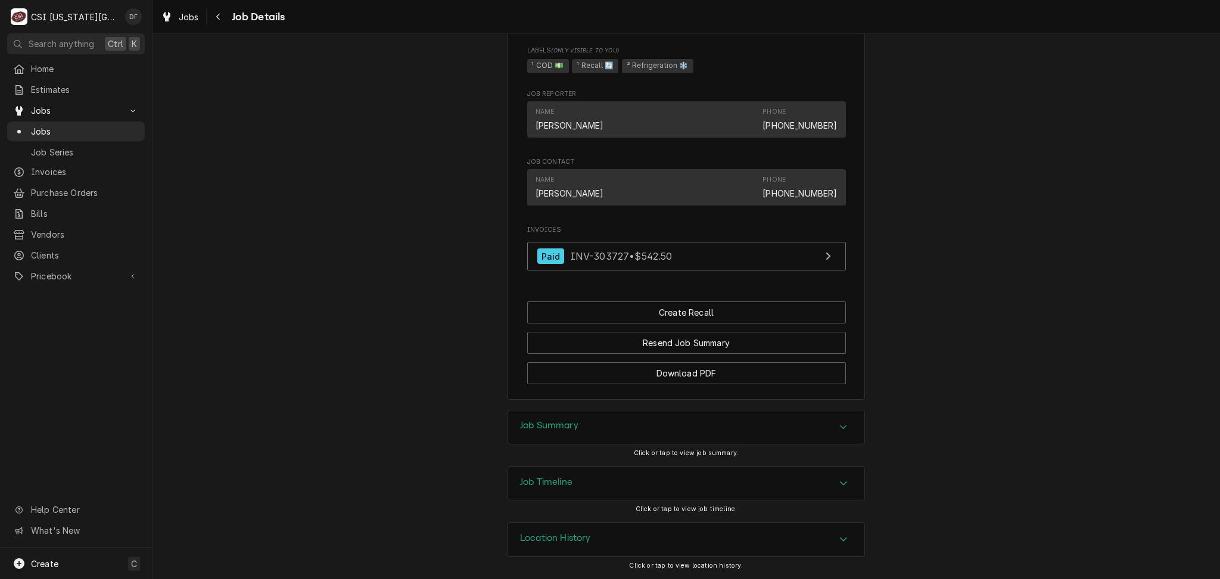
click at [652, 428] on div "Job Summary" at bounding box center [686, 426] width 356 height 33
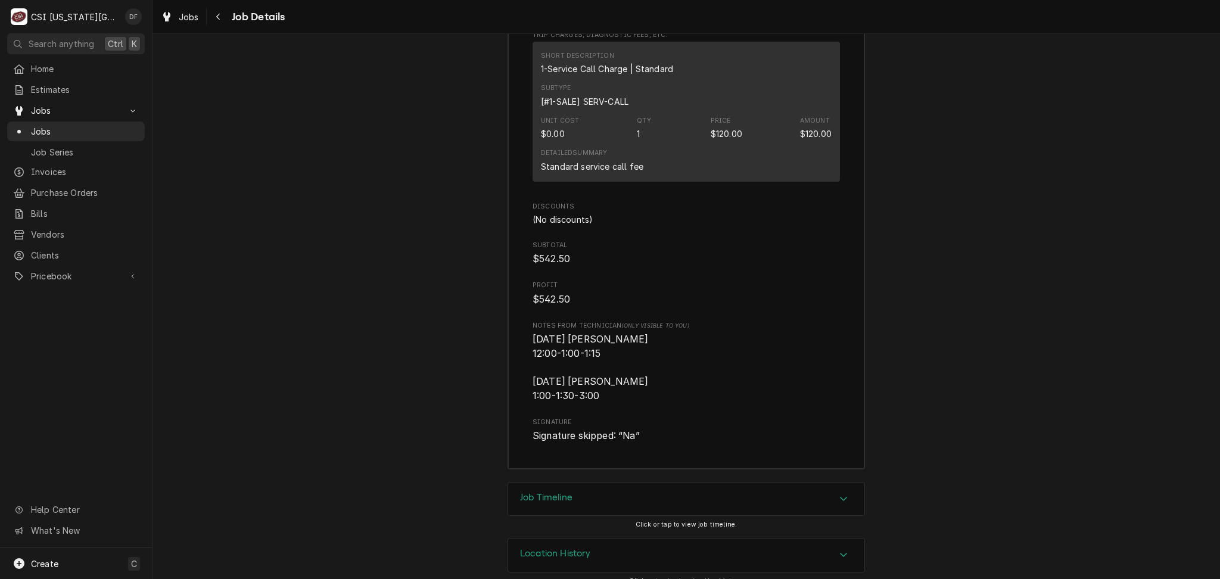
scroll to position [3000, 0]
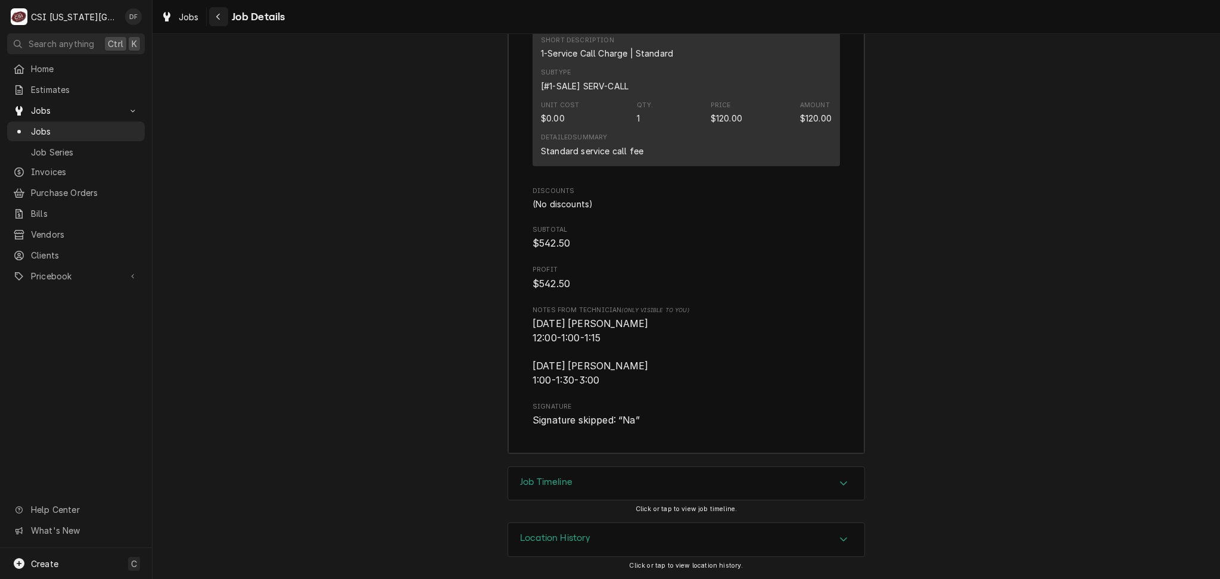
click at [217, 13] on icon "Navigate back" at bounding box center [218, 17] width 5 height 8
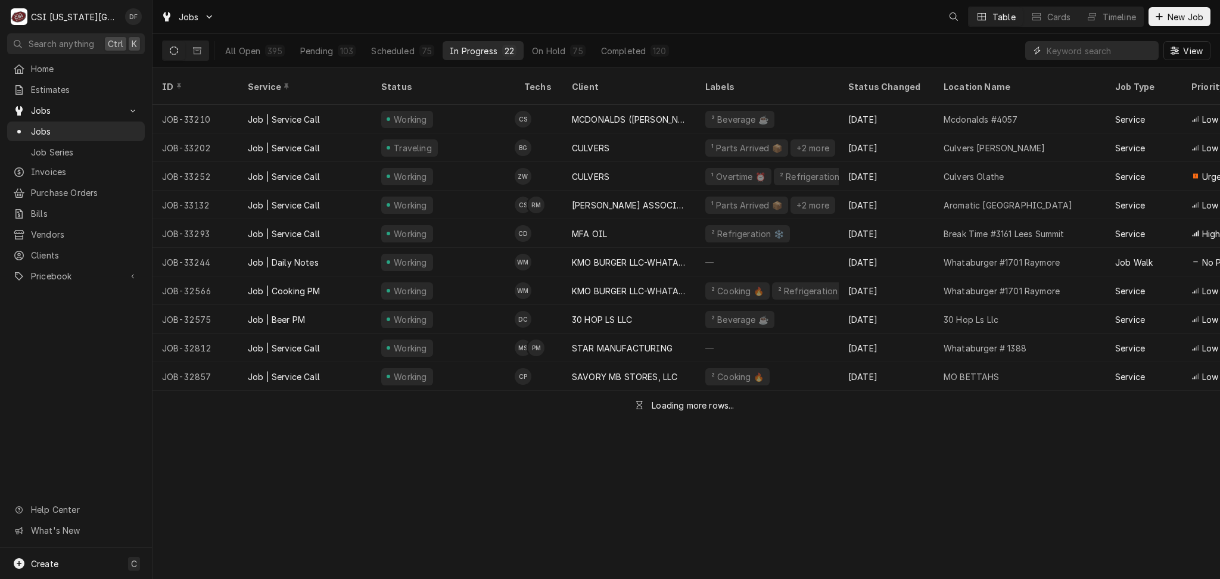
click at [1092, 48] on input "Dynamic Content Wrapper" at bounding box center [1099, 50] width 106 height 19
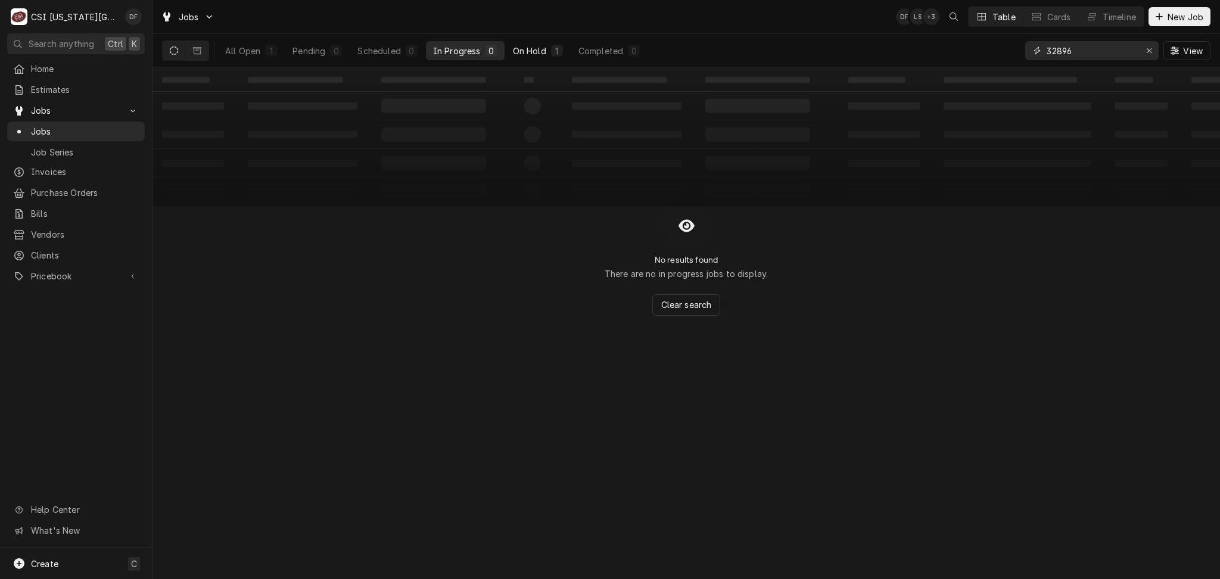
type input "32896"
click at [555, 49] on div "1" at bounding box center [556, 51] width 7 height 13
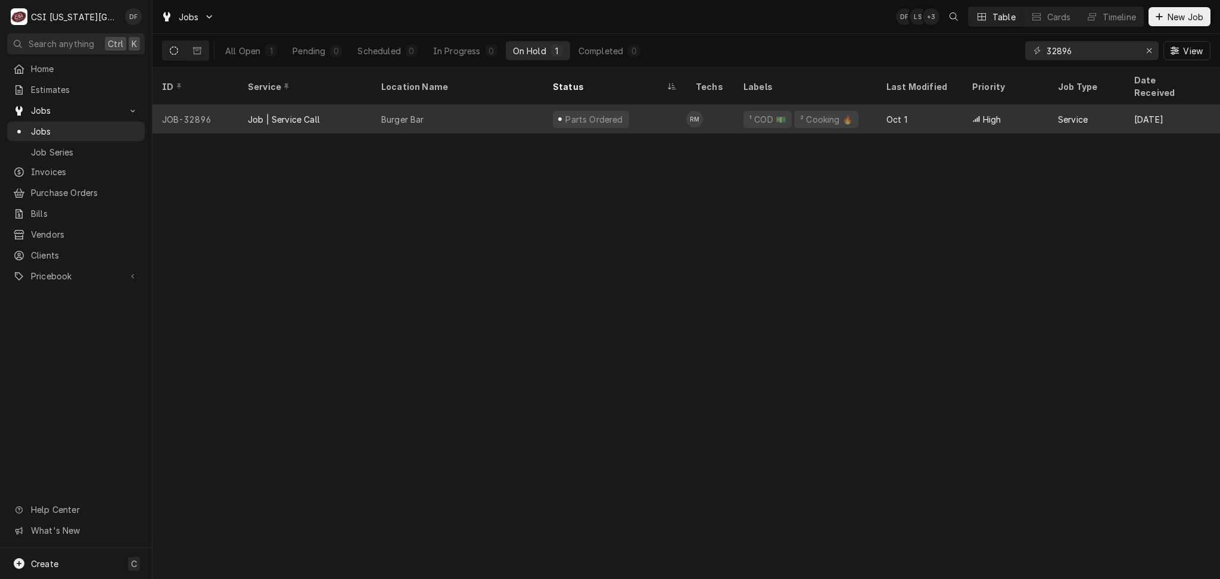
click at [576, 113] on div "Parts Ordered" at bounding box center [594, 119] width 60 height 13
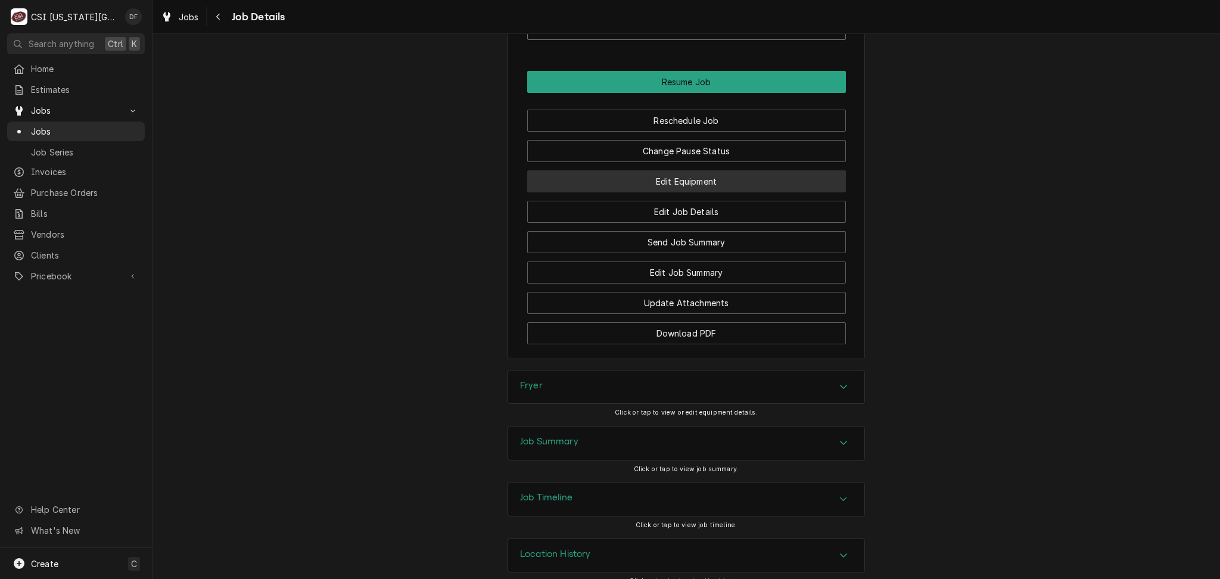
scroll to position [2001, 0]
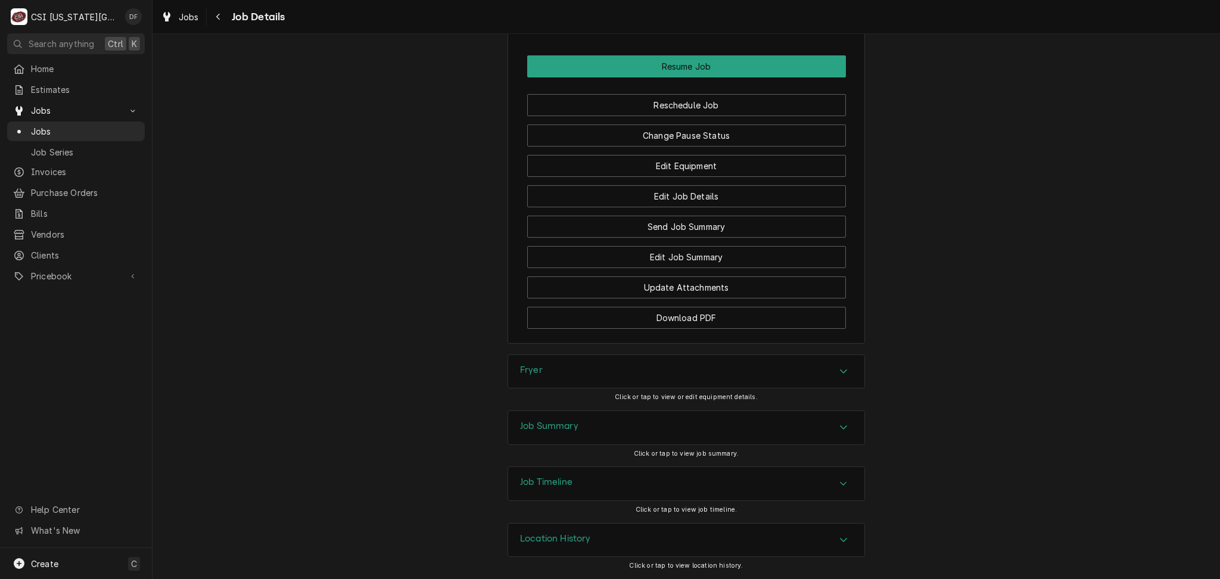
click at [602, 433] on div "Job Summary" at bounding box center [686, 427] width 356 height 33
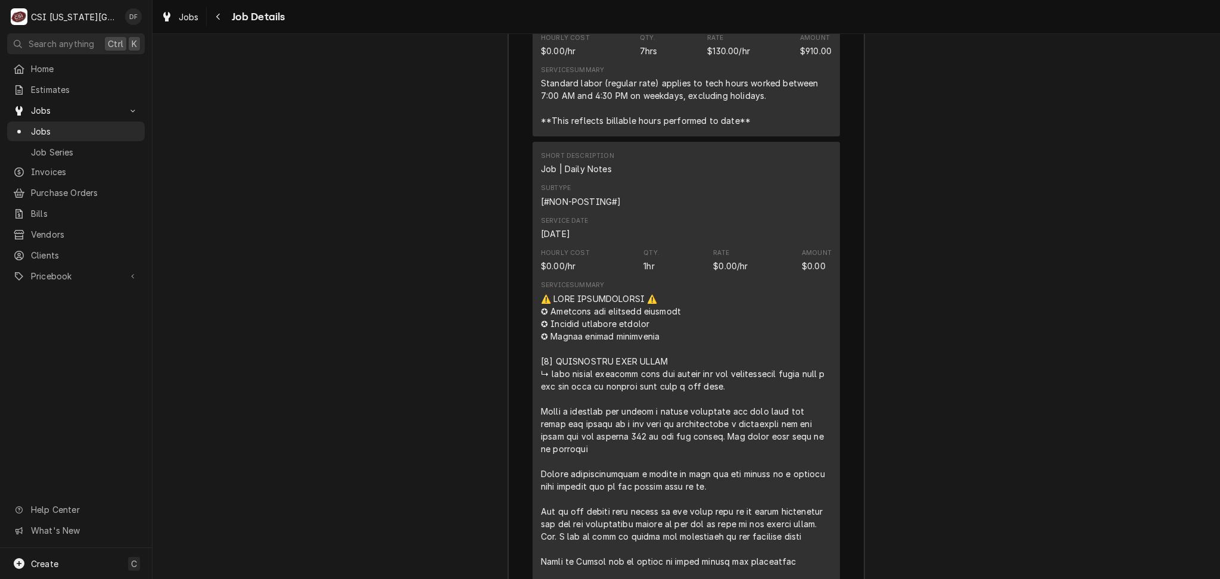
scroll to position [4303, 0]
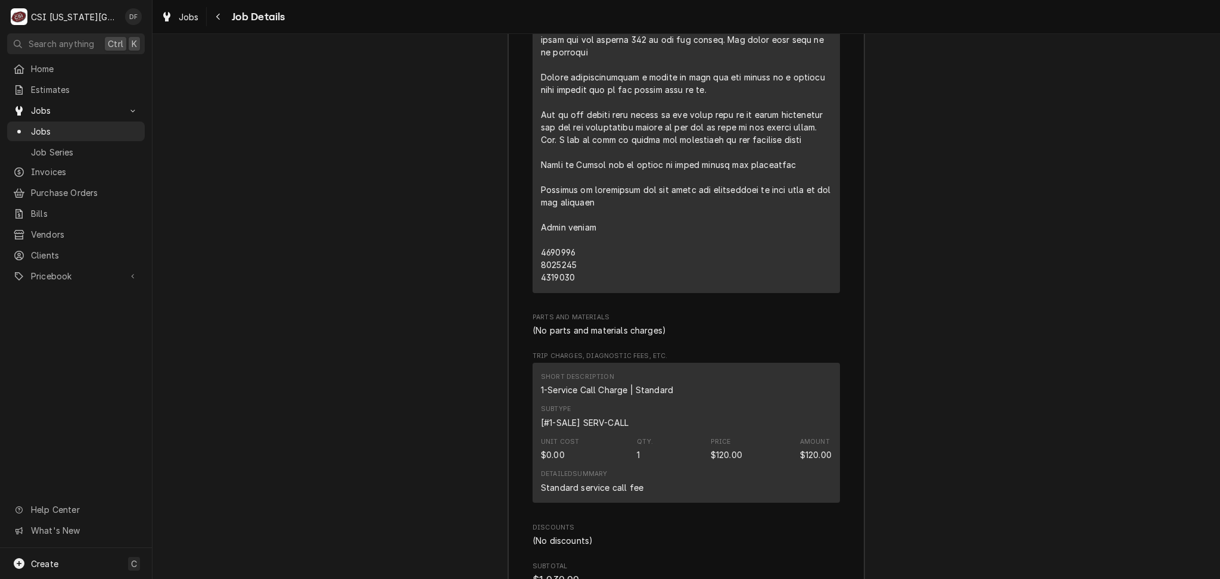
drag, startPoint x: 536, startPoint y: 226, endPoint x: 580, endPoint y: 225, distance: 44.1
click at [580, 225] on div "Line Item" at bounding box center [686, 90] width 291 height 388
copy div "⚠️ 𝗙𝗢𝗥𝗠 𝗜𝗡𝗦𝗧𝗥𝗨𝗖𝗧𝗜𝗢𝗡𝗦 ⚠️ ✪ 𝗖𝗼𝗺𝗽𝗹𝗲𝘁𝗲 𝗮𝗹𝗹 𝗿𝗲𝗹𝗲𝘃𝗮𝗻𝘁 𝘀𝗲𝗰𝘁𝗶𝗼𝗻𝘀 ✪ 𝗣𝗿𝗼𝘃𝗶𝗱𝗲 𝗱𝗲𝘁𝗮𝗶𝗹𝗲𝗱 𝗮𝗻𝘀…"
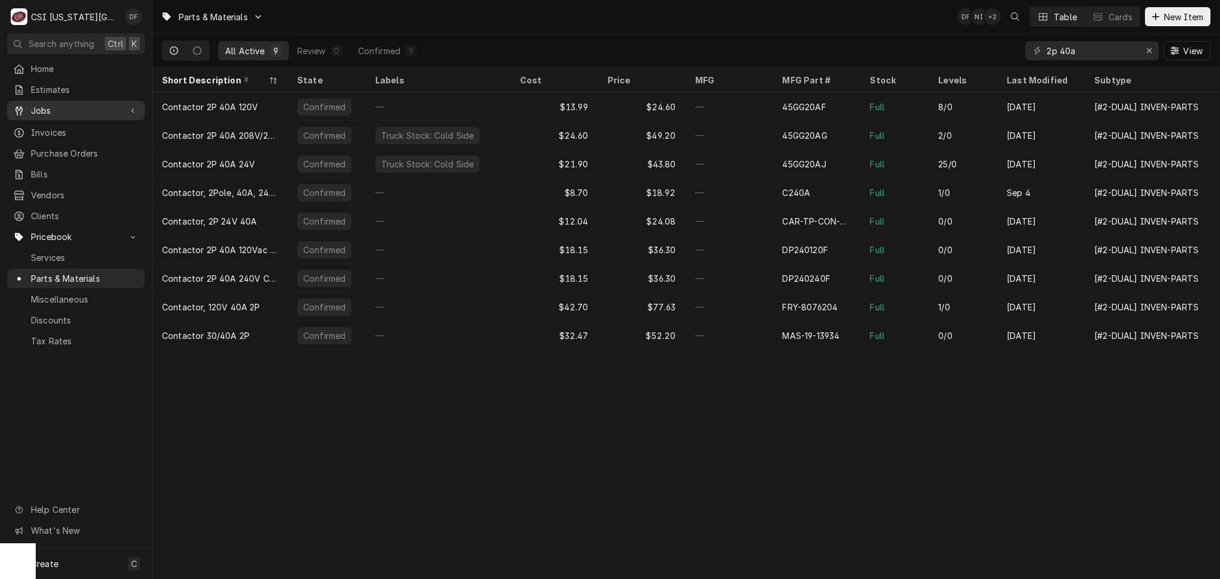
click at [65, 108] on span "Jobs" at bounding box center [76, 110] width 90 height 13
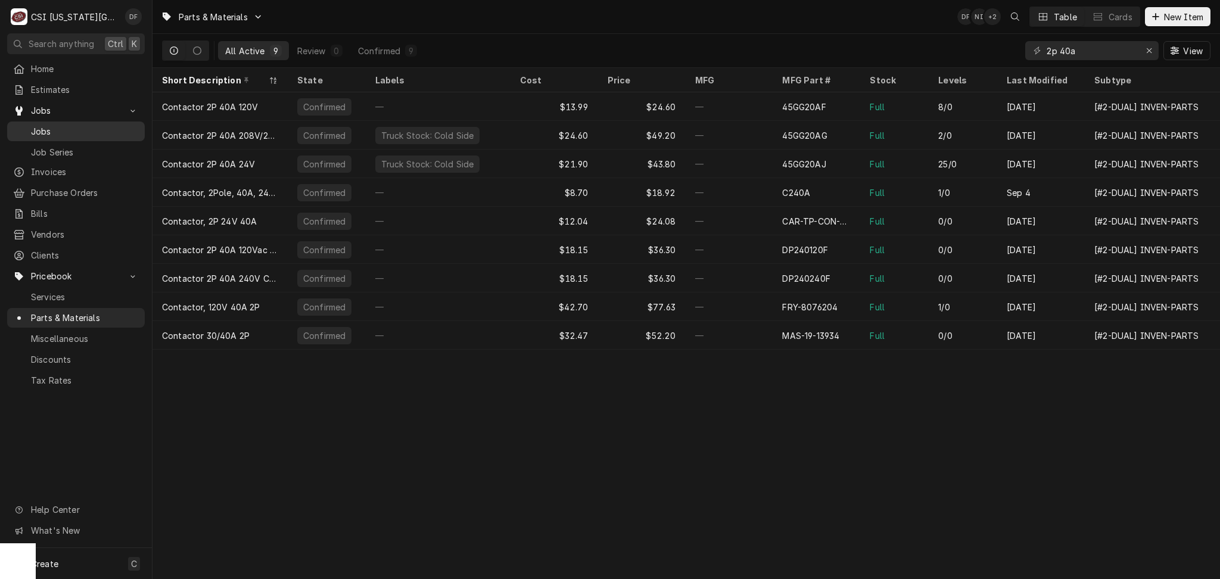
click at [124, 127] on span "Jobs" at bounding box center [85, 131] width 108 height 13
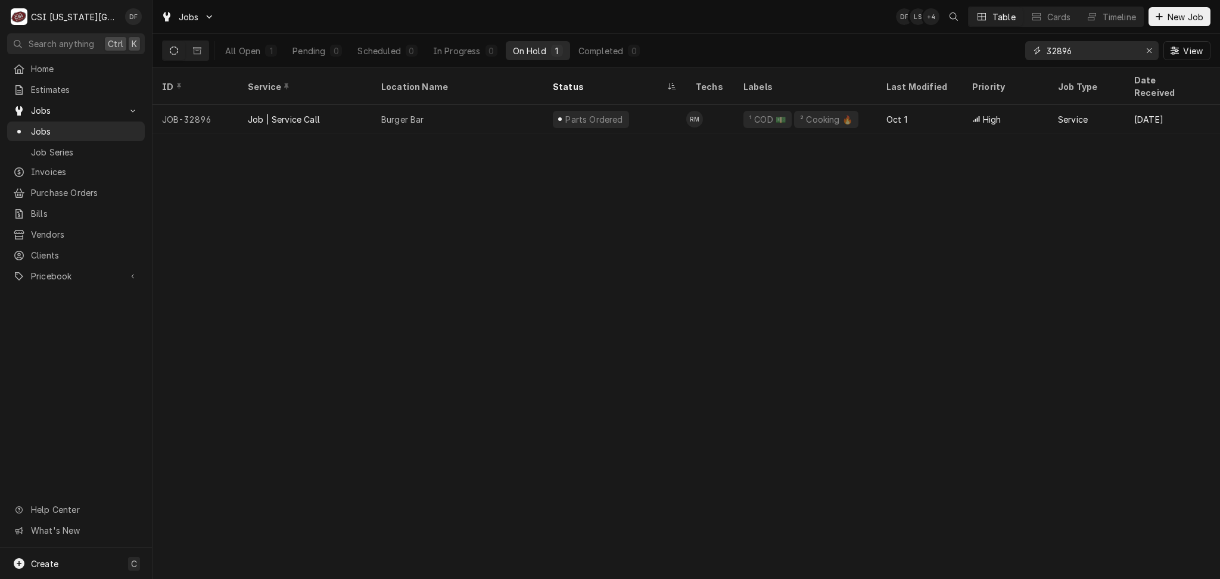
drag, startPoint x: 1092, startPoint y: 56, endPoint x: 1030, endPoint y: 58, distance: 61.4
click at [1030, 58] on div "32896" at bounding box center [1091, 50] width 133 height 19
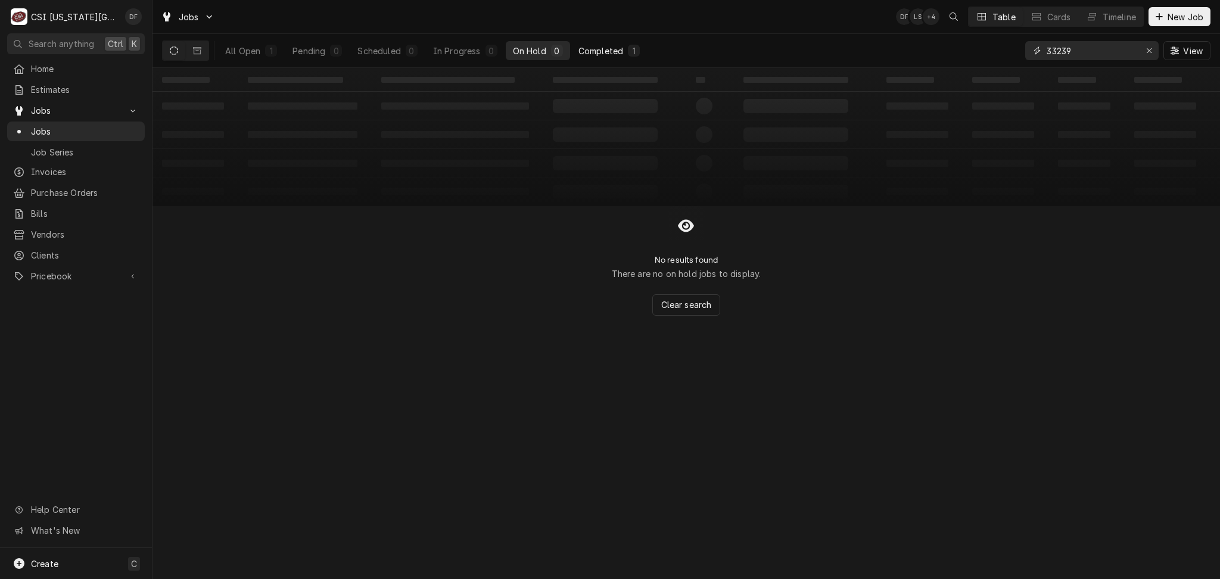
type input "33239"
click at [594, 51] on div "Completed" at bounding box center [600, 51] width 45 height 13
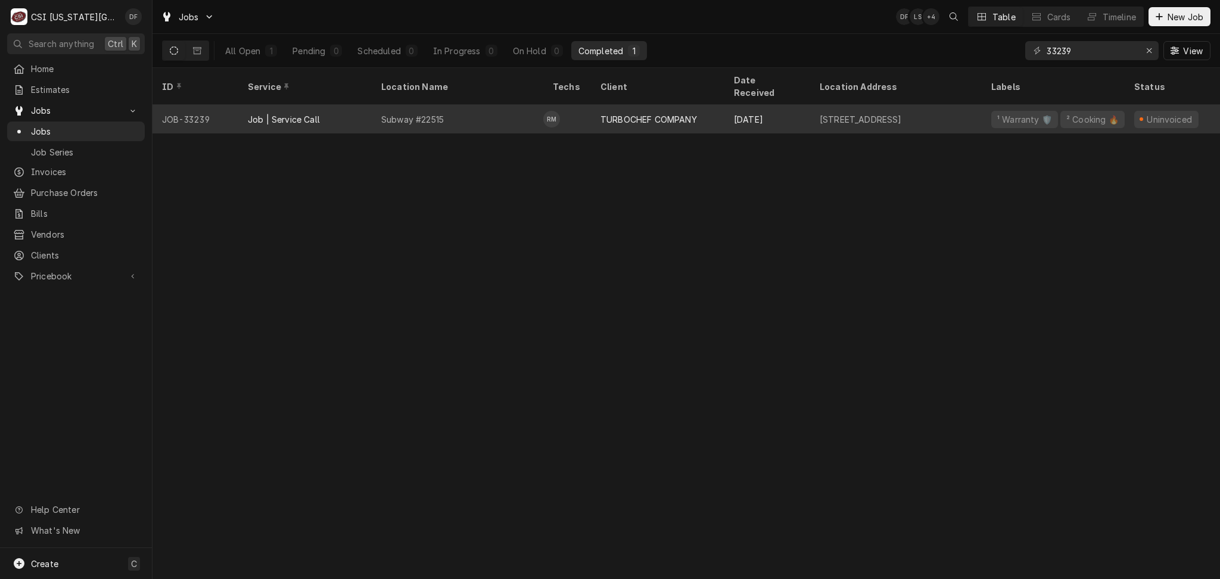
click at [638, 113] on div "TURBOCHEF COMPANY" at bounding box center [657, 119] width 133 height 29
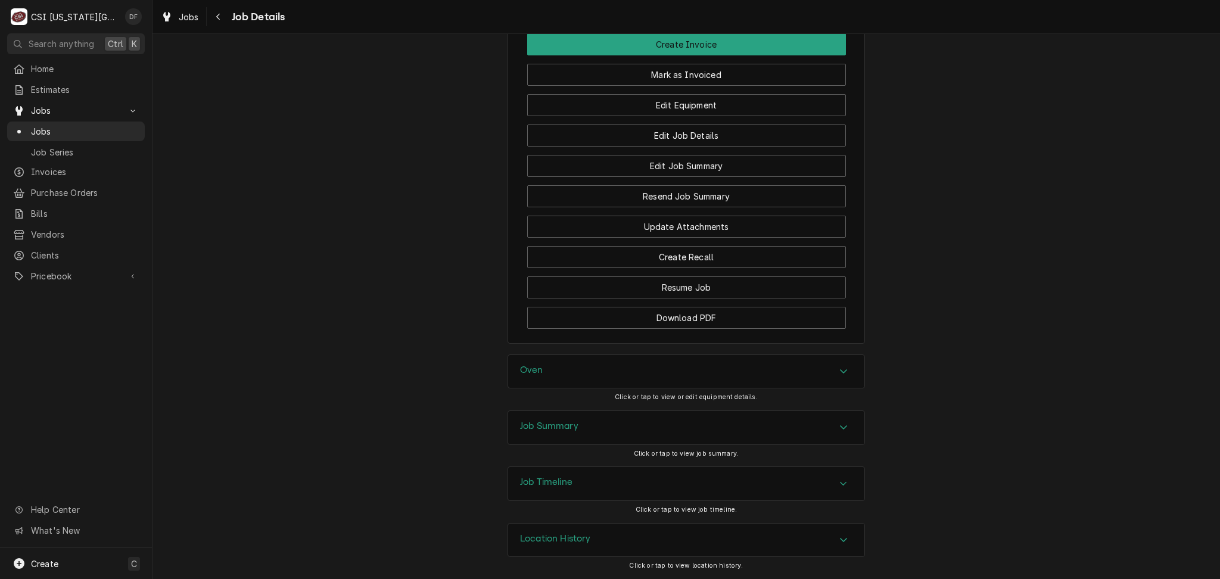
scroll to position [1817, 0]
click at [609, 426] on div "Job Summary" at bounding box center [686, 427] width 356 height 33
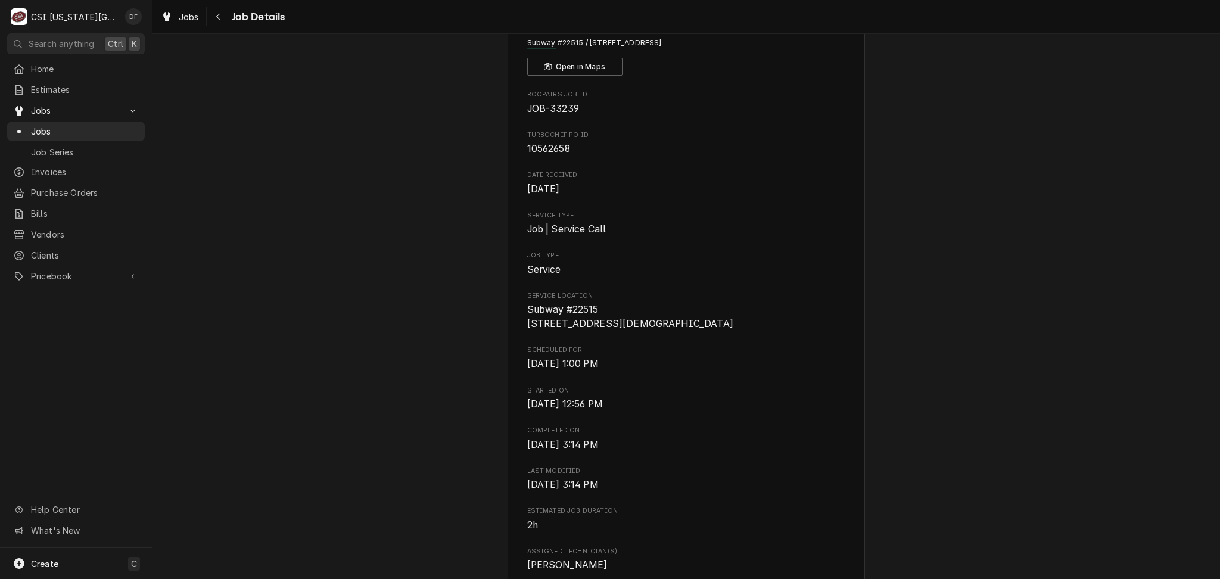
scroll to position [0, 0]
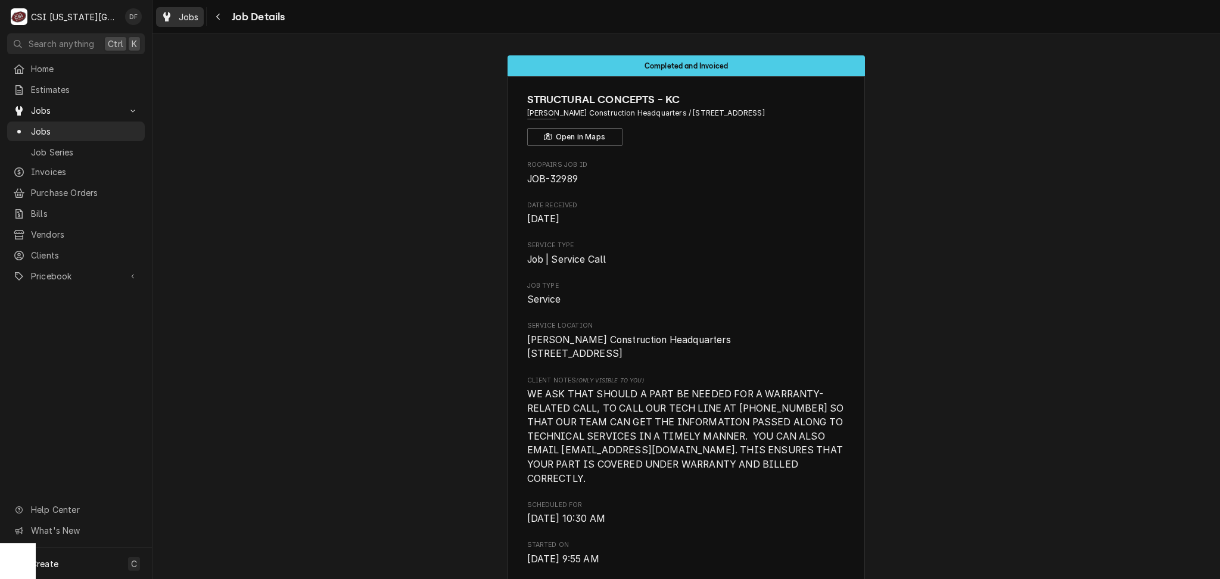
click at [179, 19] on span "Jobs" at bounding box center [189, 17] width 20 height 13
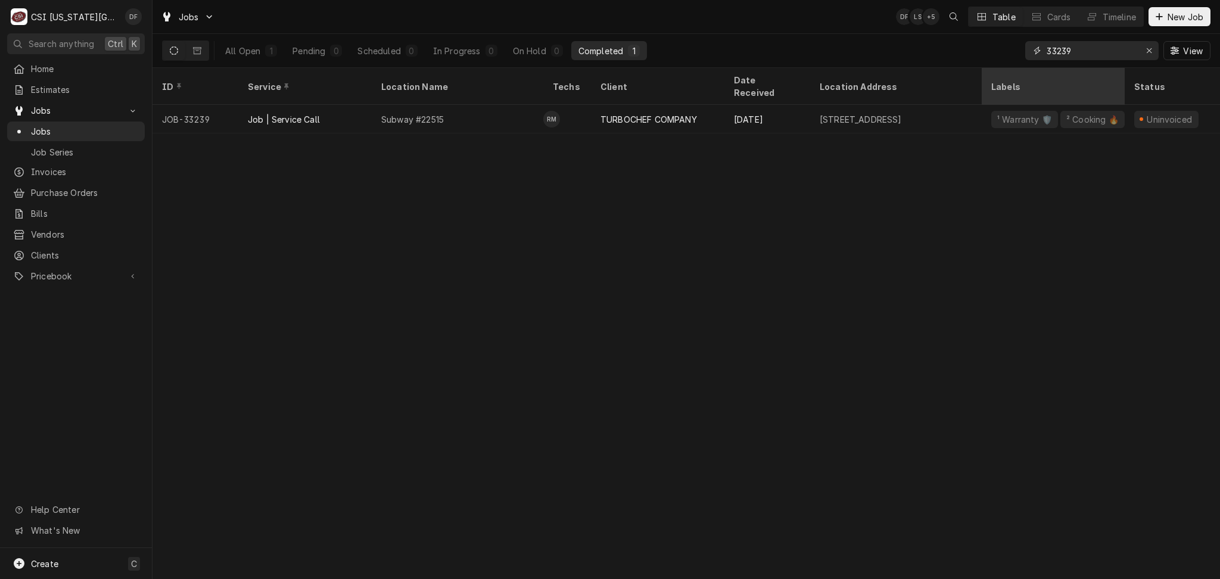
drag, startPoint x: 1110, startPoint y: 49, endPoint x: 1027, endPoint y: 68, distance: 84.8
click at [1027, 68] on div "Jobs DF LS + 5 Table Cards Timeline New Job All Open 1 Pending 0 Scheduled 0 In…" at bounding box center [685, 289] width 1067 height 579
type input "3"
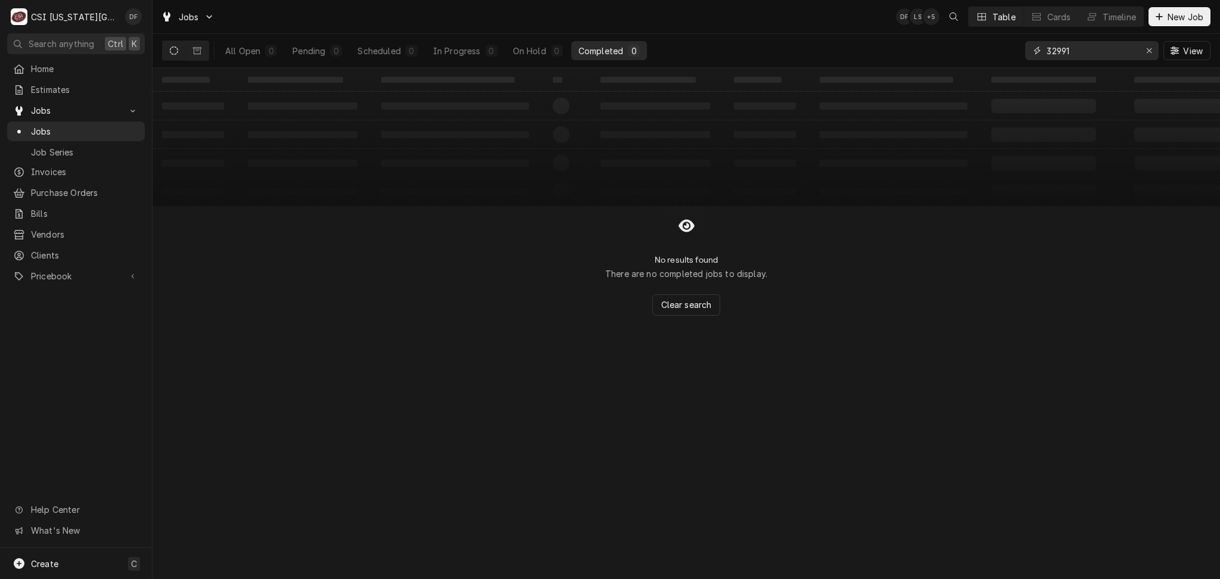
type input "32991"
click at [201, 62] on div "All Open 0 Pending 0 Scheduled 0 In Progress 0 On Hold 0 Completed 0" at bounding box center [404, 50] width 484 height 33
click at [200, 48] on icon "Dynamic Content Wrapper" at bounding box center [197, 50] width 8 height 8
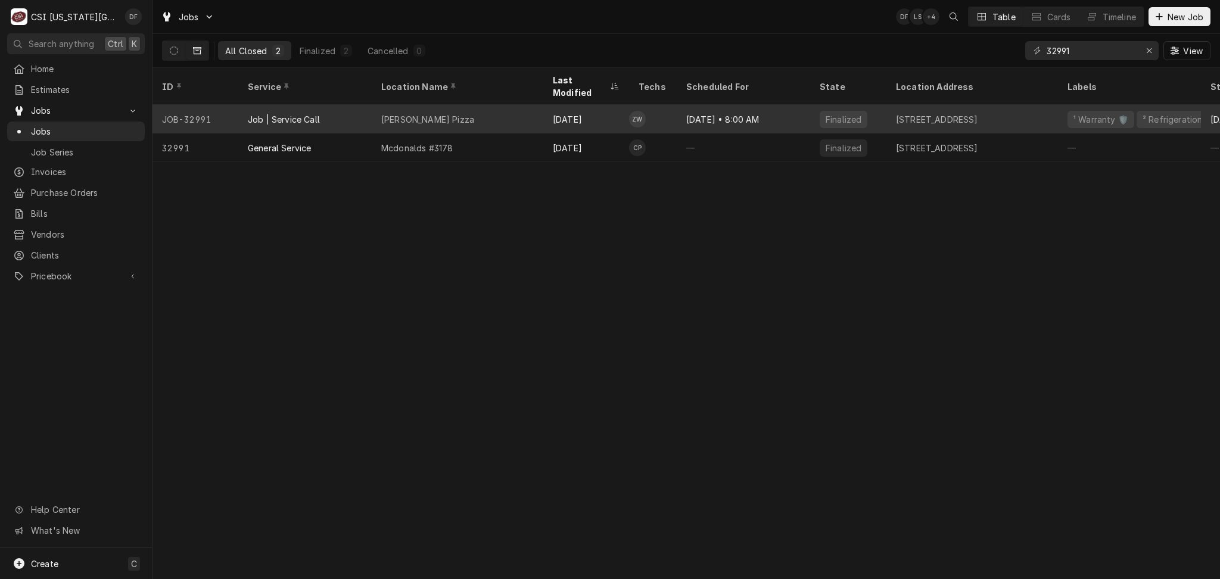
click at [607, 105] on div "[DATE]" at bounding box center [586, 119] width 86 height 29
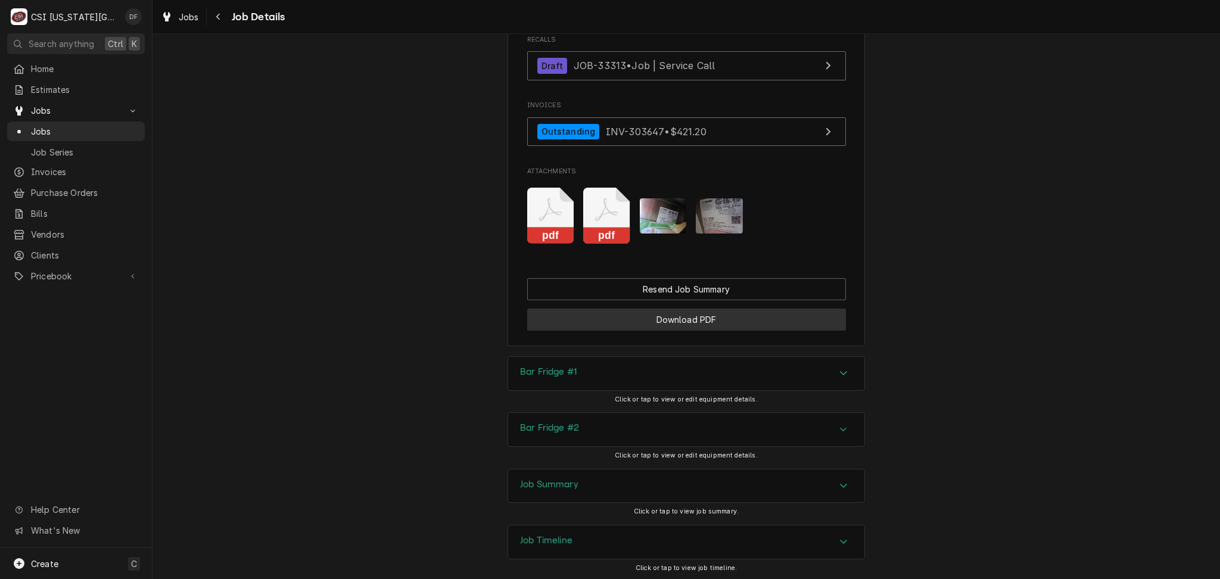
scroll to position [1472, 0]
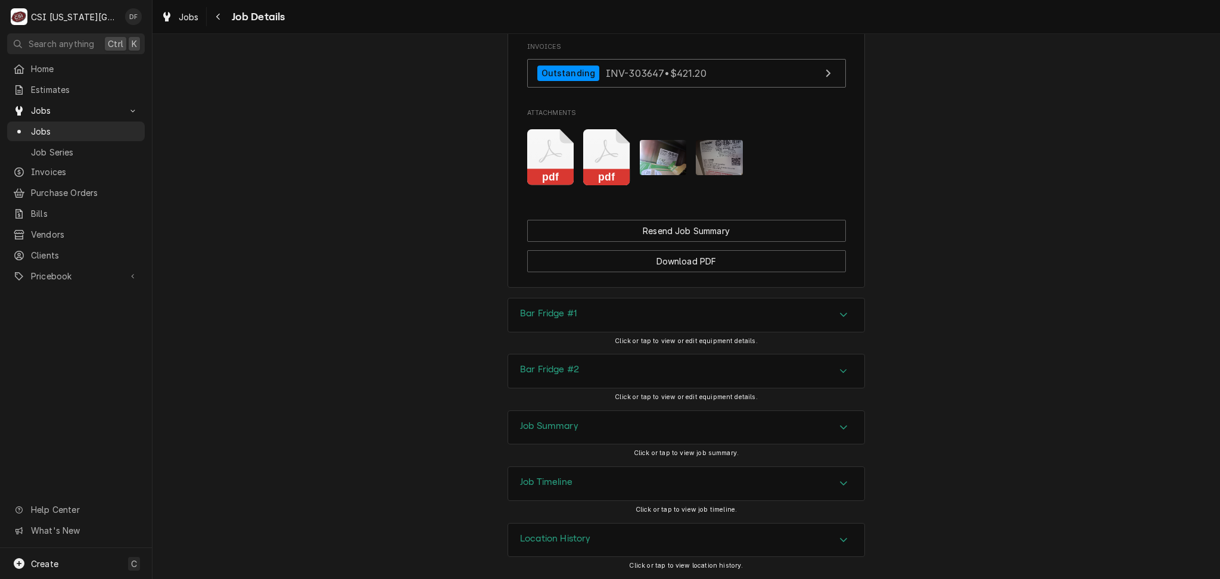
click at [594, 435] on div "Job Summary" at bounding box center [686, 427] width 356 height 33
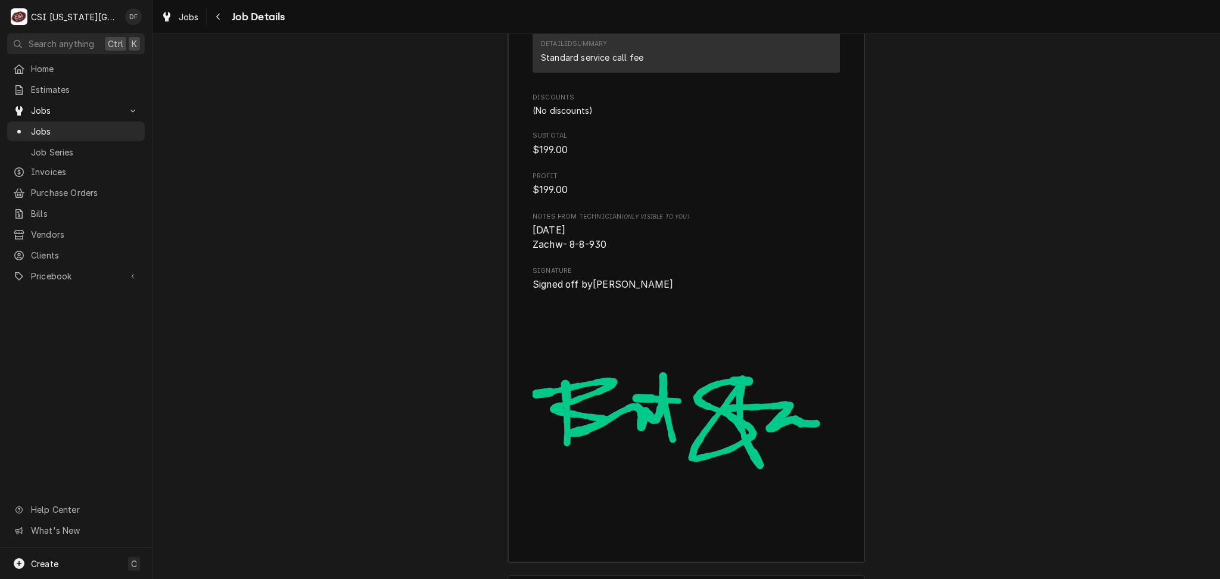
scroll to position [3663, 0]
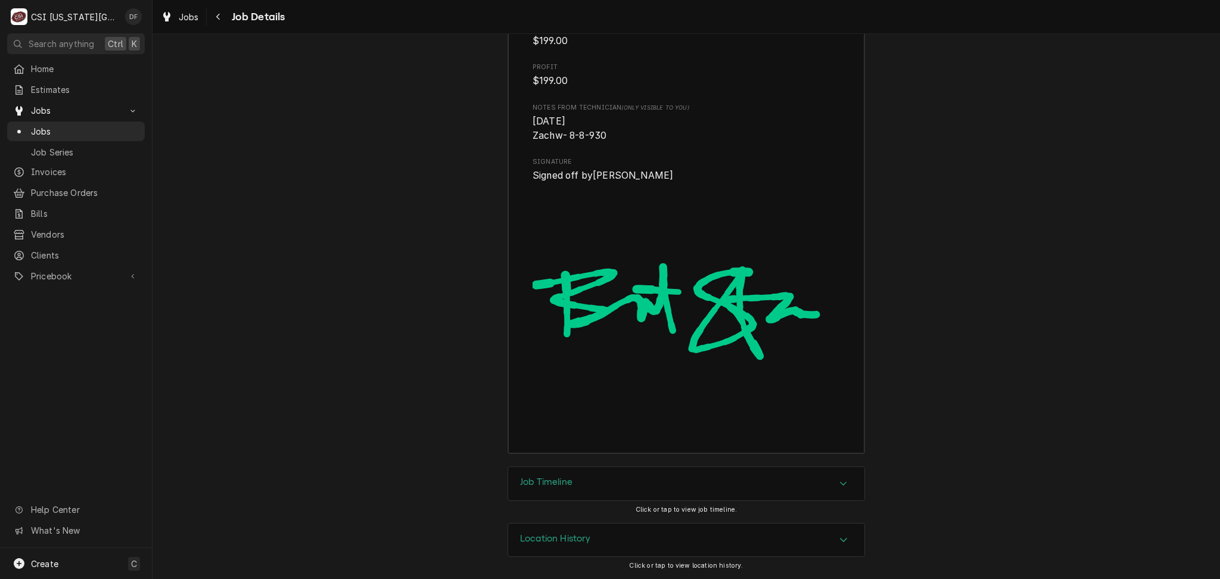
click at [579, 533] on div "Location History" at bounding box center [686, 539] width 356 height 33
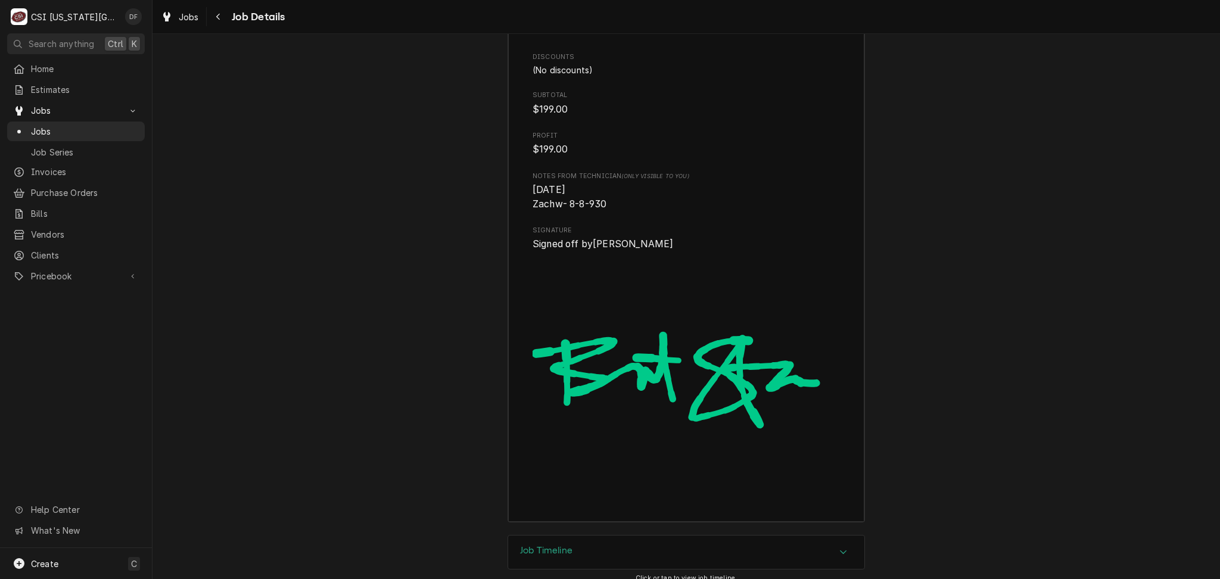
scroll to position [3774, 0]
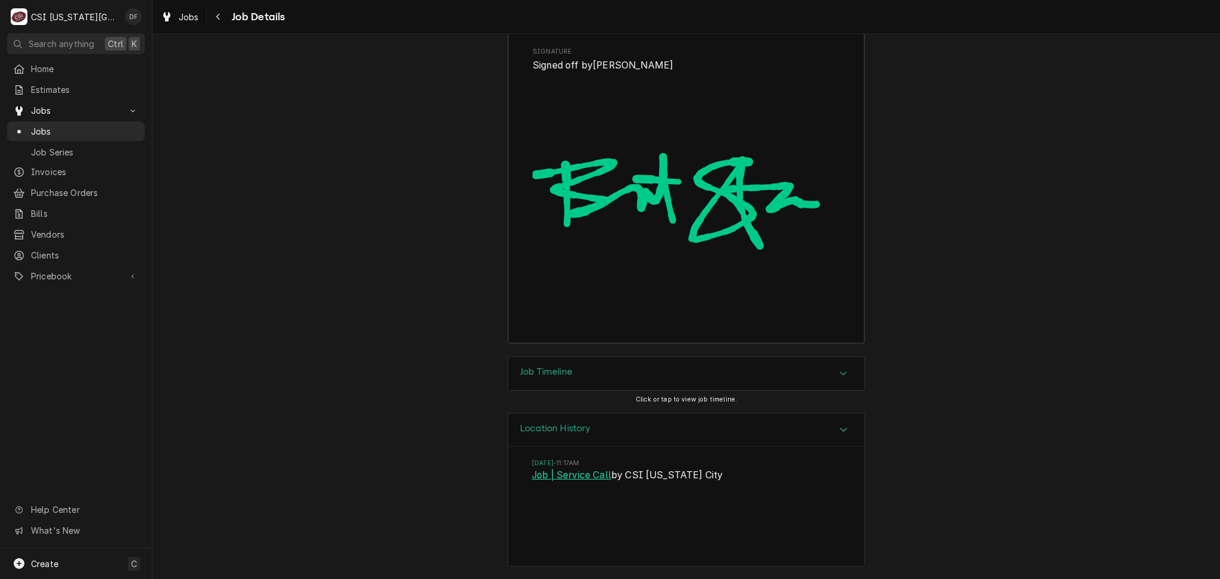
click at [575, 481] on link "Job | Service Call" at bounding box center [571, 475] width 79 height 14
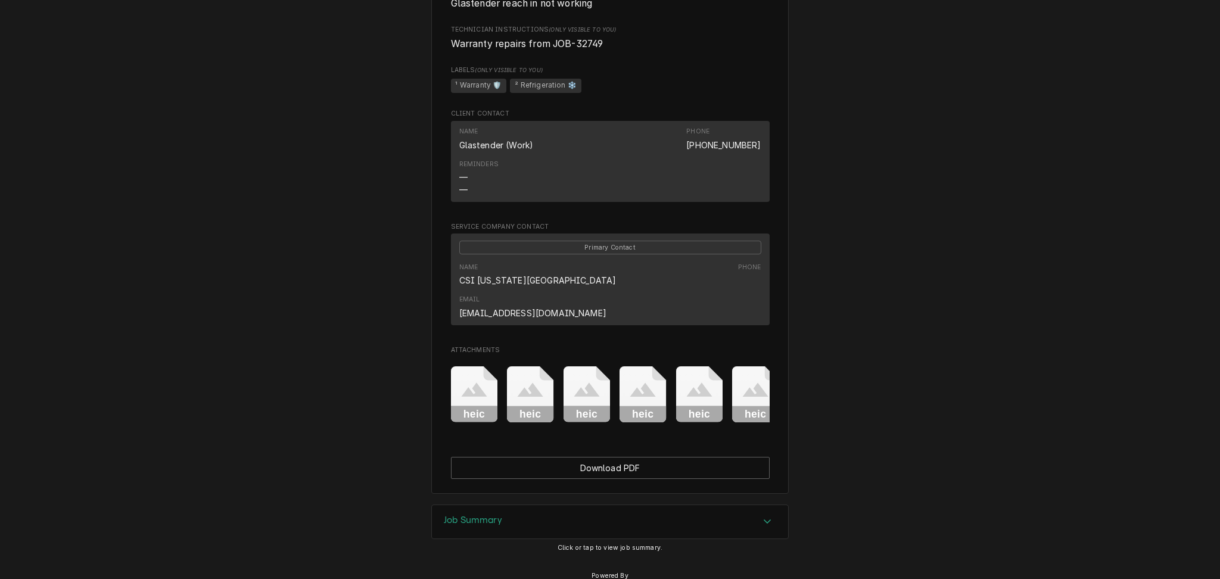
scroll to position [713, 0]
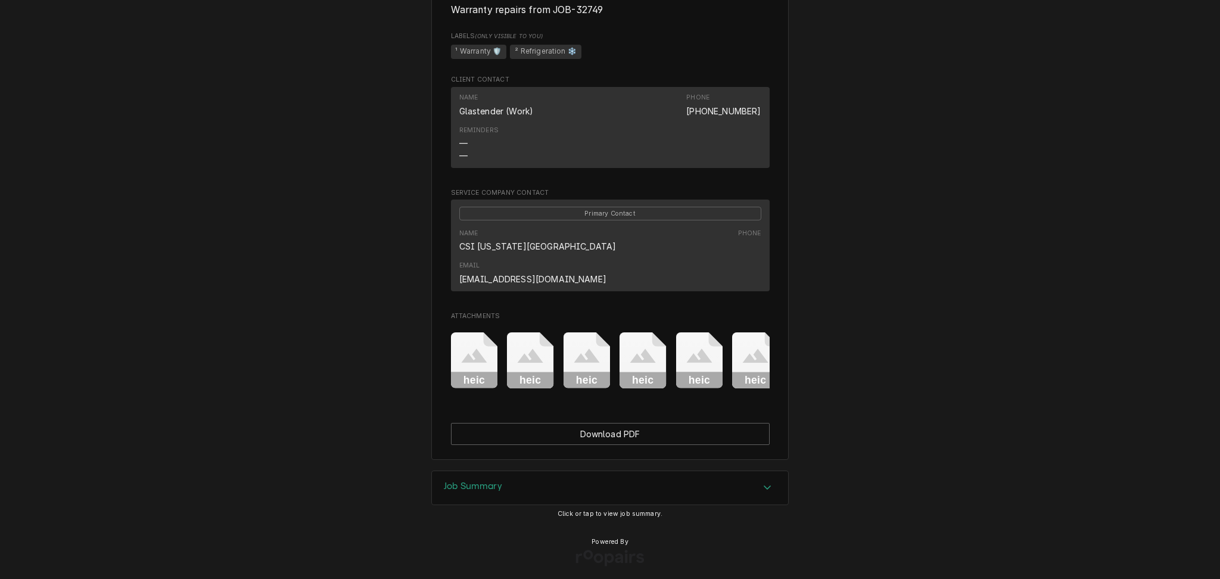
click at [539, 495] on div "Job Summary" at bounding box center [610, 487] width 356 height 33
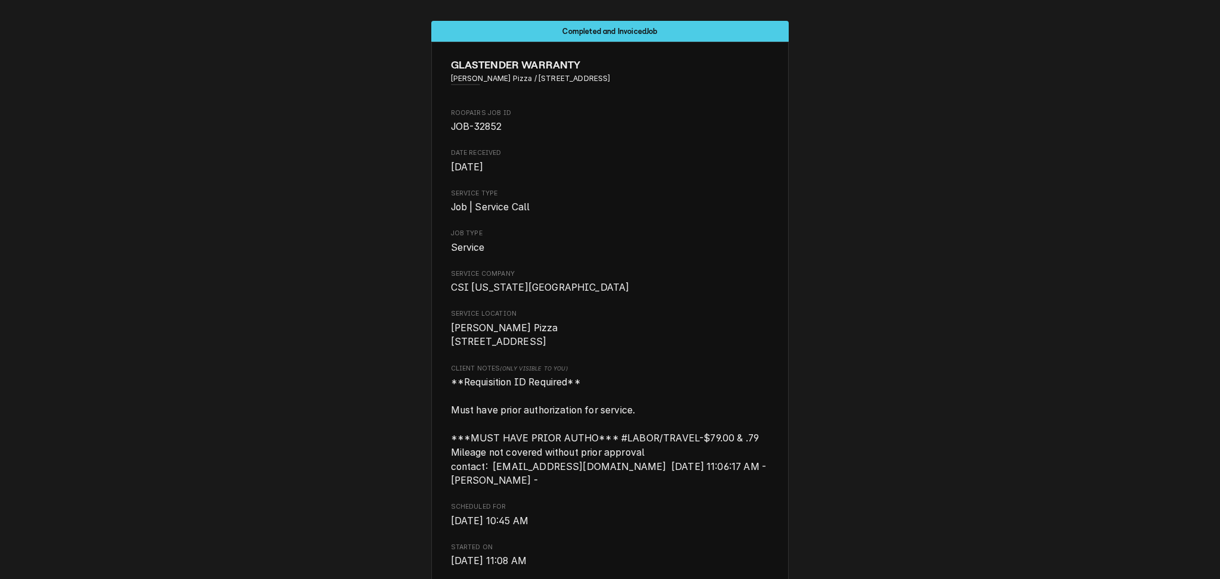
scroll to position [0, 0]
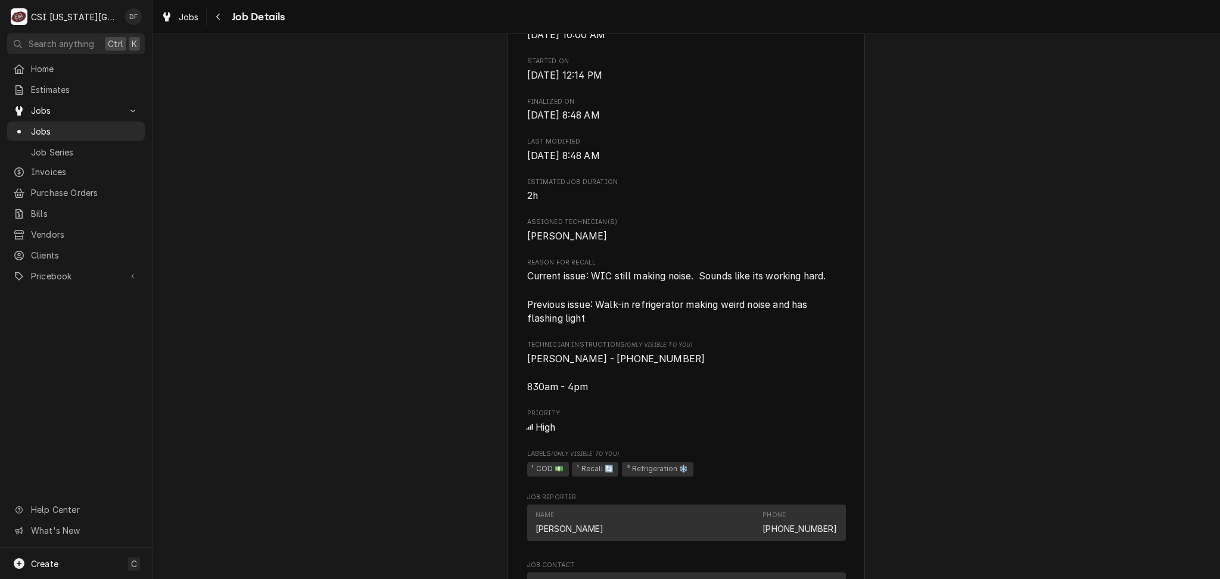
scroll to position [556, 0]
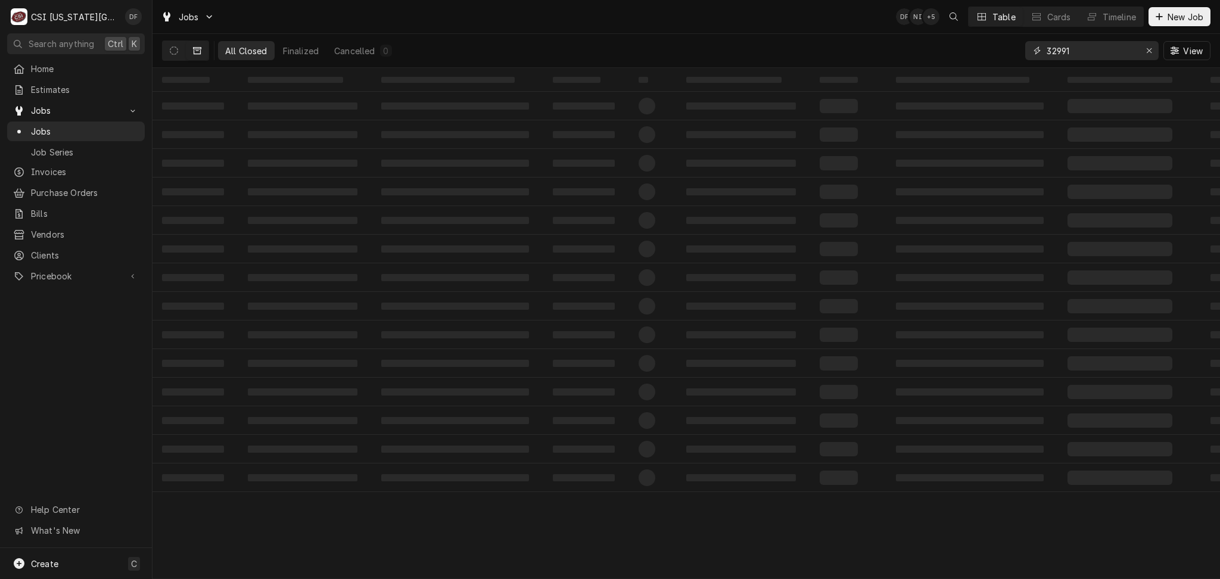
drag, startPoint x: 1106, startPoint y: 56, endPoint x: 915, endPoint y: 64, distance: 190.8
click at [915, 64] on div "All Closed Finalized Cancelled 0 32991 View" at bounding box center [686, 50] width 1048 height 33
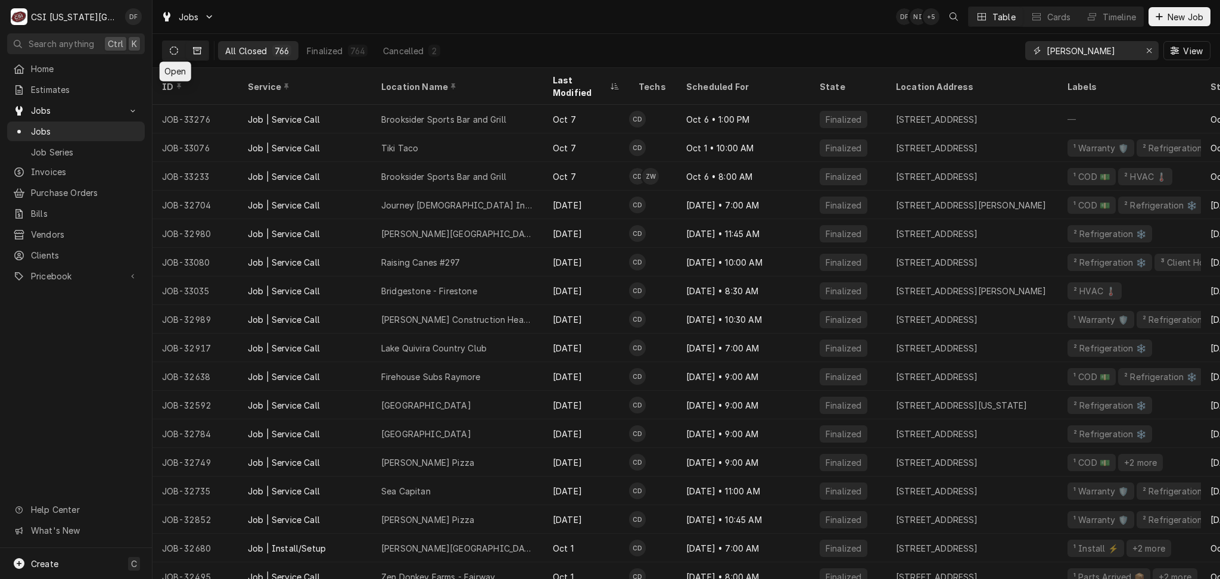
type input "[PERSON_NAME]"
click at [176, 46] on icon "Dynamic Content Wrapper" at bounding box center [174, 50] width 8 height 8
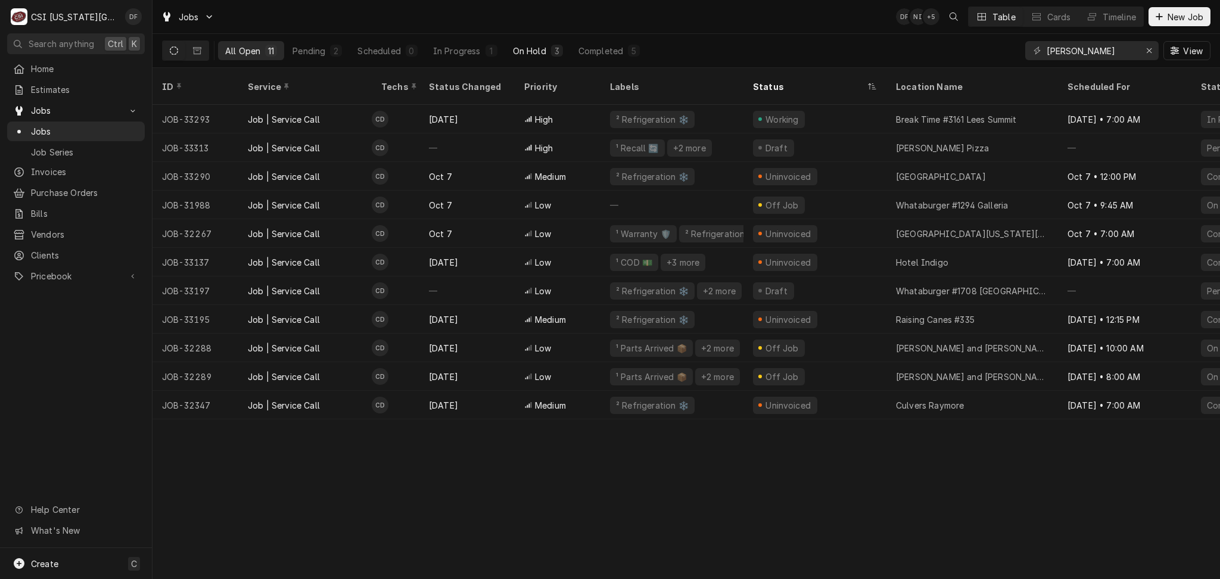
click at [538, 49] on div "On Hold" at bounding box center [529, 51] width 33 height 13
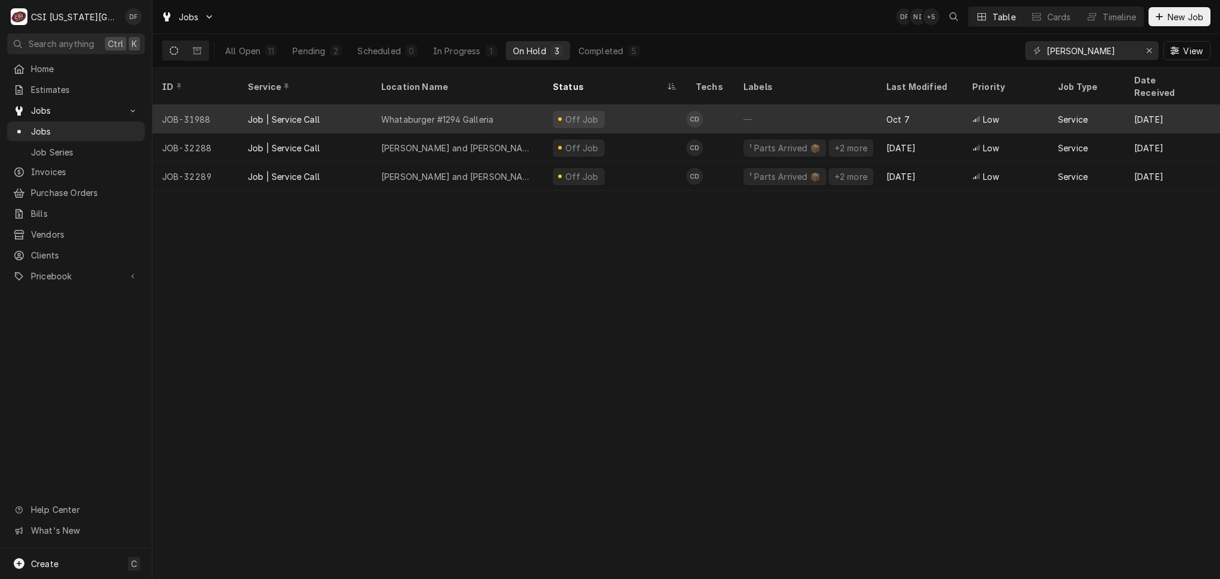
click at [618, 109] on div "Off Job" at bounding box center [614, 119] width 143 height 29
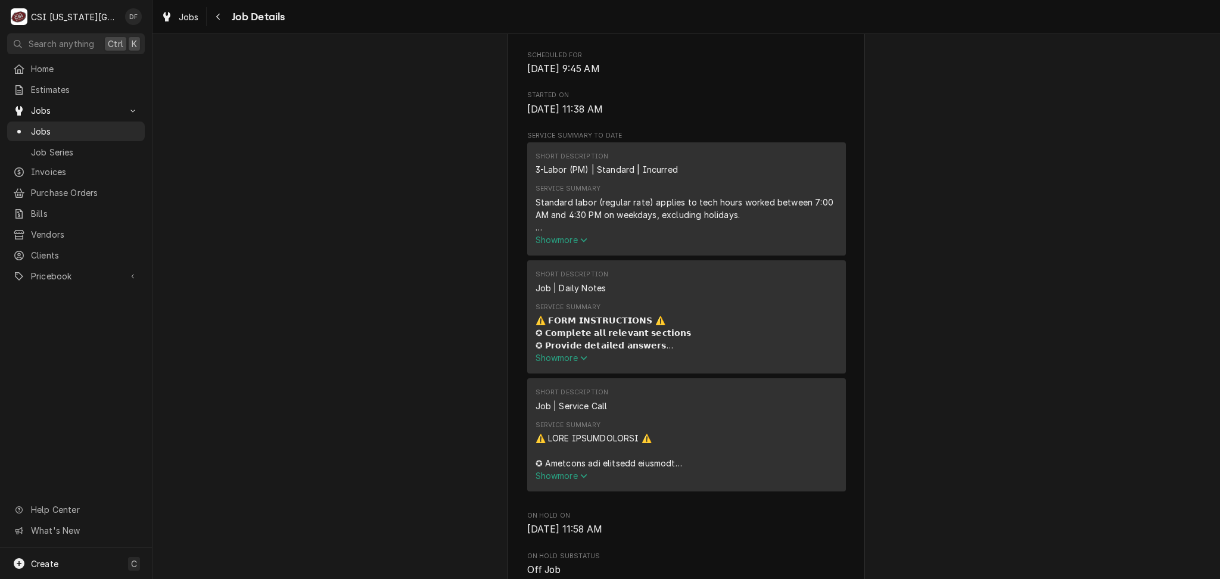
scroll to position [715, 0]
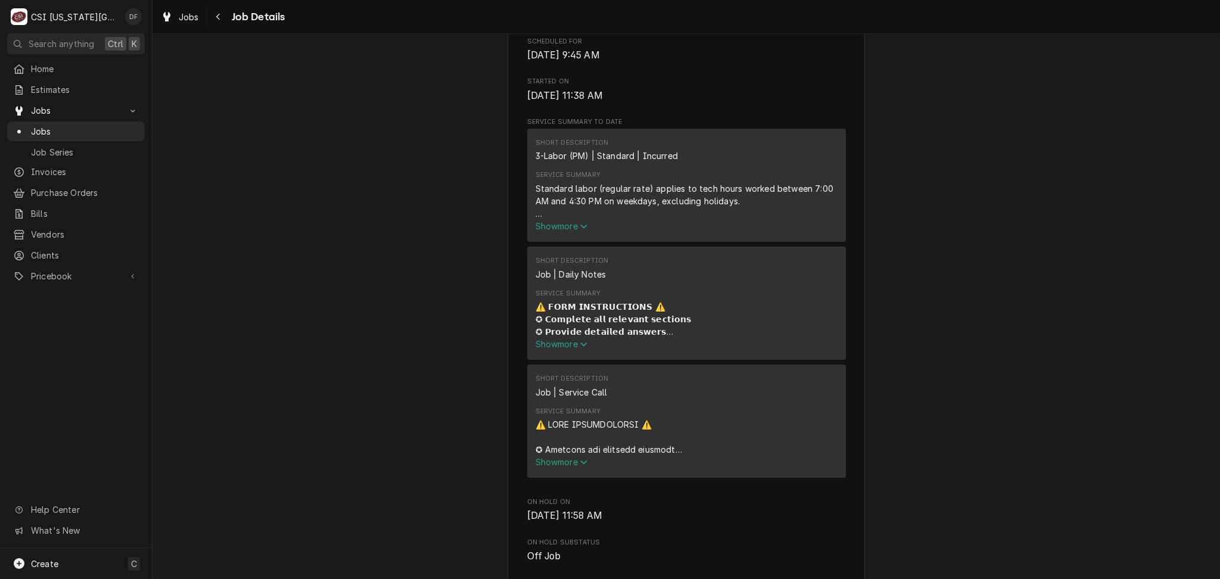
click at [557, 339] on span "Show more" at bounding box center [561, 344] width 52 height 10
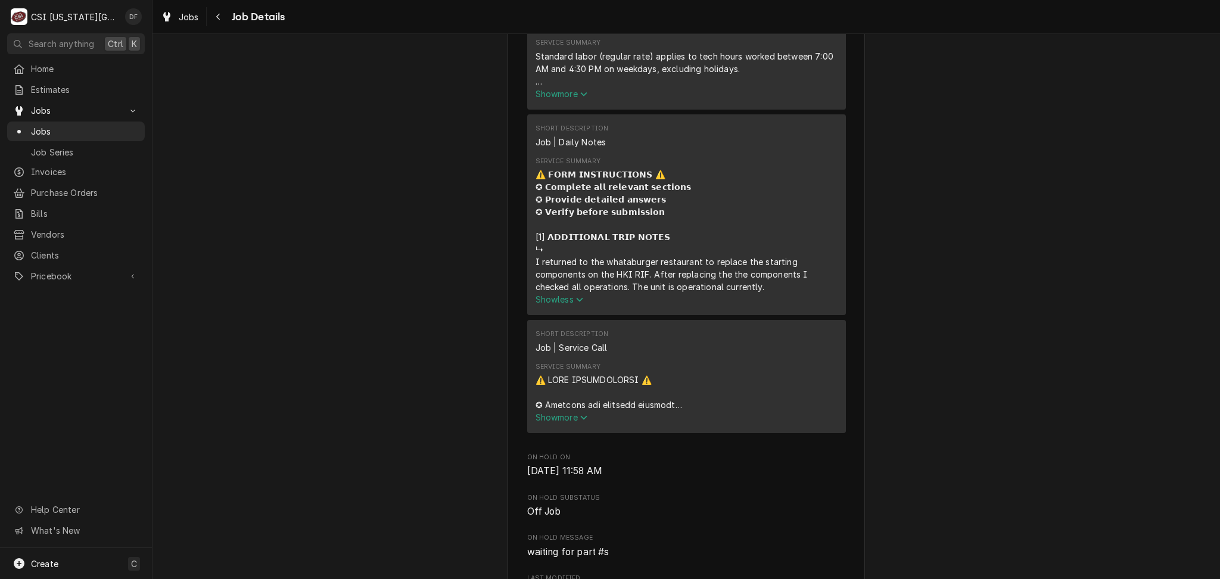
scroll to position [873, 0]
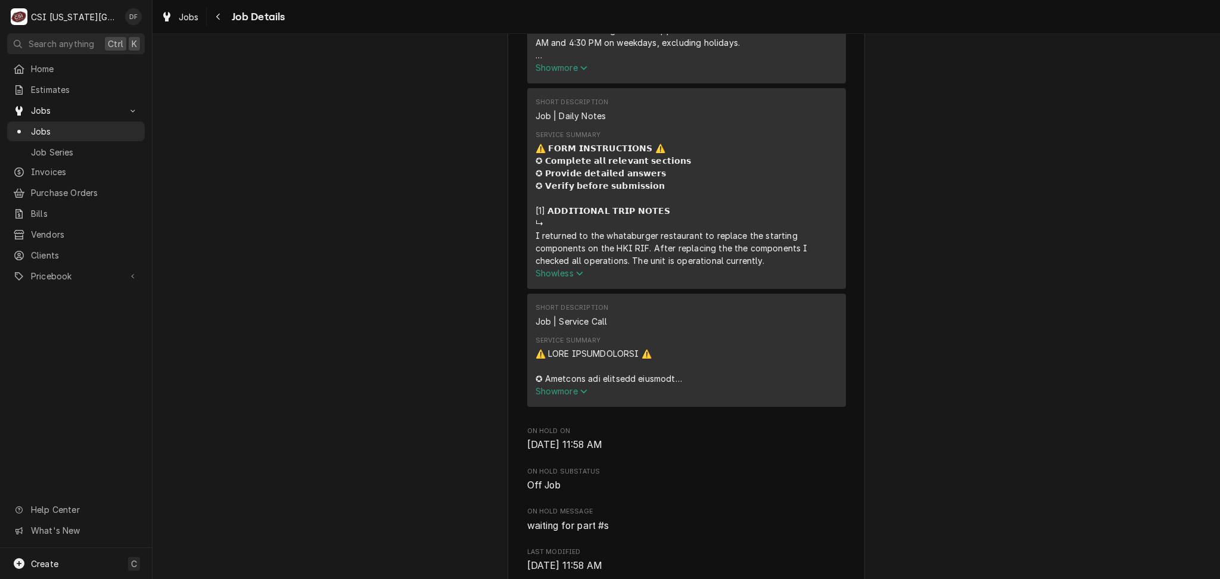
click at [549, 386] on span "Show more" at bounding box center [561, 391] width 52 height 10
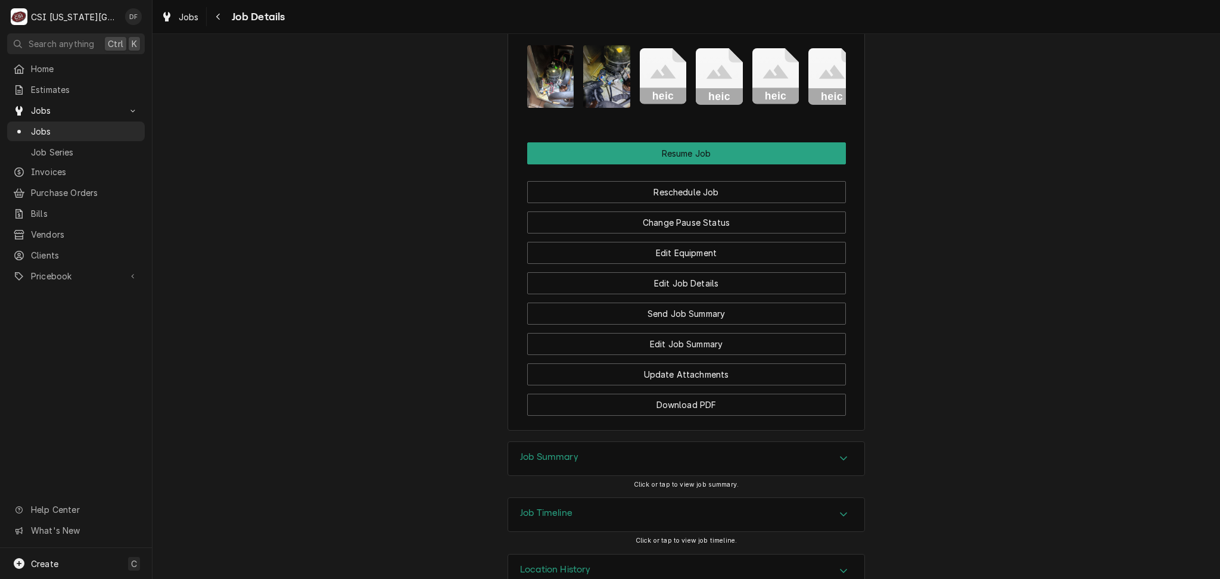
scroll to position [2878, 0]
click at [216, 13] on icon "Navigate back" at bounding box center [218, 17] width 5 height 8
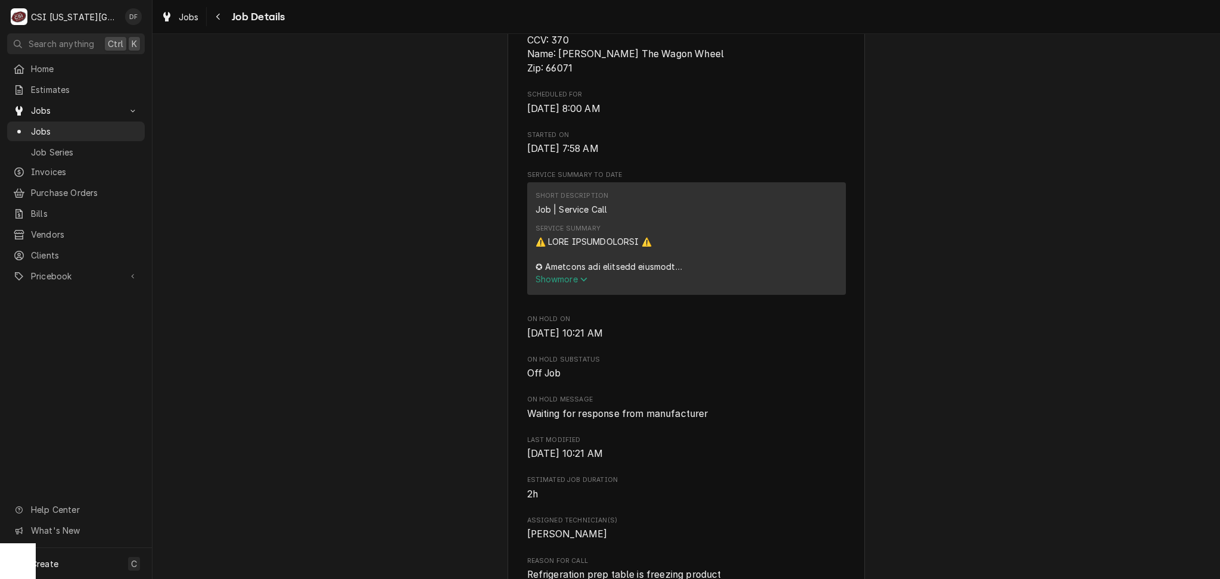
scroll to position [397, 0]
click at [546, 283] on span "Show more" at bounding box center [561, 278] width 52 height 10
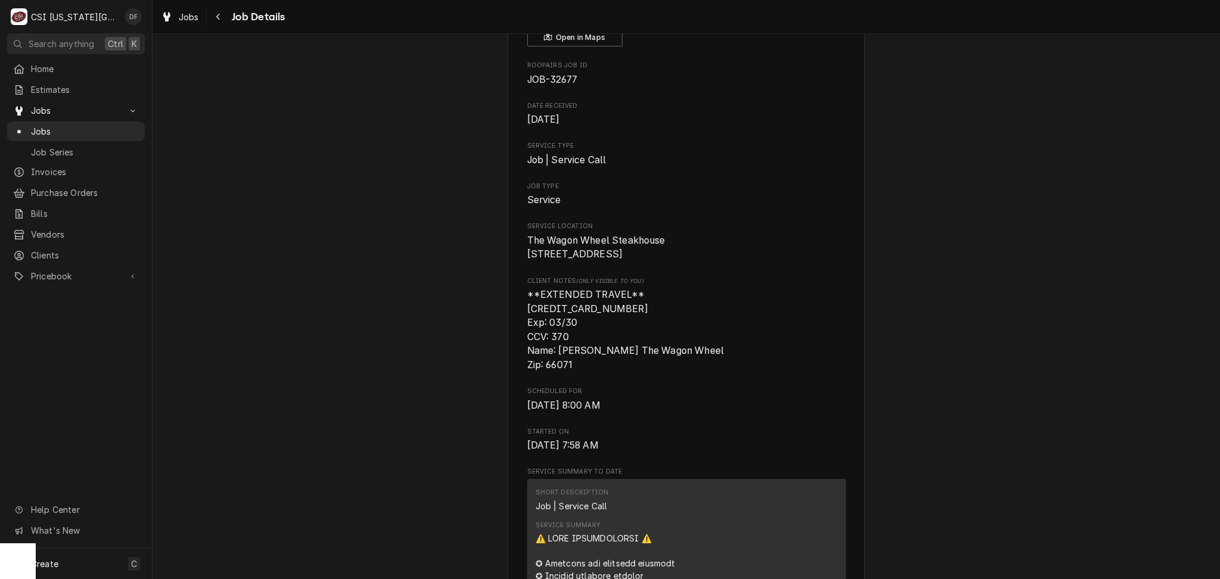
scroll to position [0, 0]
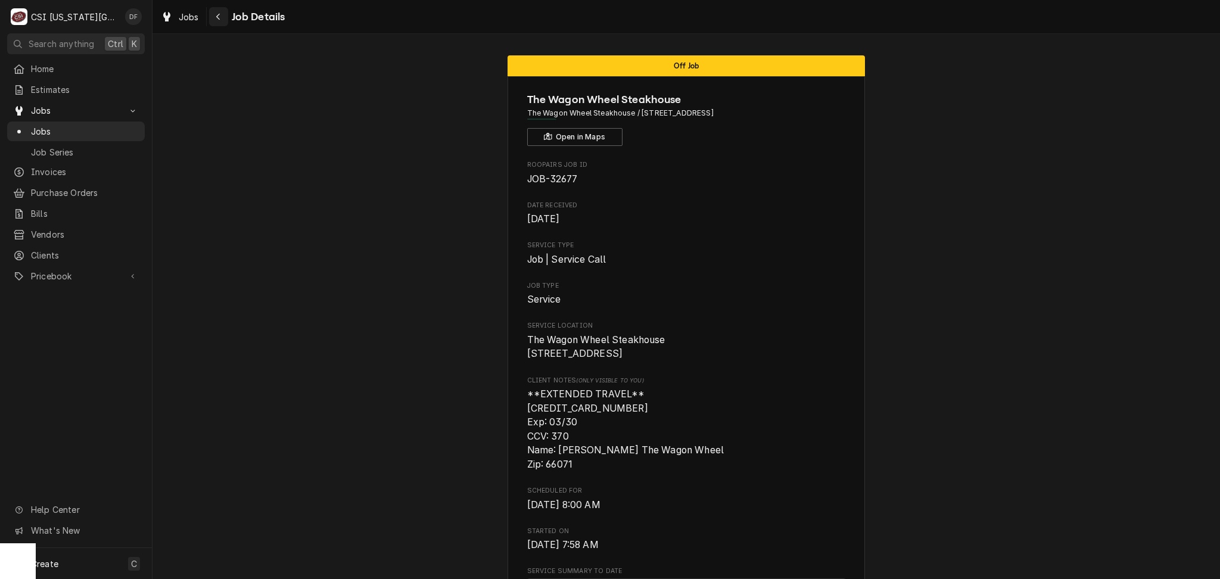
click at [220, 14] on icon "Navigate back" at bounding box center [218, 17] width 5 height 8
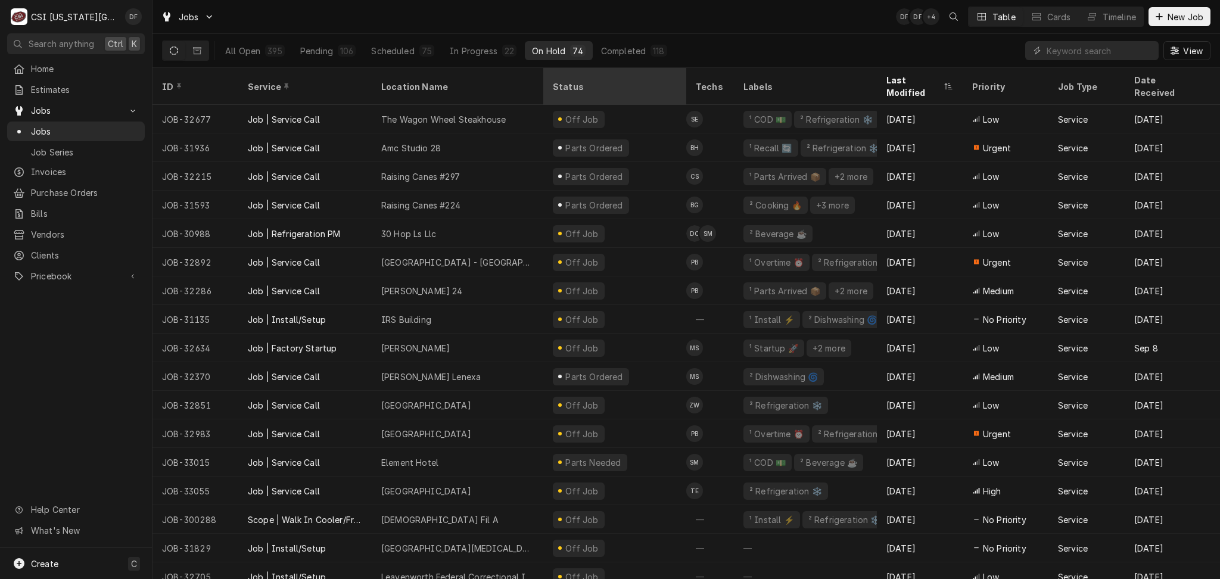
click at [621, 85] on div "Status" at bounding box center [615, 86] width 138 height 32
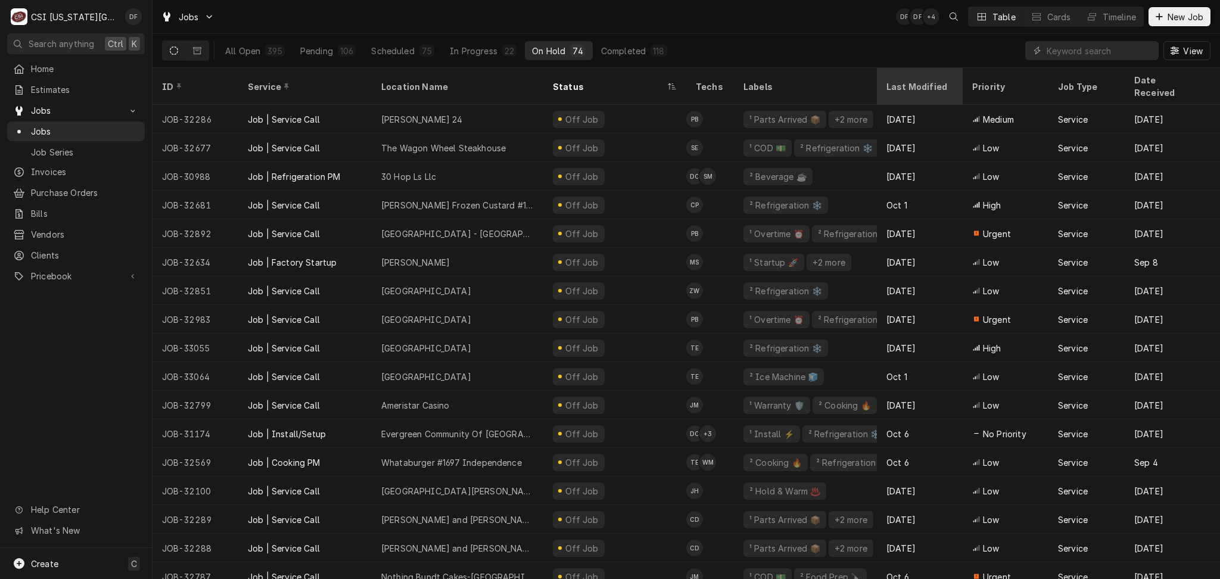
click at [925, 80] on div "Last Modified" at bounding box center [918, 86] width 64 height 13
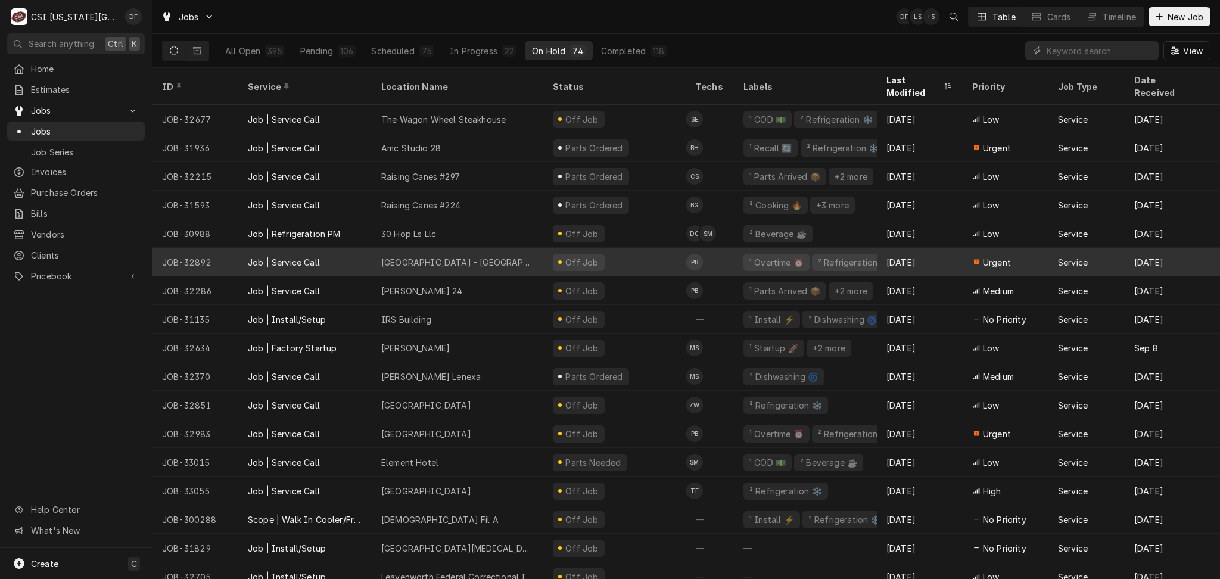
click at [918, 250] on div "Sep 19" at bounding box center [920, 262] width 86 height 29
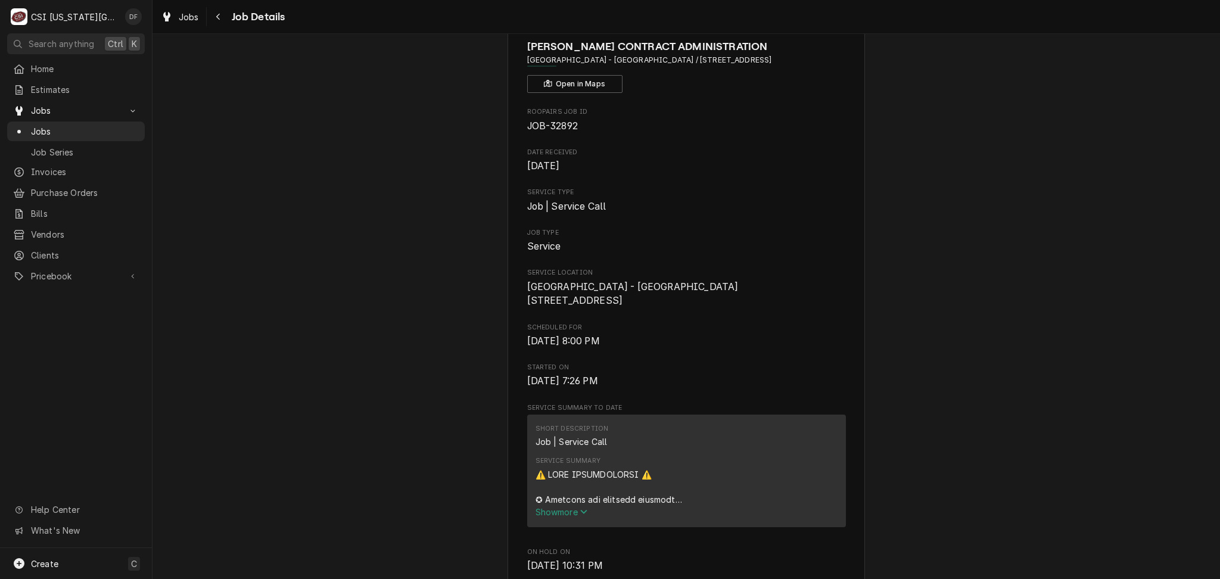
scroll to position [158, 0]
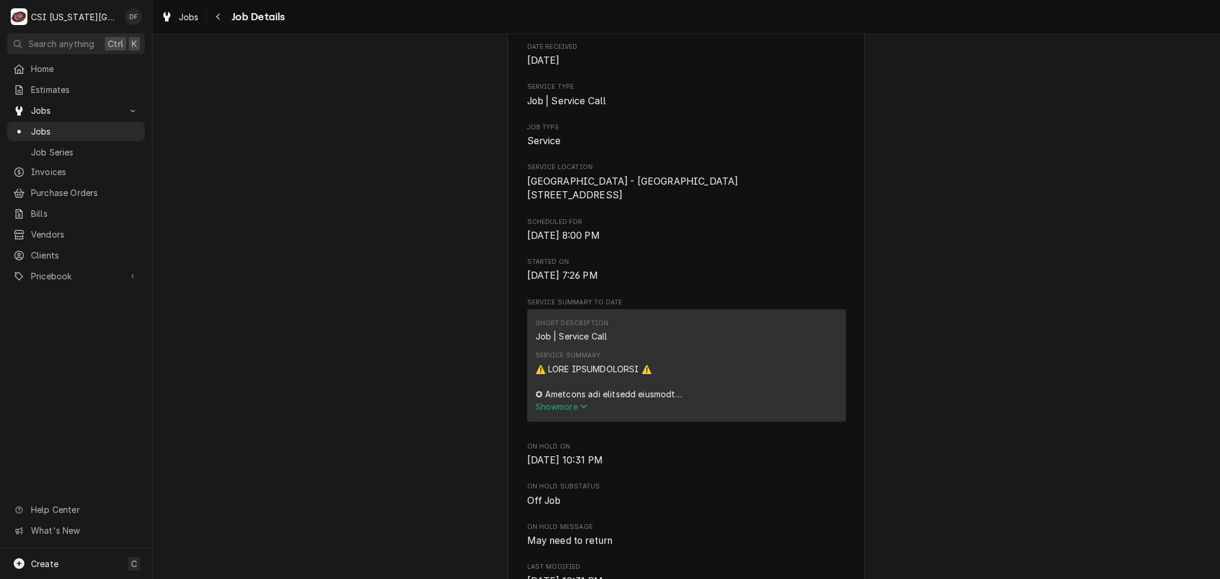
click at [556, 412] on span "Show more" at bounding box center [561, 406] width 52 height 10
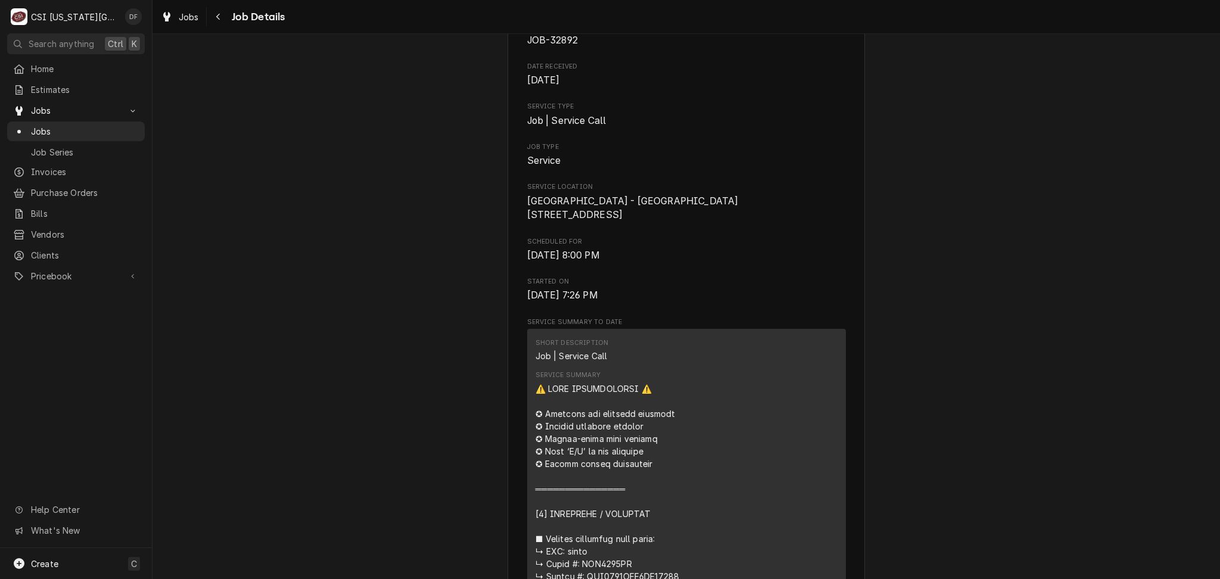
scroll to position [0, 0]
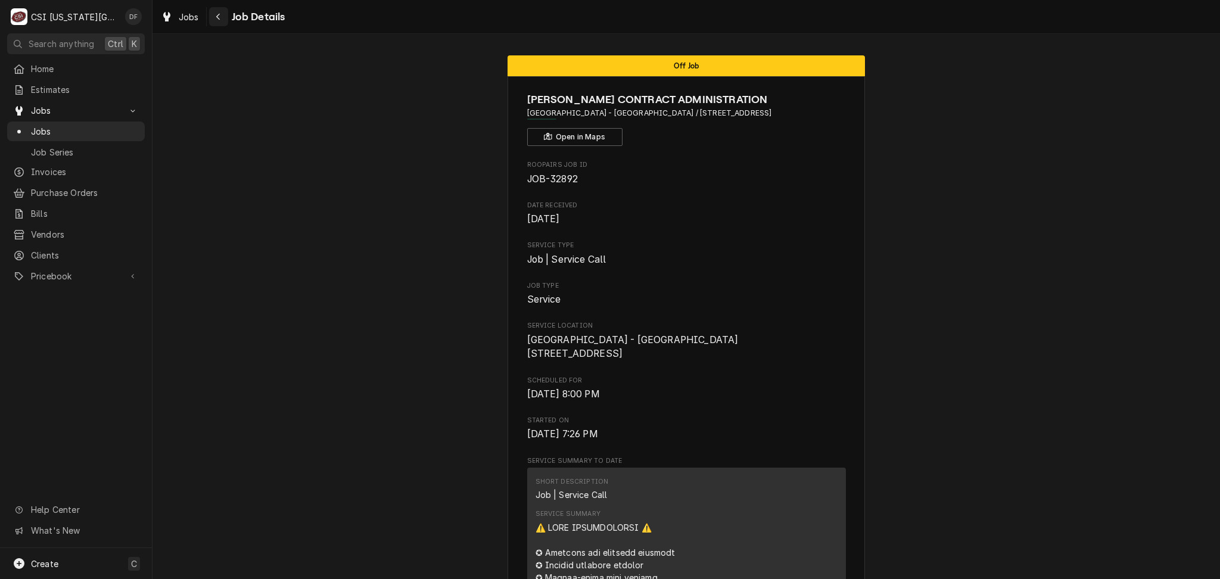
click at [217, 18] on icon "Navigate back" at bounding box center [218, 17] width 5 height 8
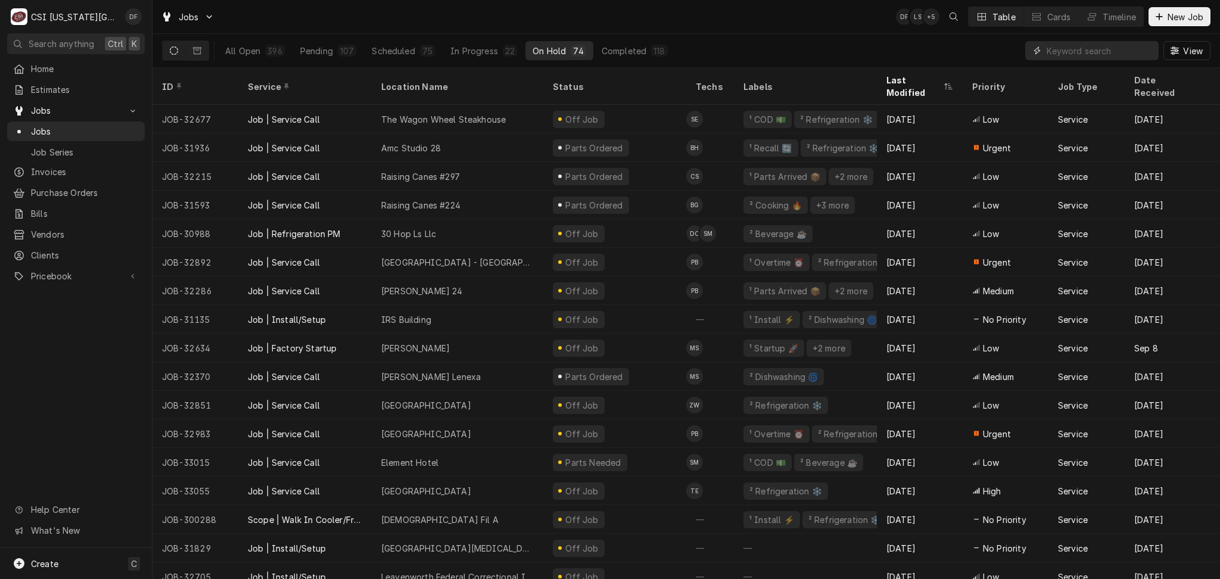
click at [1059, 55] on input "Dynamic Content Wrapper" at bounding box center [1099, 50] width 106 height 19
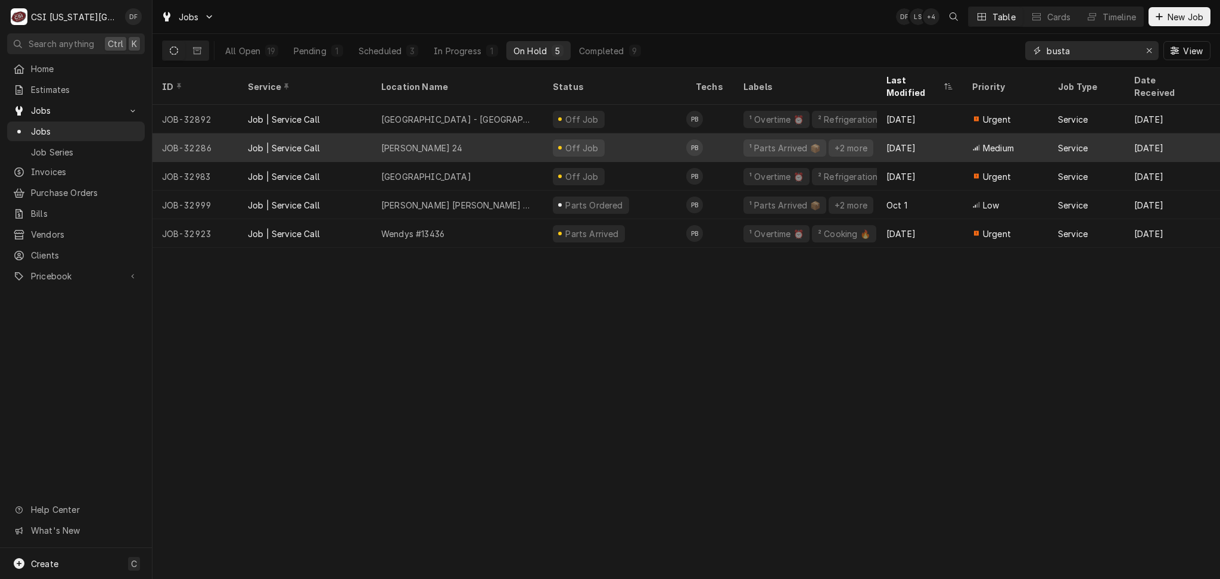
type input "busta"
click at [599, 141] on div "Off Job" at bounding box center [614, 147] width 143 height 29
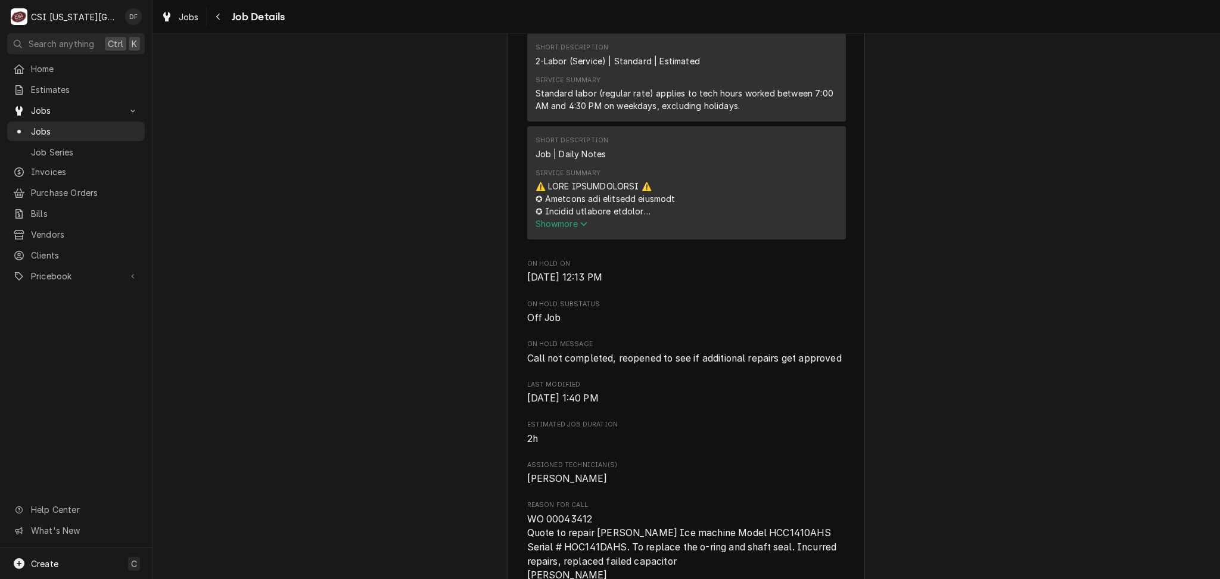
scroll to position [873, 0]
click at [558, 218] on span "Show more" at bounding box center [561, 223] width 52 height 10
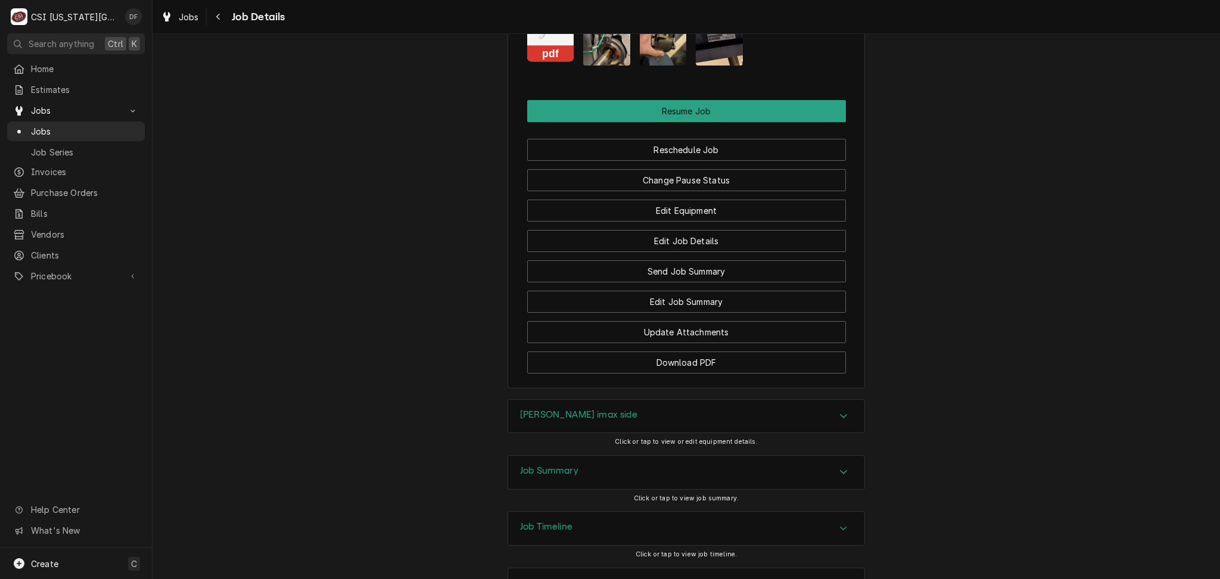
scroll to position [2461, 0]
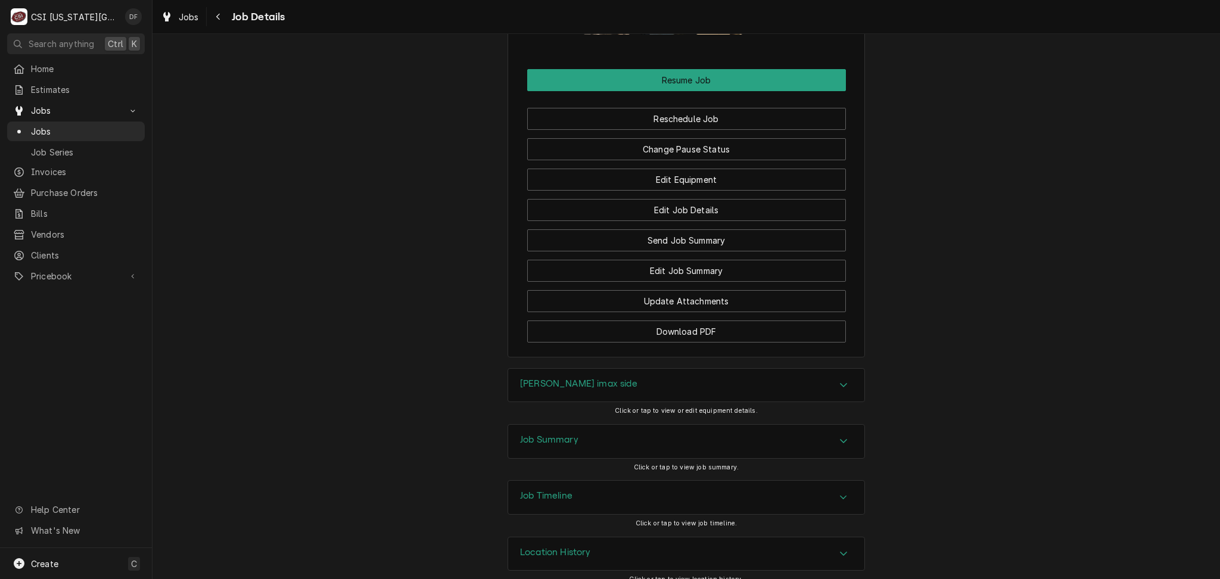
click at [576, 484] on div "Job Timeline" at bounding box center [686, 497] width 356 height 33
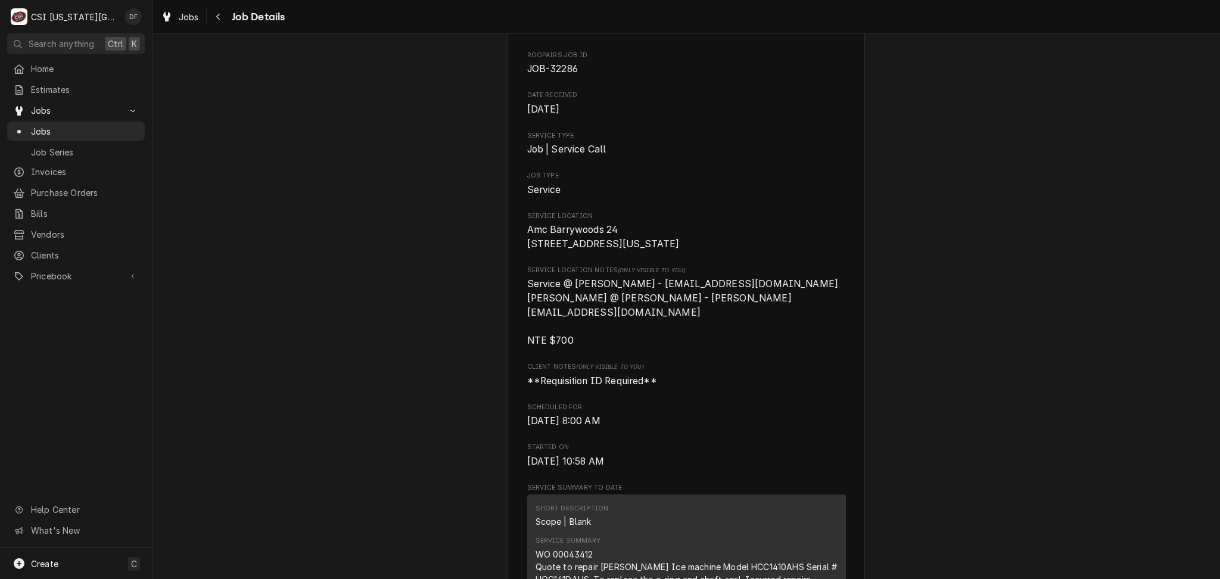
scroll to position [79, 0]
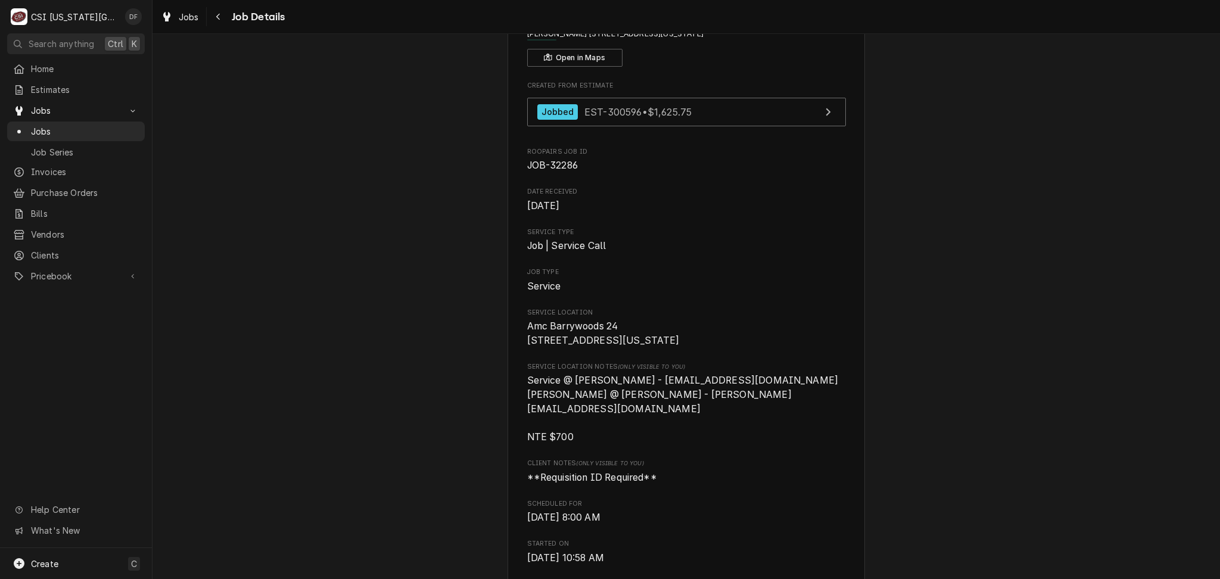
drag, startPoint x: 219, startPoint y: 20, endPoint x: 257, endPoint y: 25, distance: 38.4
click at [220, 20] on icon "Navigate back" at bounding box center [218, 17] width 5 height 8
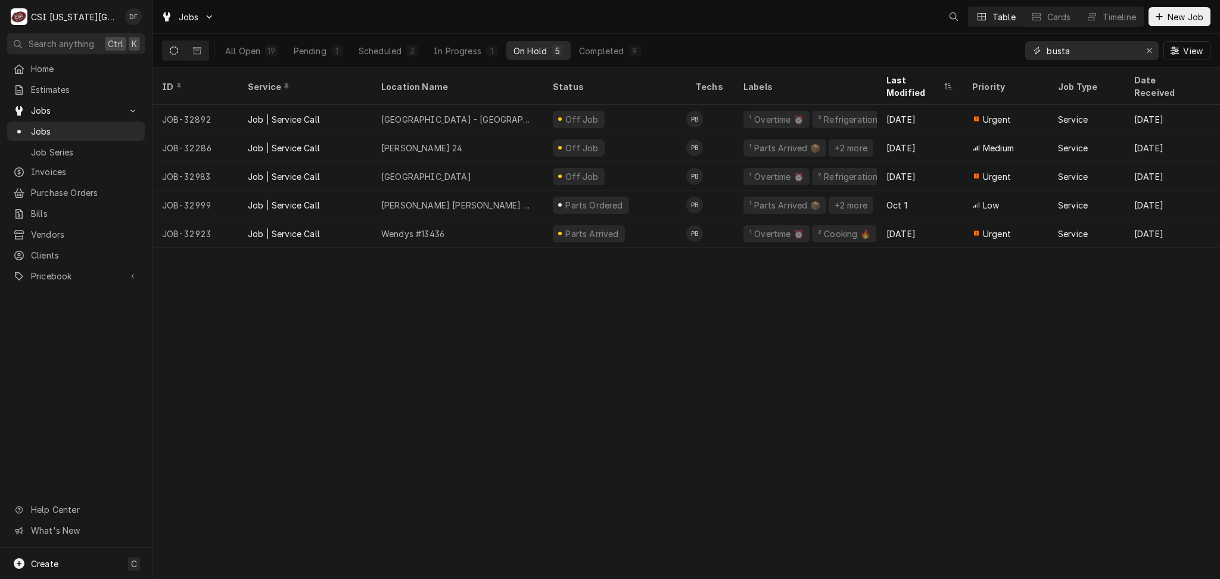
drag, startPoint x: 1087, startPoint y: 52, endPoint x: 994, endPoint y: 67, distance: 94.2
click at [994, 67] on div "All Open 19 Pending 1 Scheduled 3 In Progress 1 On Hold 5 Completed 9 busta View" at bounding box center [685, 51] width 1067 height 34
type input "m"
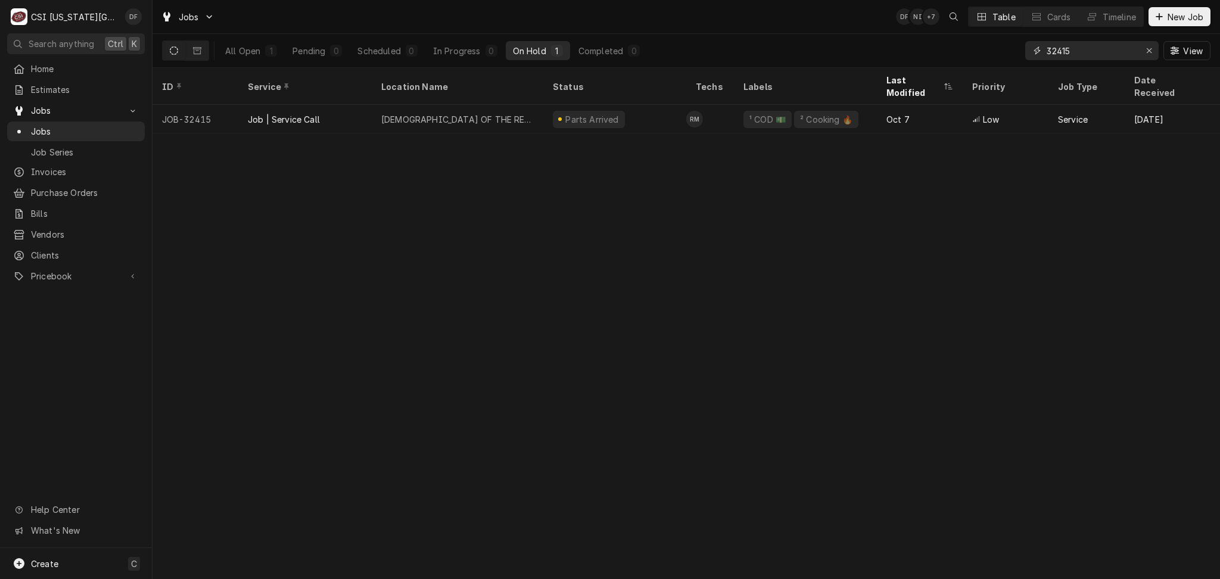
drag, startPoint x: 1084, startPoint y: 52, endPoint x: 1051, endPoint y: 48, distance: 33.6
click at [1051, 48] on input "32415" at bounding box center [1090, 50] width 89 height 19
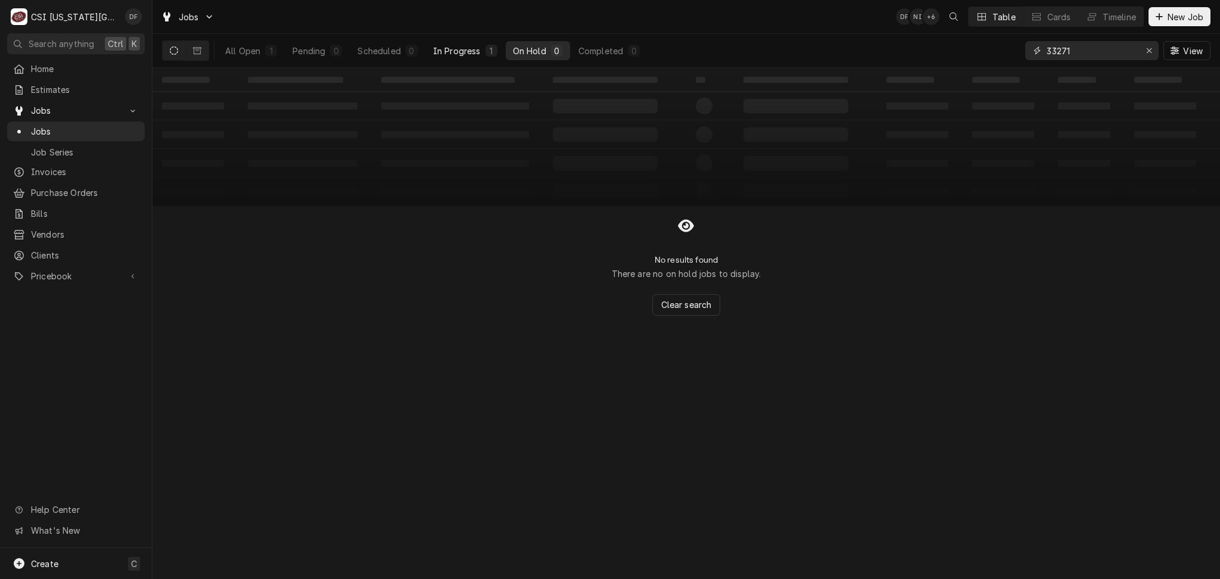
type input "33271"
click at [441, 51] on div "In Progress" at bounding box center [457, 51] width 48 height 13
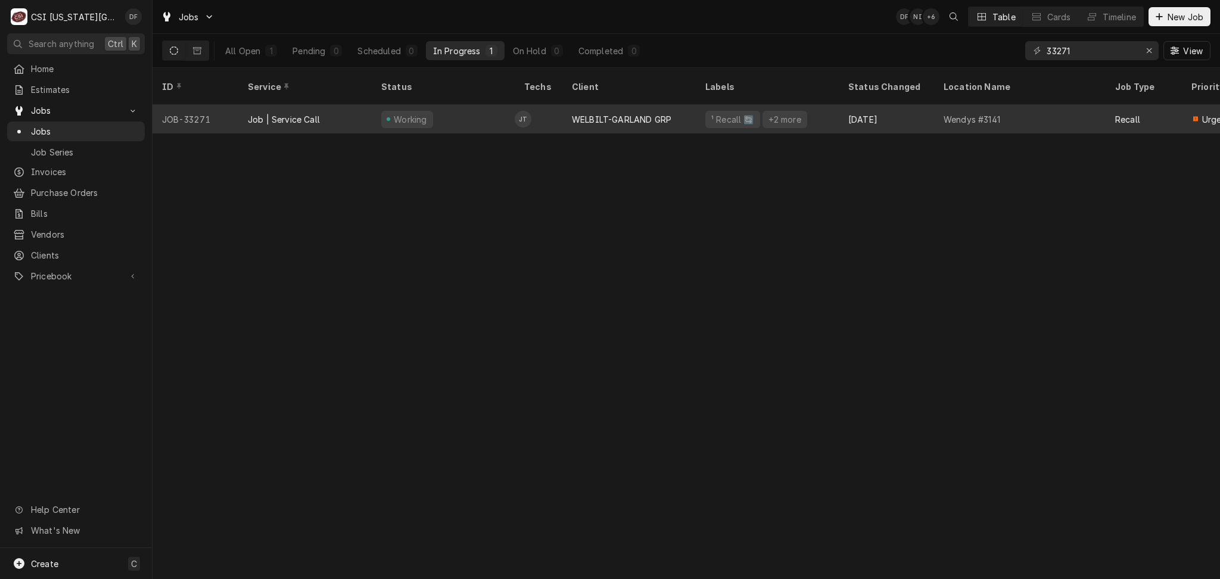
click at [627, 113] on div "WELBILT-GARLAND GRP" at bounding box center [621, 119] width 99 height 13
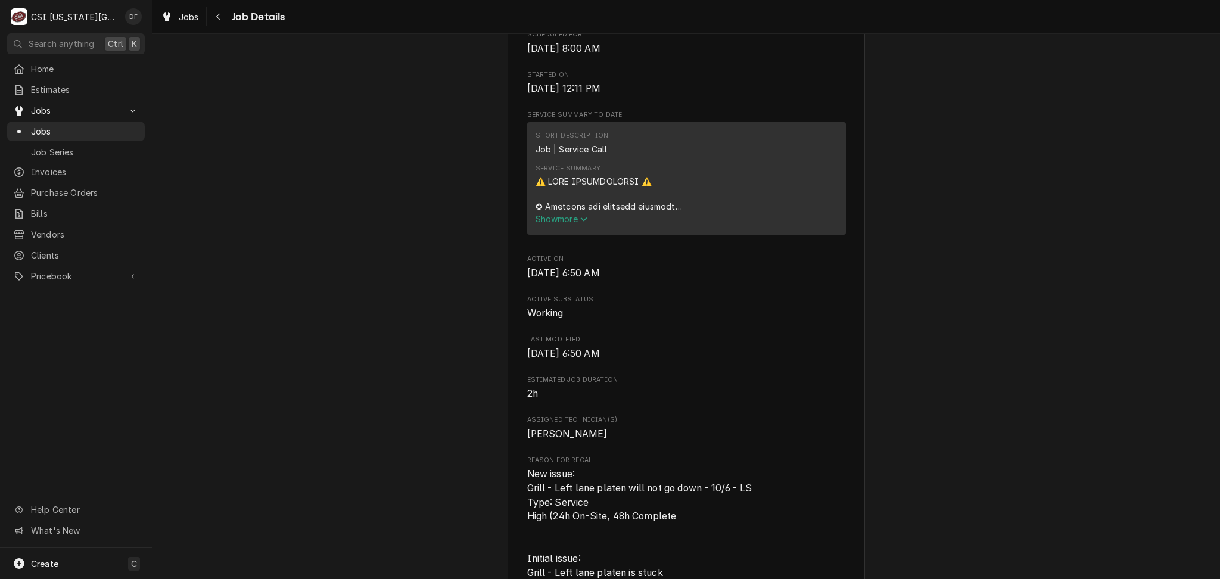
scroll to position [1191, 0]
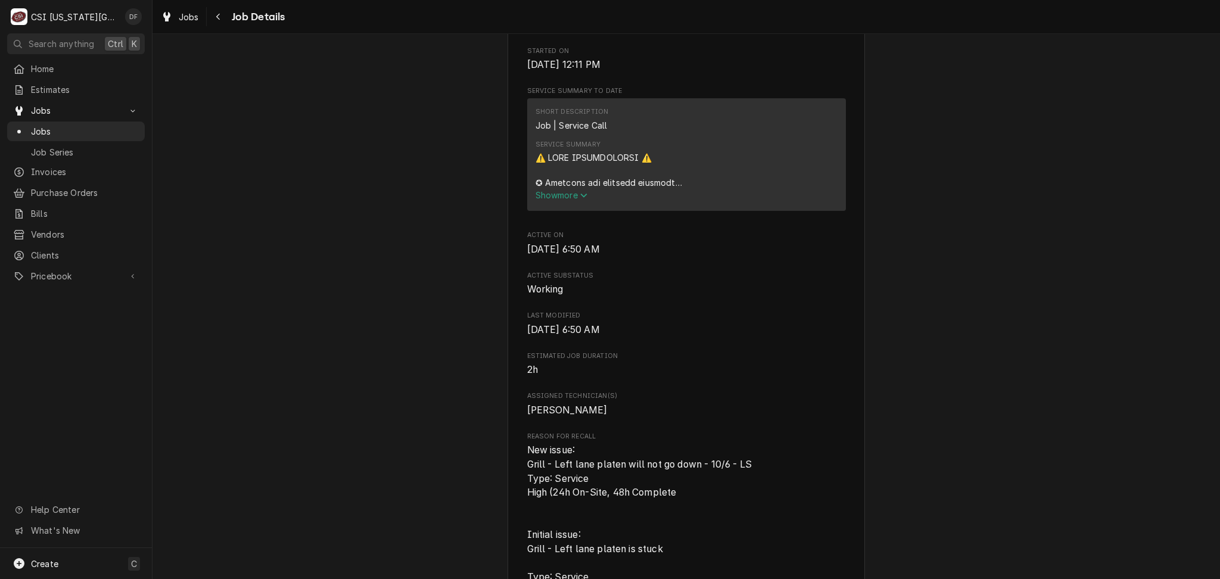
click at [575, 205] on div "Service Summary Show more" at bounding box center [686, 171] width 302 height 70
click at [576, 200] on span "Show more" at bounding box center [561, 195] width 52 height 10
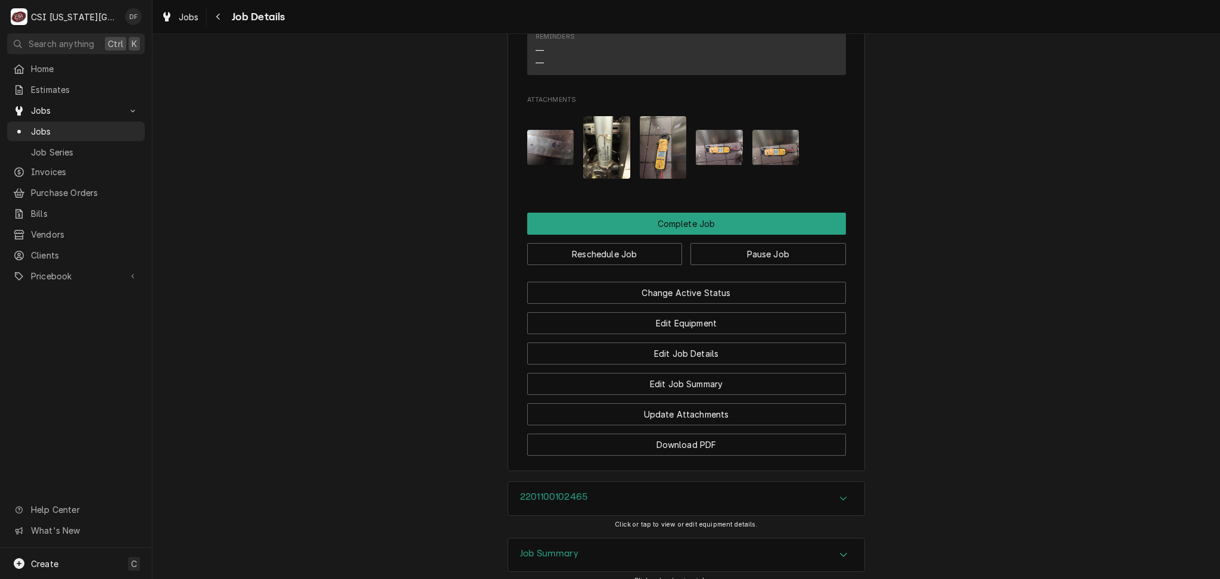
scroll to position [3586, 0]
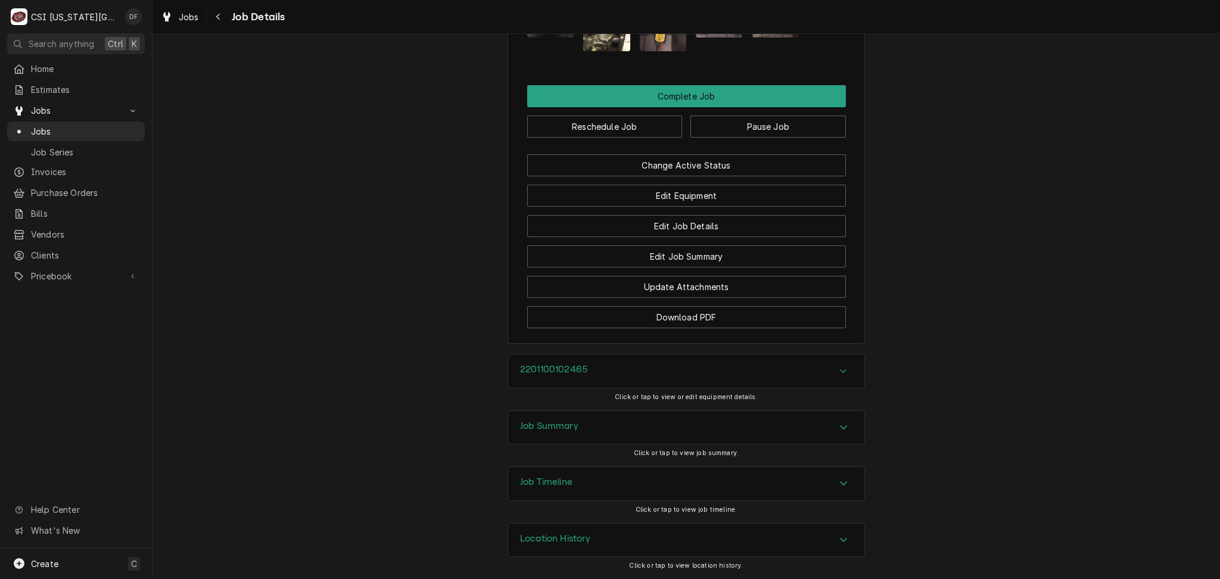
click at [553, 431] on h3 "Job Summary" at bounding box center [549, 425] width 58 height 11
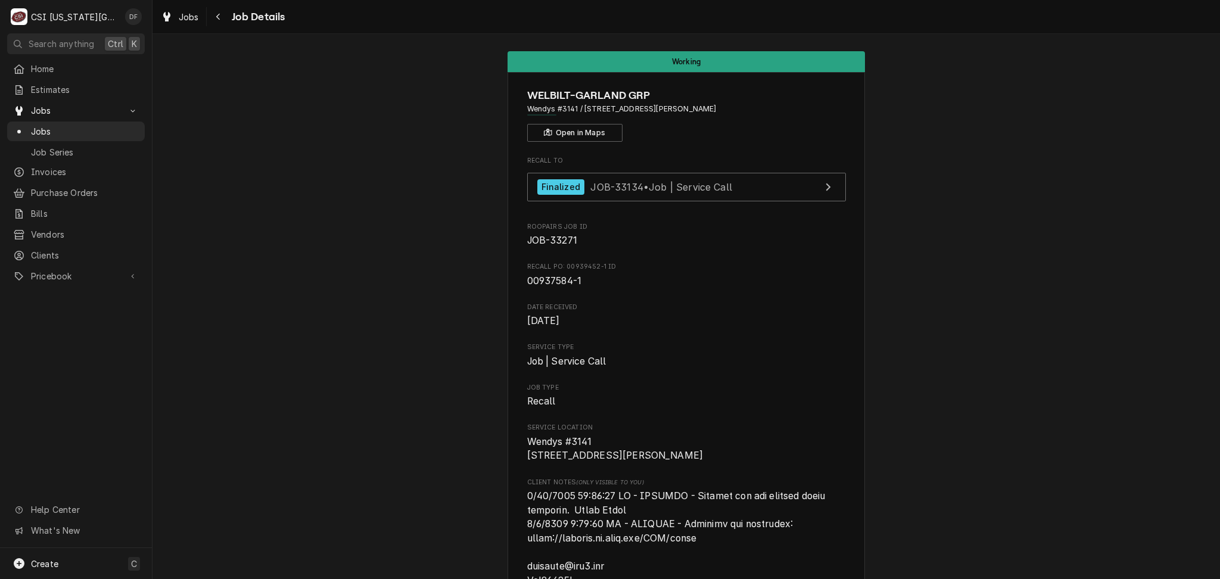
scroll to position [0, 0]
